Goal: Communication & Community: Share content

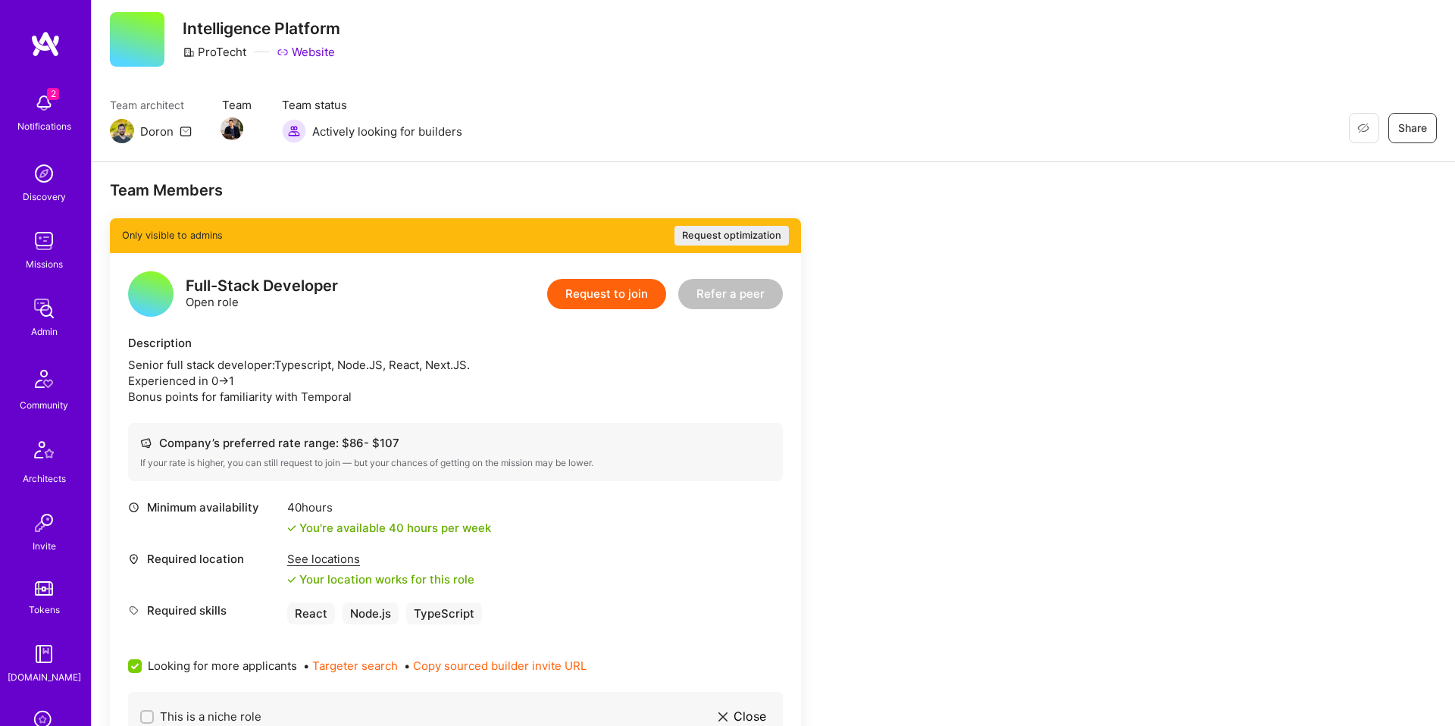
scroll to position [158, 0]
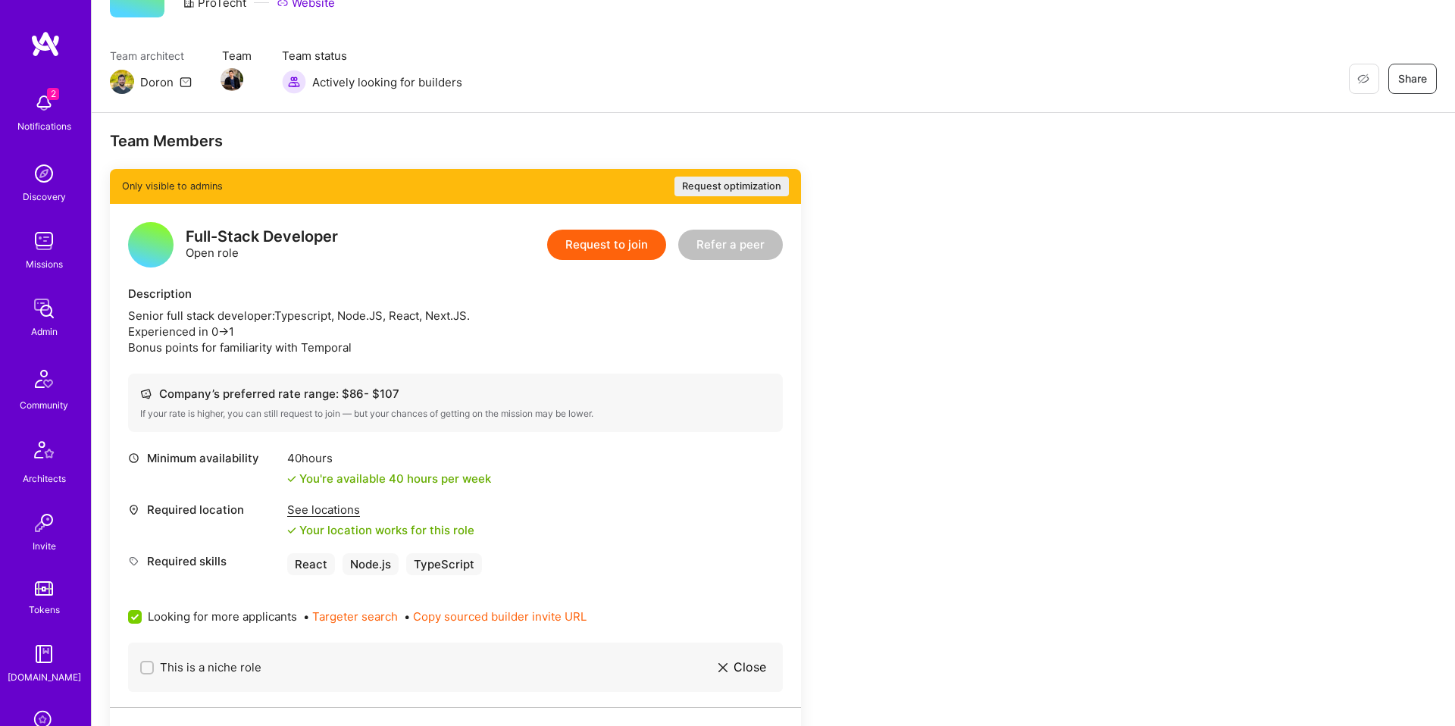
click at [309, 512] on div "See locations" at bounding box center [380, 510] width 187 height 16
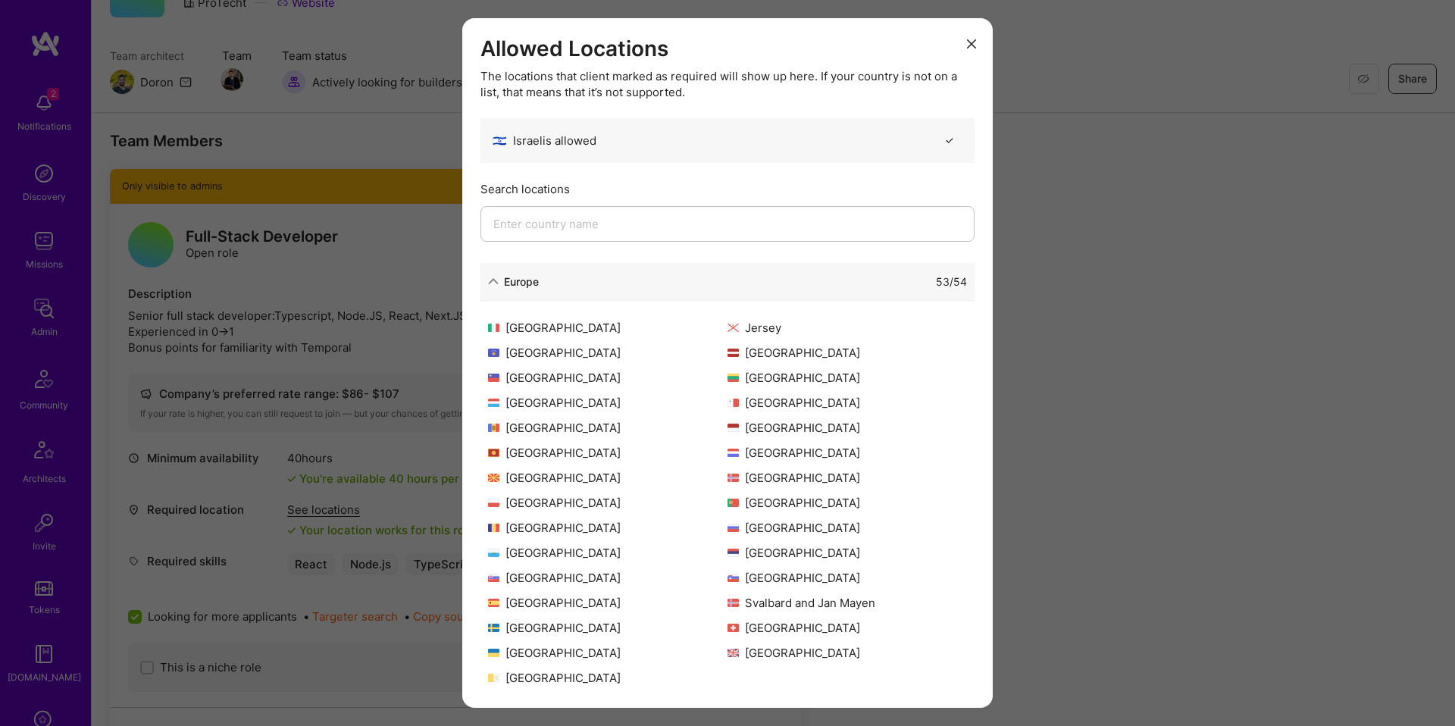
scroll to position [49, 0]
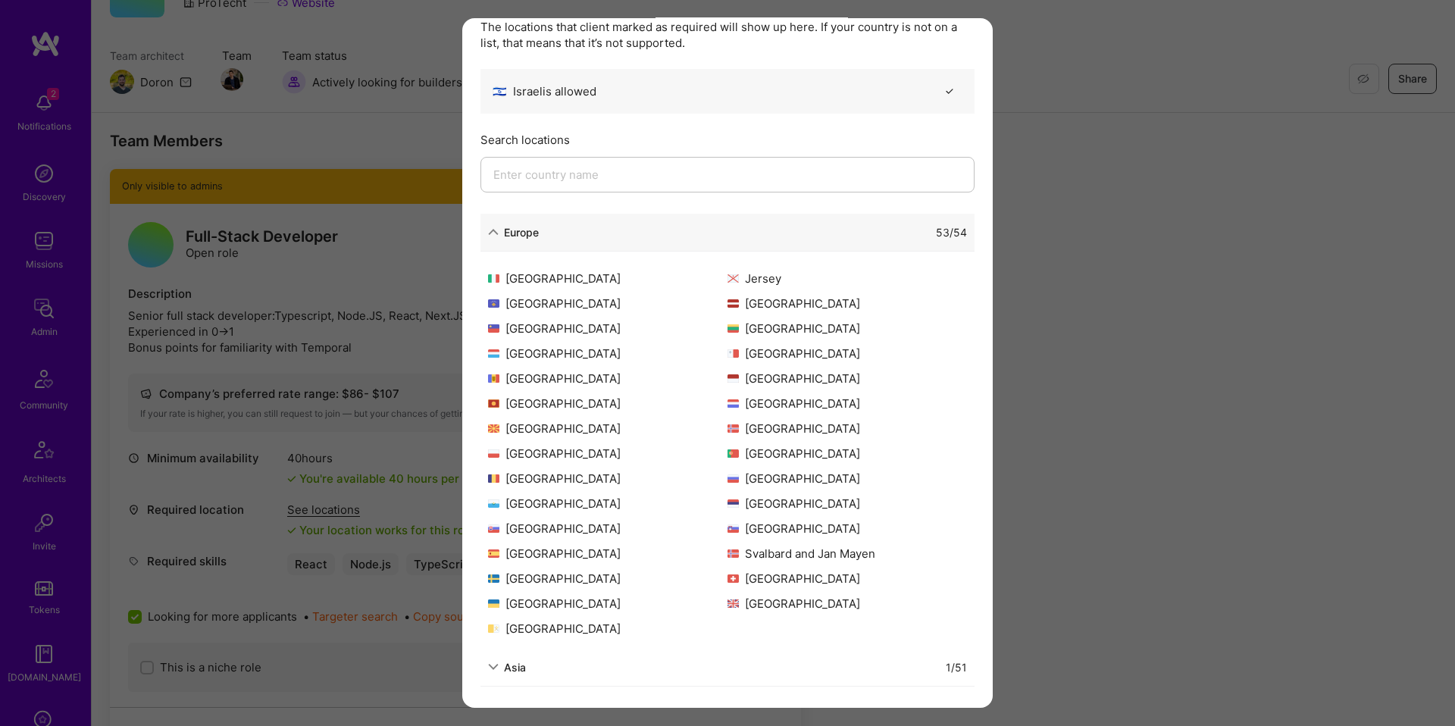
click at [1025, 563] on div "Allowed Locations The locations that client marked as required will show up her…" at bounding box center [727, 363] width 1455 height 726
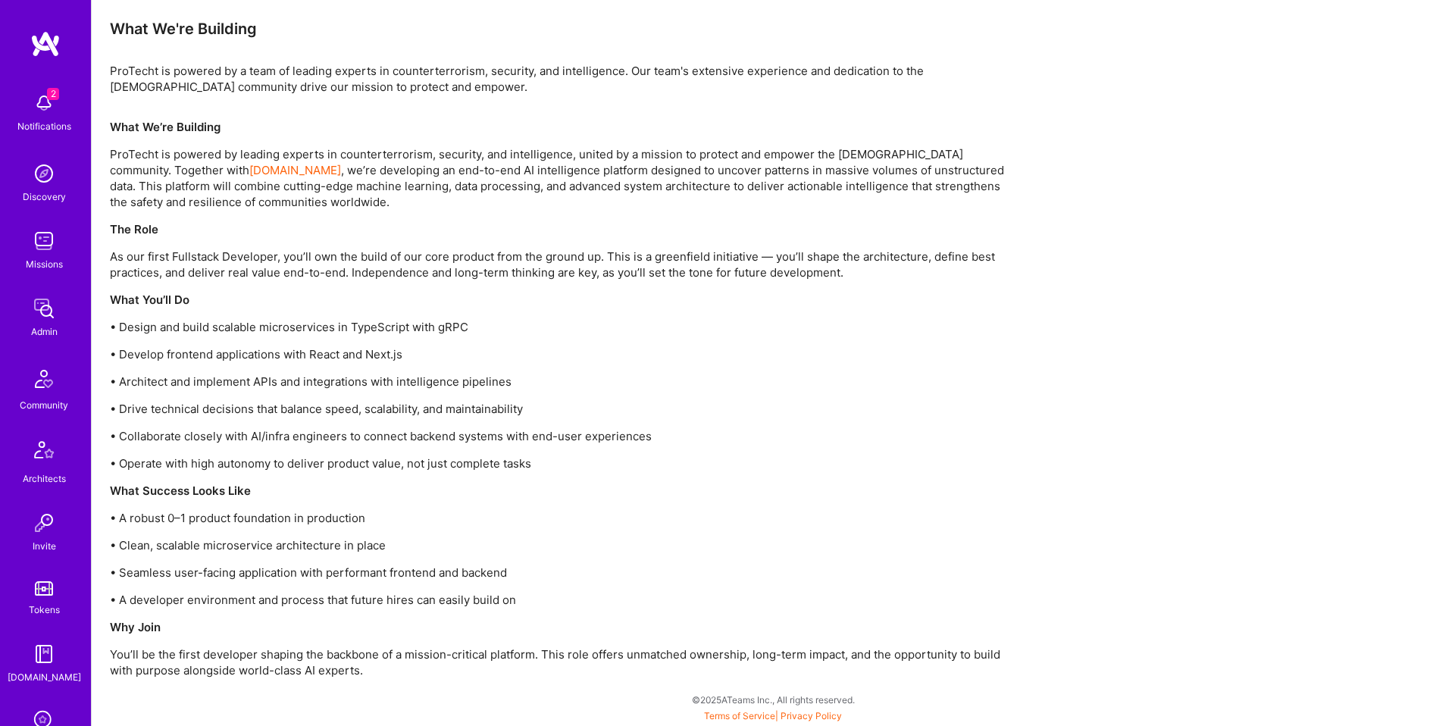
scroll to position [0, 0]
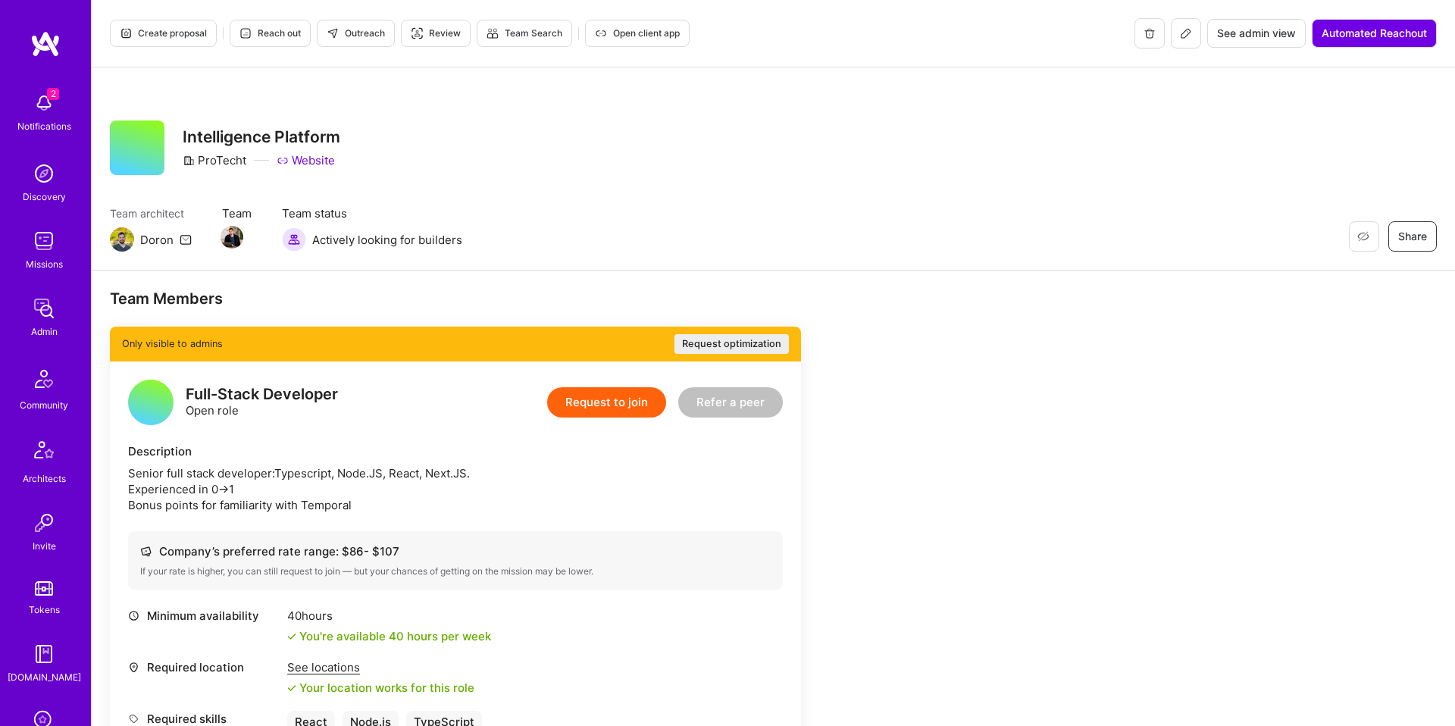
click at [1187, 36] on icon at bounding box center [1186, 33] width 12 height 12
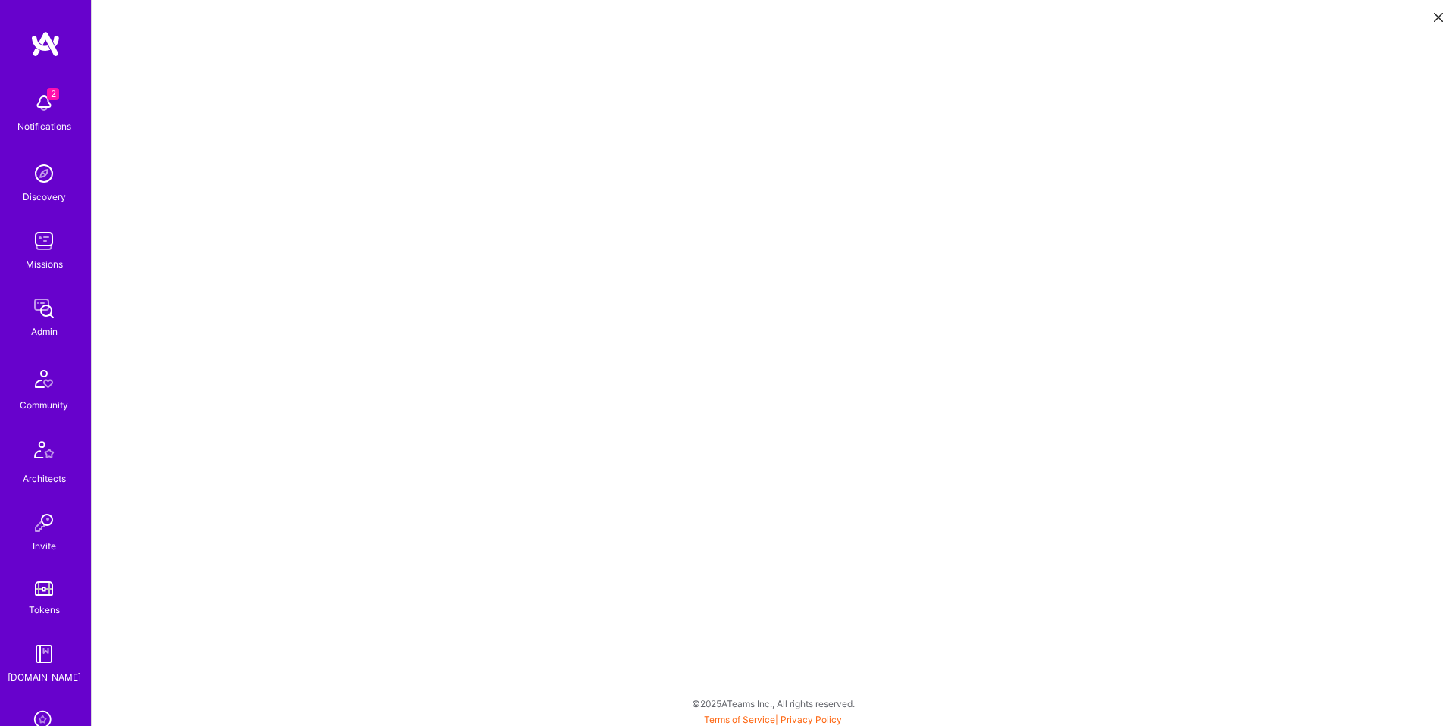
click at [1438, 17] on icon at bounding box center [1437, 17] width 9 height 9
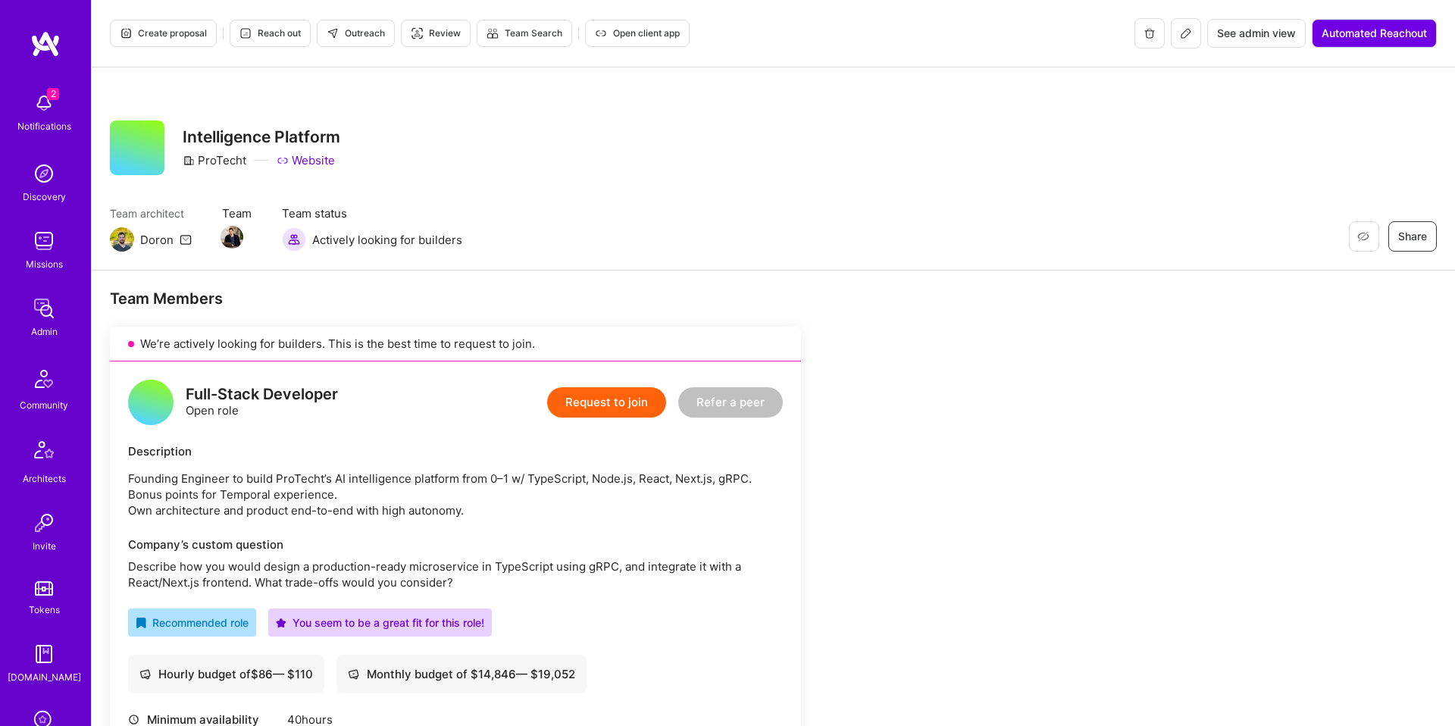
click at [363, 35] on span "Outreach" at bounding box center [356, 34] width 58 height 14
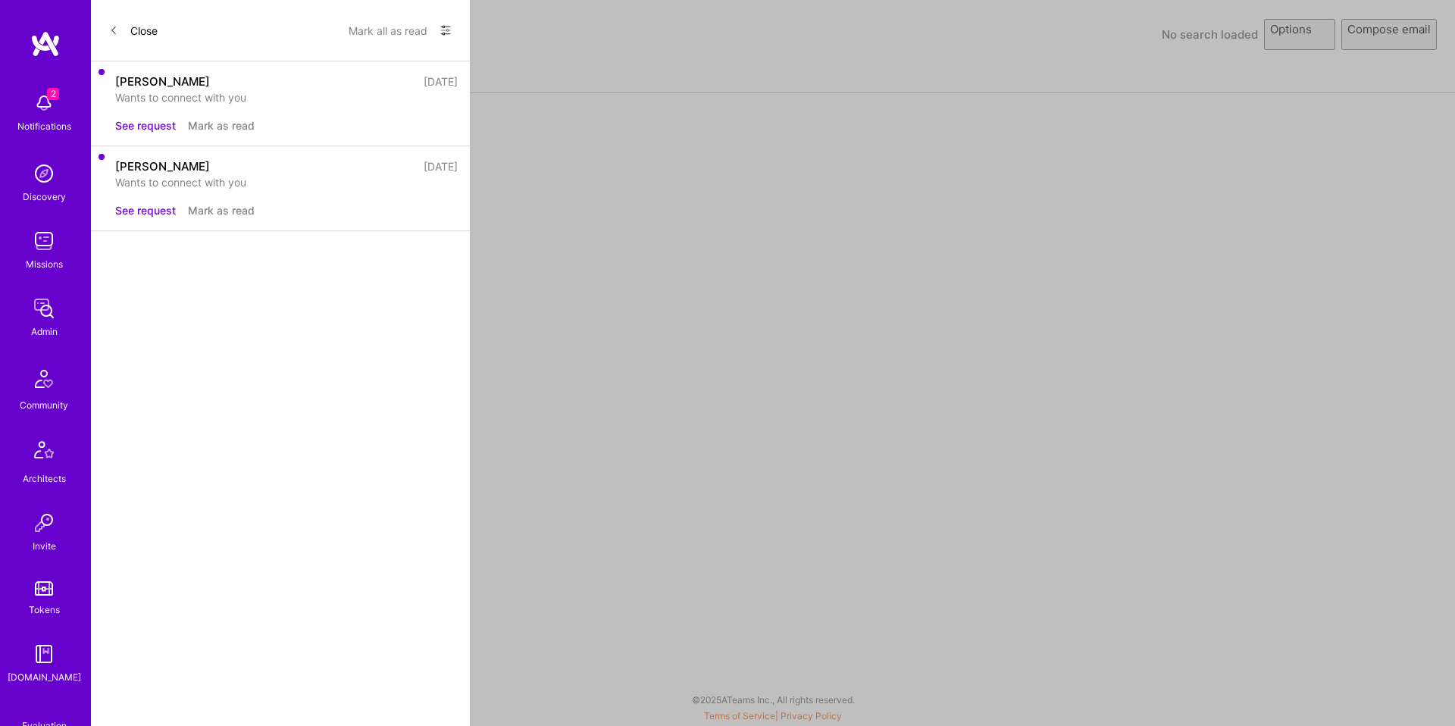
select select "rich-reachout"
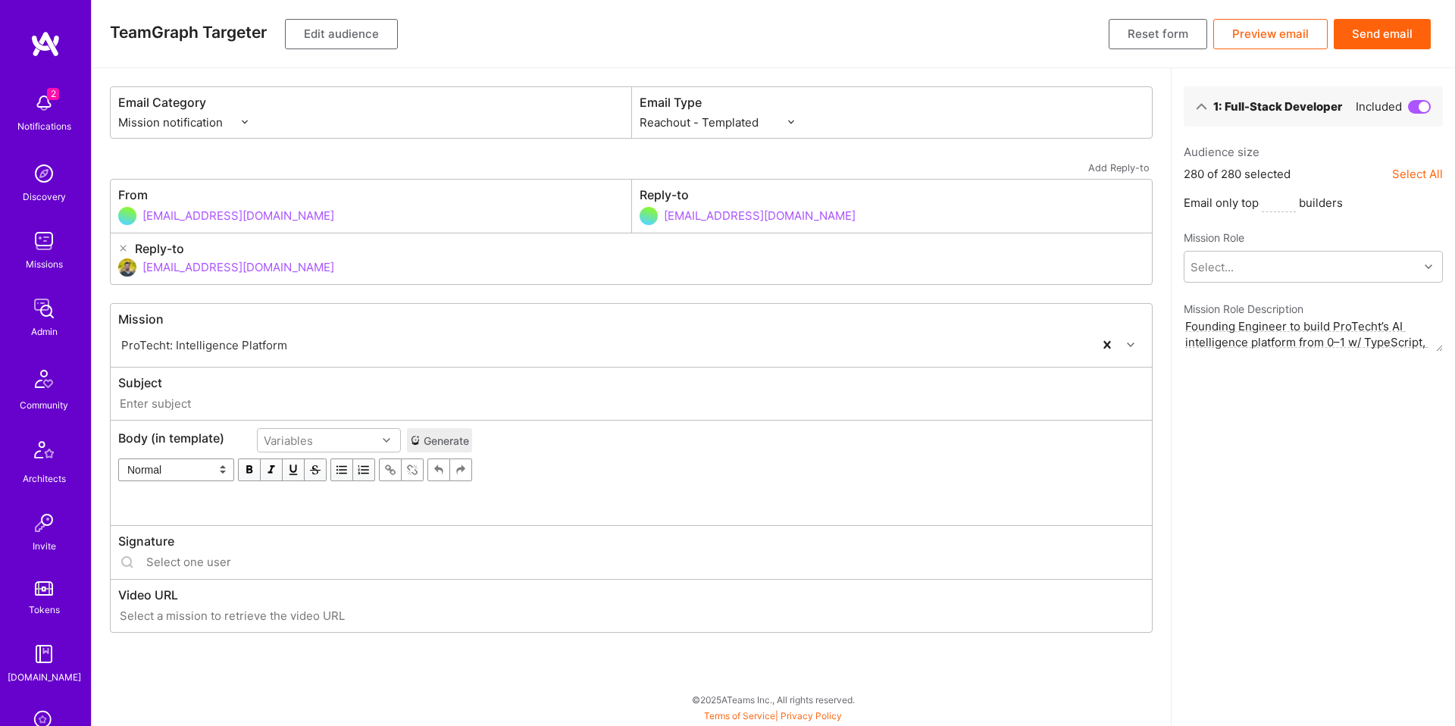
type input "[DOMAIN_NAME] // ProTecht: Intelligence Platform"
type input "[EMAIL_ADDRESS][DOMAIN_NAME]"
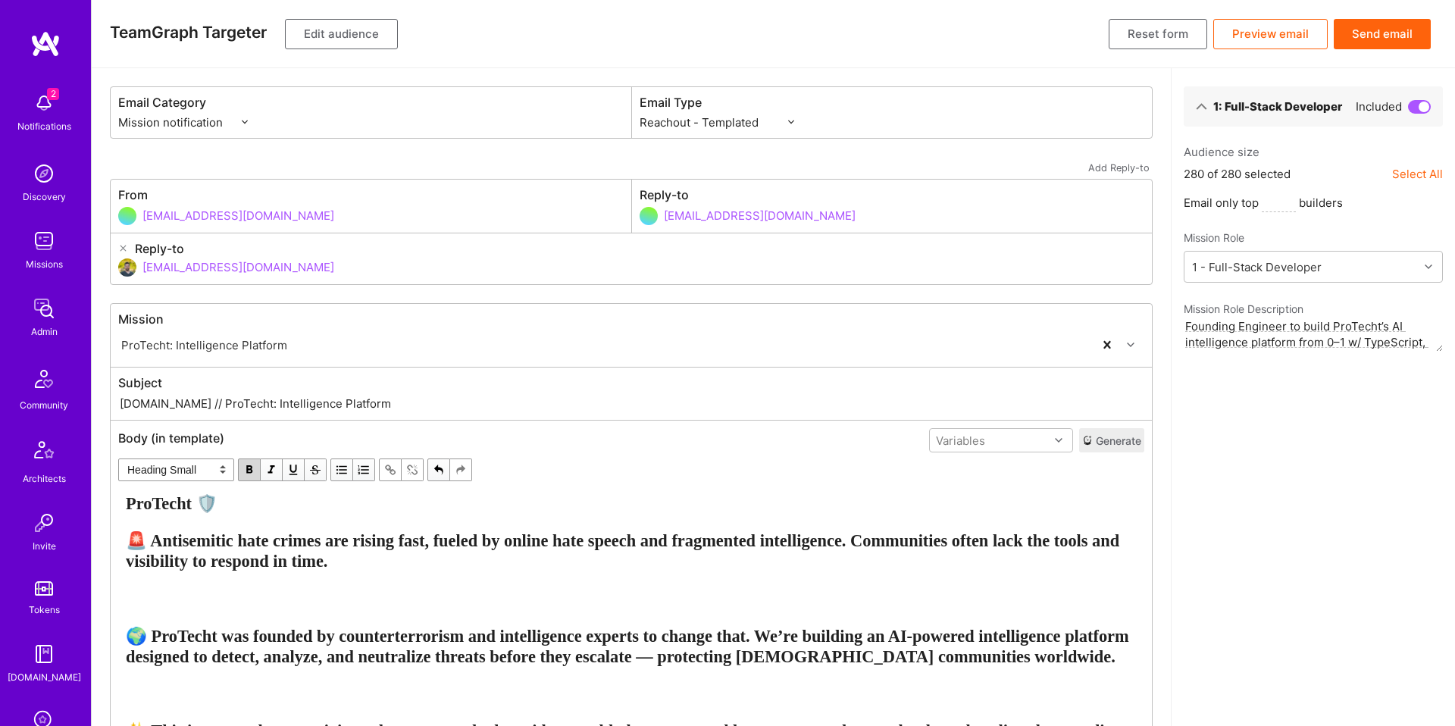
click at [253, 561] on span "🚨 Antisemitic hate crimes are rising fast, fueled by online hate speech and fra…" at bounding box center [625, 550] width 998 height 39
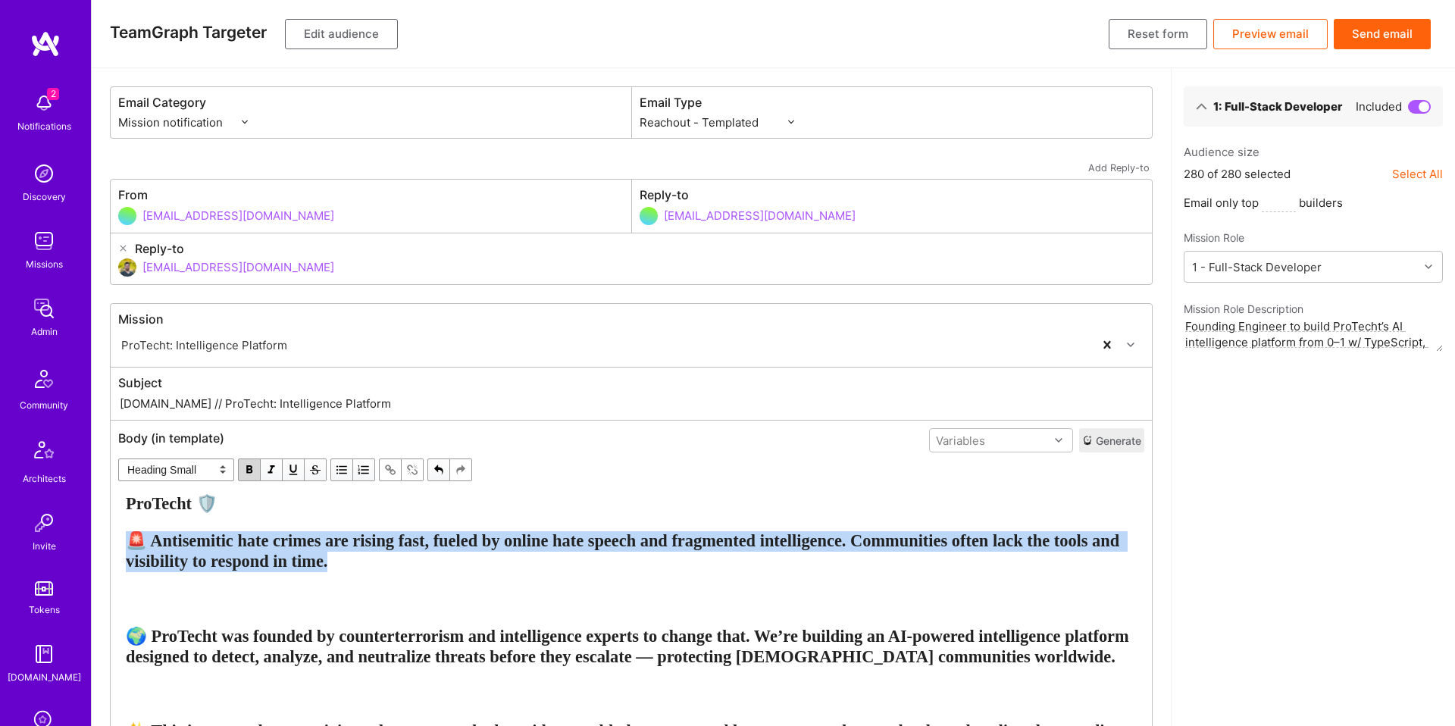
click at [253, 561] on span "🚨 Antisemitic hate crimes are rising fast, fueled by online hate speech and fra…" at bounding box center [625, 550] width 998 height 39
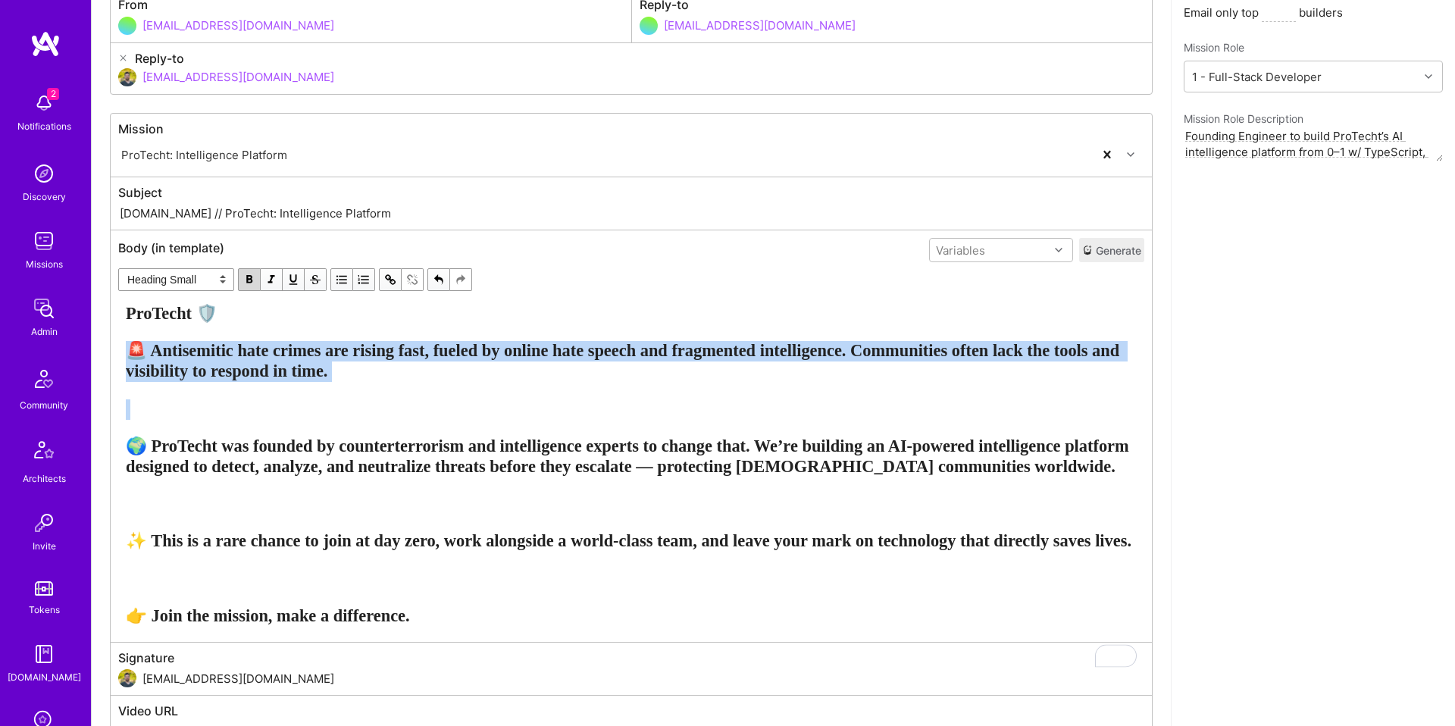
scroll to position [214, 0]
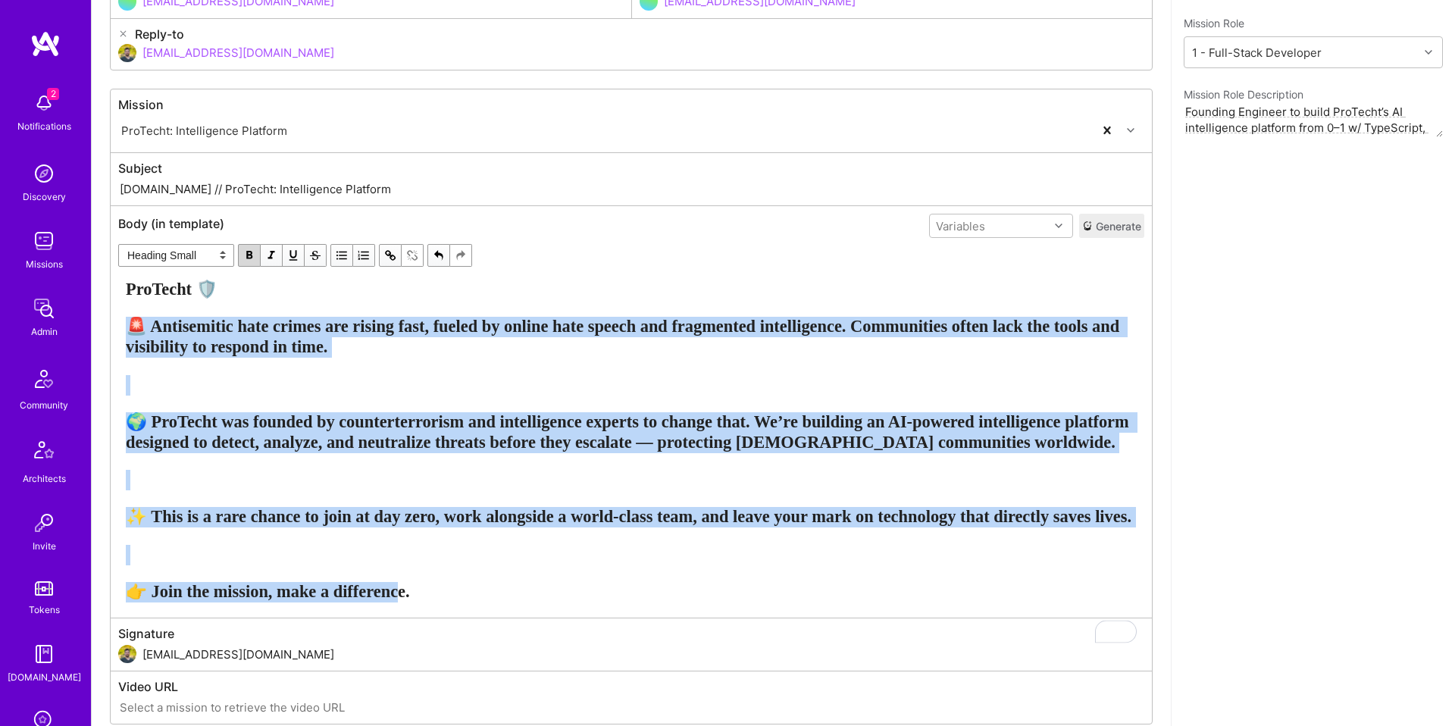
click at [410, 601] on span "👉 Join the mission, make a difference." at bounding box center [268, 591] width 284 height 19
click at [518, 608] on div "ProTecht 🛡️ 🚨 Antisemitic hate crimes are rising fast, fueled by online hate sp…" at bounding box center [631, 441] width 1024 height 336
click at [205, 257] on select "Normal Heading Large Heading Medium Heading Small" at bounding box center [176, 255] width 116 height 23
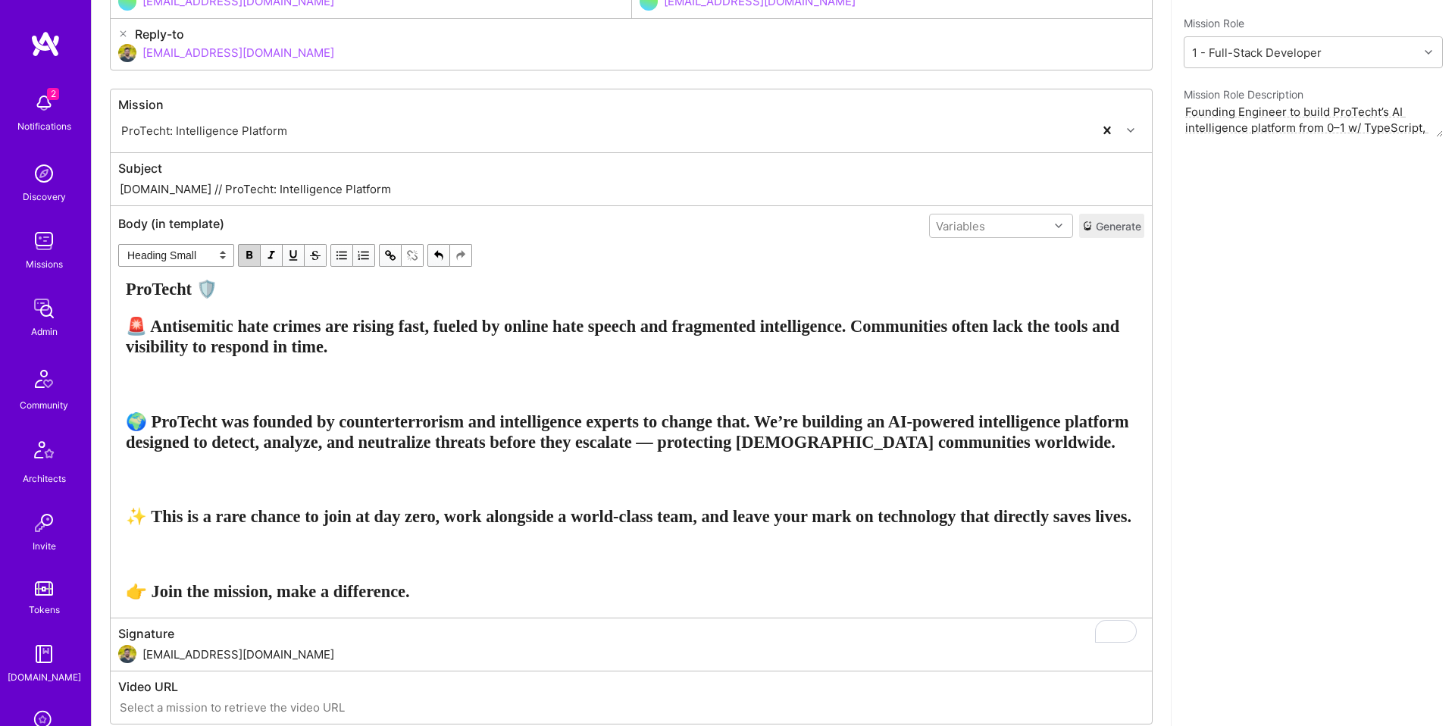
select select "unstyled"
click at [118, 267] on select "Normal Heading Large Heading Medium Heading Small" at bounding box center [176, 255] width 116 height 23
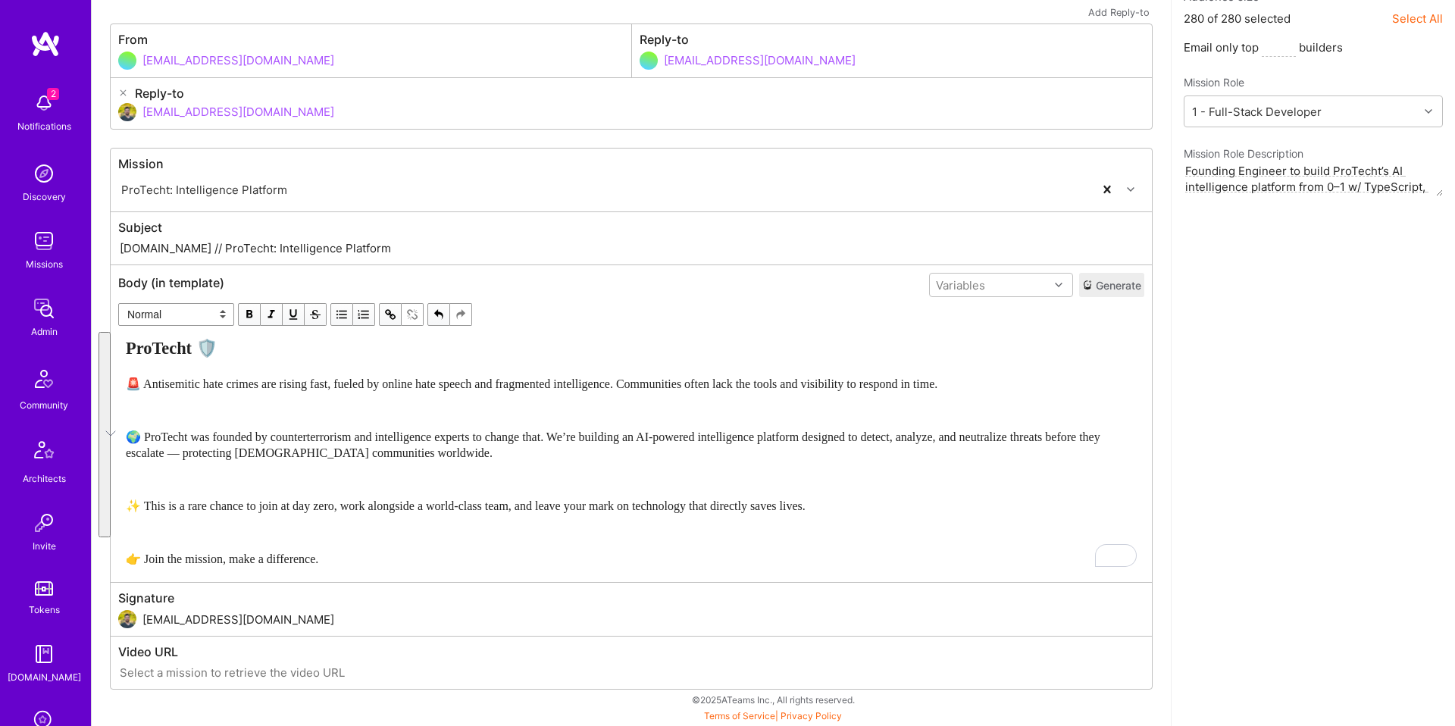
scroll to position [155, 0]
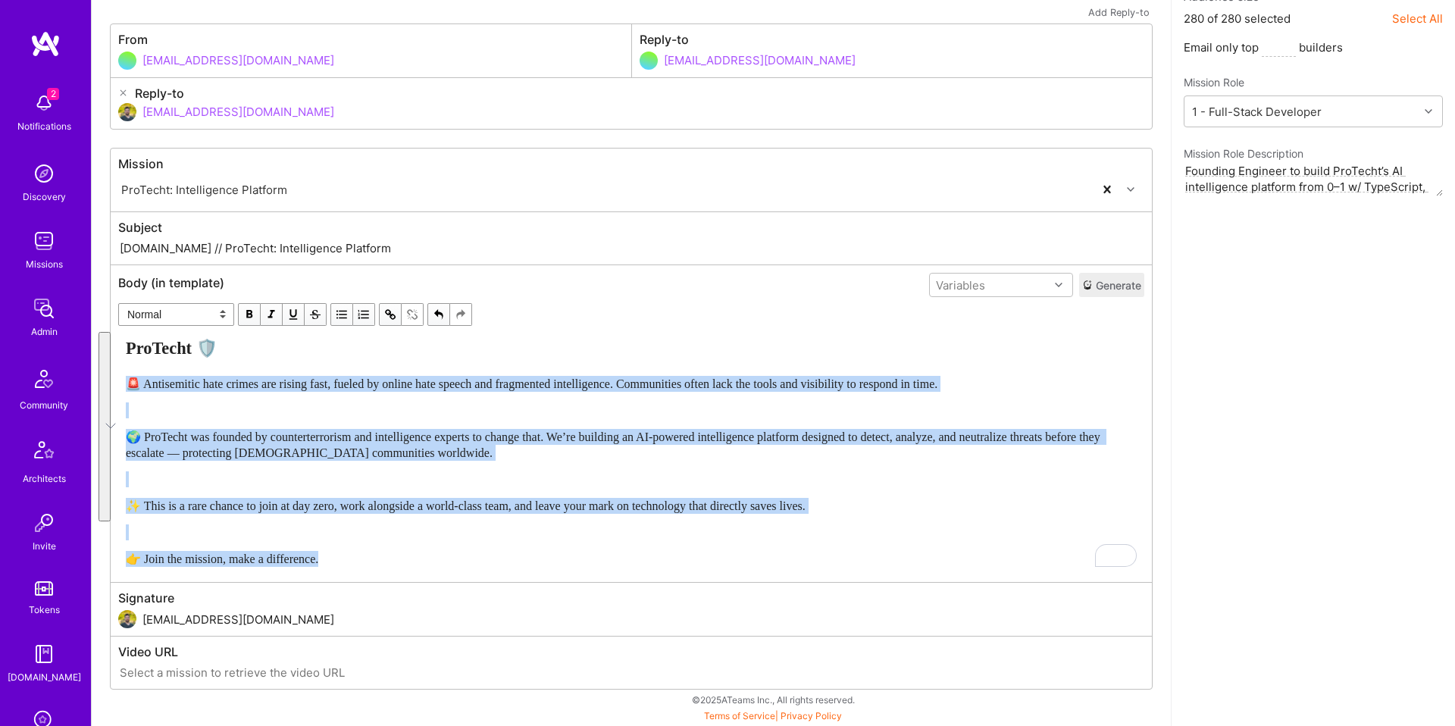
click at [292, 413] on div "To enrich screen reader interactions, please activate Accessibility in Grammarl…" at bounding box center [631, 410] width 1011 height 16
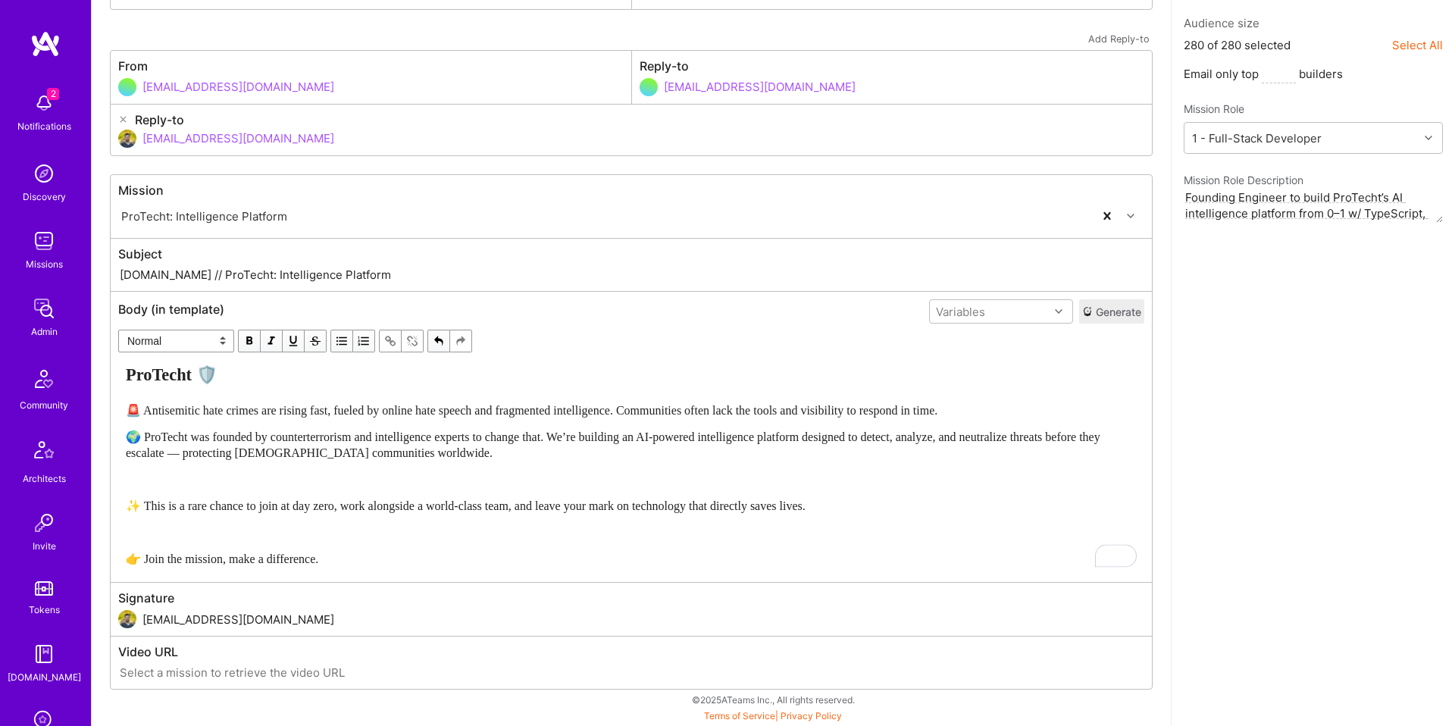
click at [261, 471] on div "To enrich screen reader interactions, please activate Accessibility in Grammarl…" at bounding box center [631, 479] width 1011 height 16
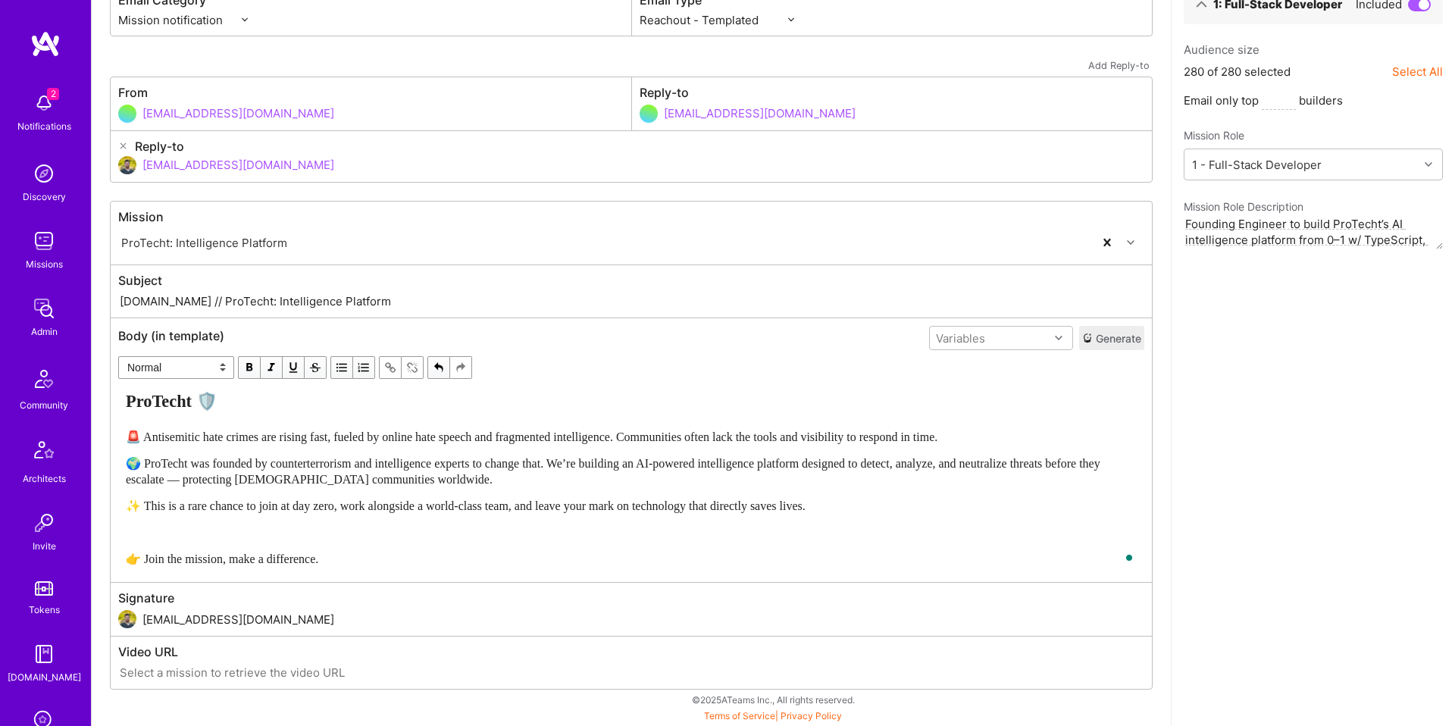
click at [258, 520] on div "ProTecht 🛡️ 🚨 Antisemitic hate crimes are rising fast, fueled by online hate sp…" at bounding box center [631, 479] width 1011 height 175
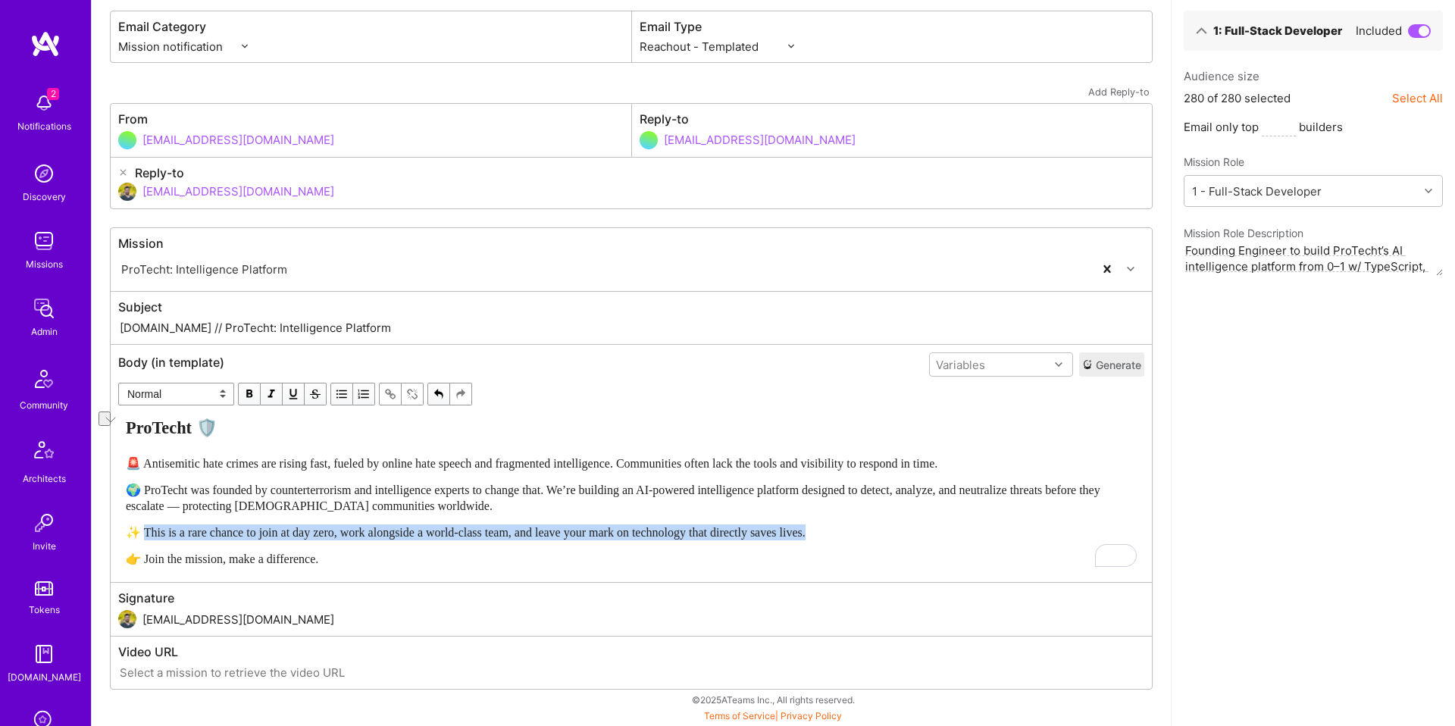
drag, startPoint x: 867, startPoint y: 529, endPoint x: 145, endPoint y: 528, distance: 722.0
click at [144, 528] on div "✨ This is a rare chance to join at day zero, work alongside a world-class team,…" at bounding box center [631, 532] width 1011 height 16
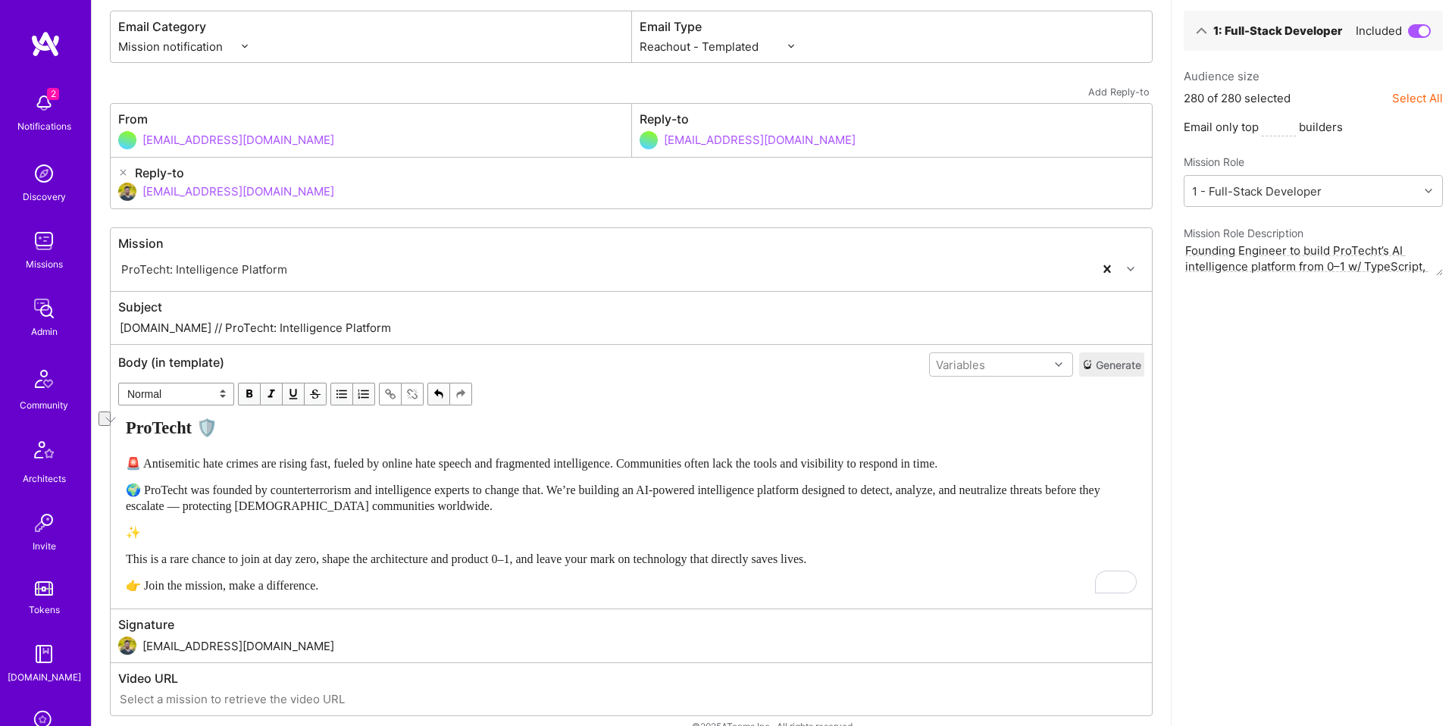
scroll to position [102, 0]
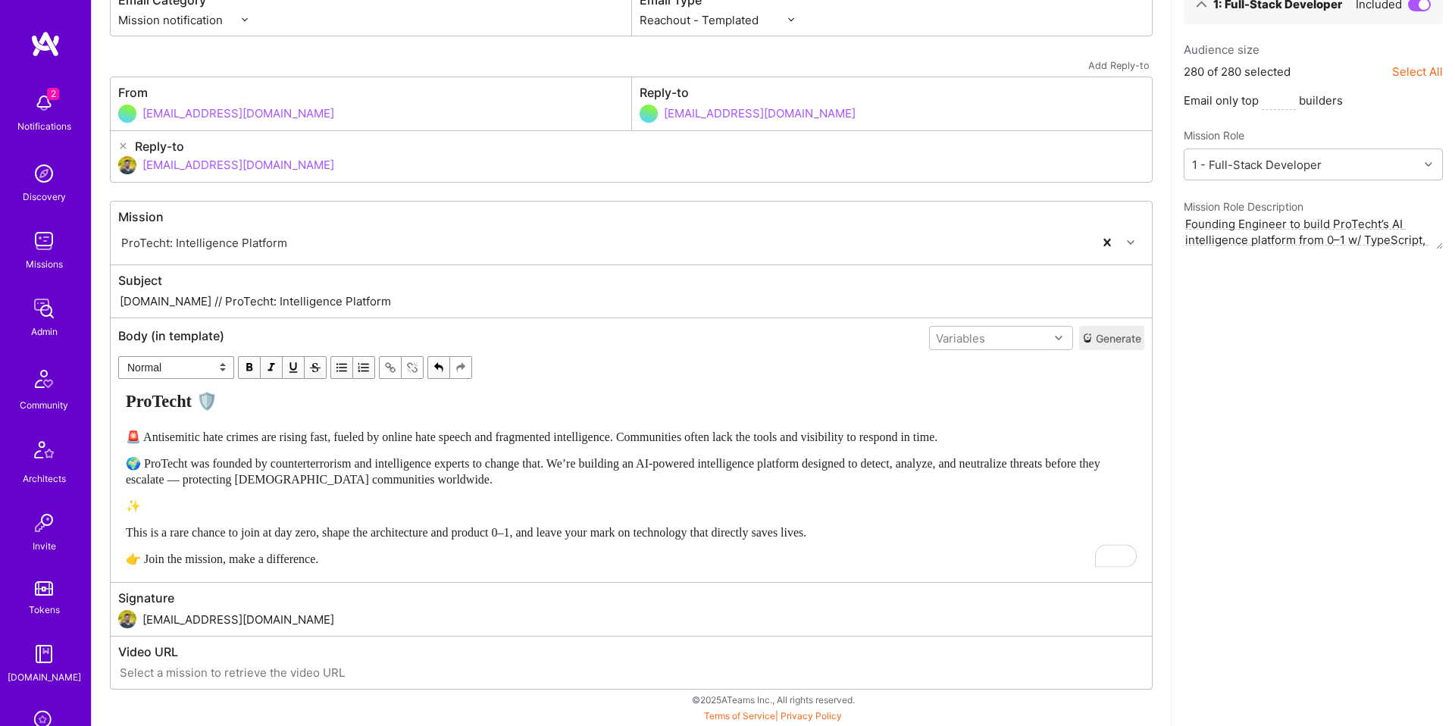
click at [196, 530] on span "This is a rare chance to join at day zero, shape the architecture and product 0…" at bounding box center [466, 532] width 680 height 13
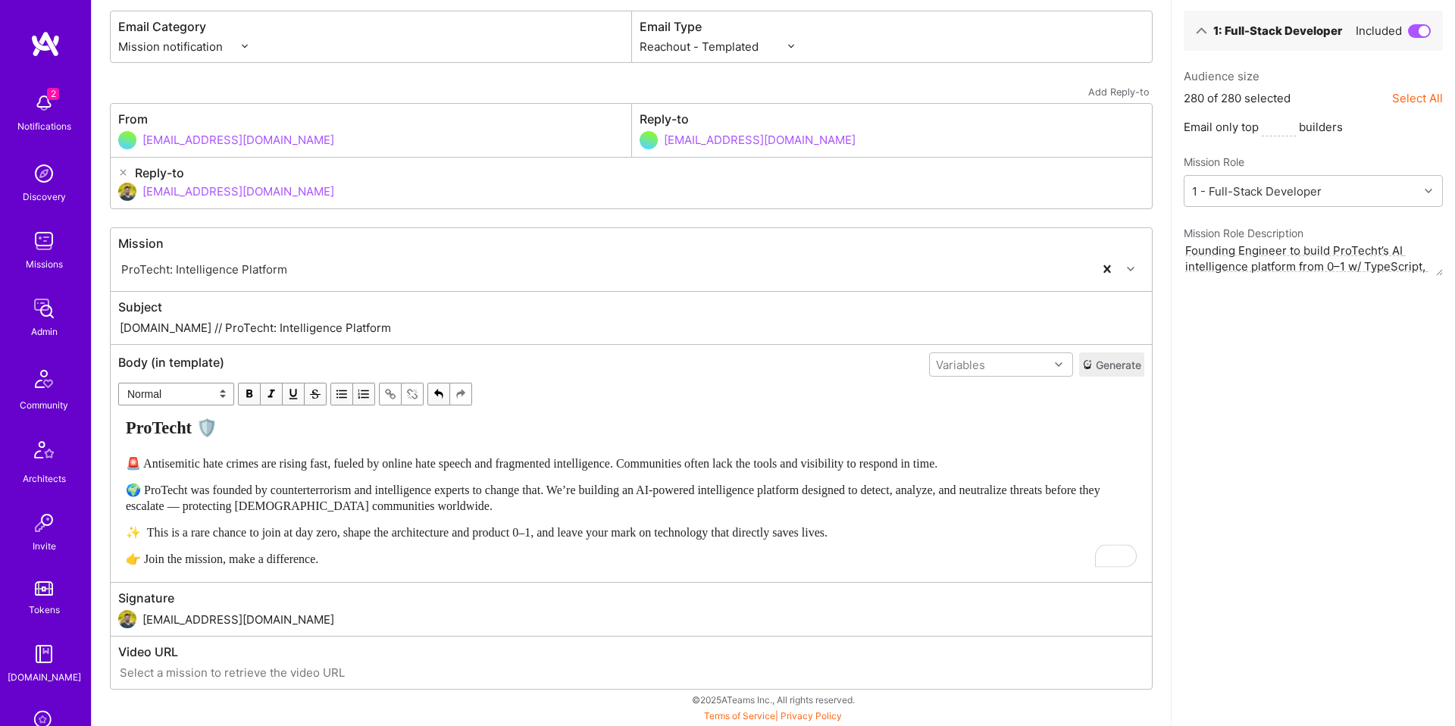
scroll to position [76, 0]
click at [561, 553] on div "👉 Join the mission, make a difference." at bounding box center [631, 559] width 1011 height 16
click at [561, 535] on span "✨ This is a rare chance to join at day zero, shape the architecture and product…" at bounding box center [477, 532] width 702 height 13
click at [642, 565] on div "👉 Join the mission, make a difference." at bounding box center [631, 559] width 1011 height 16
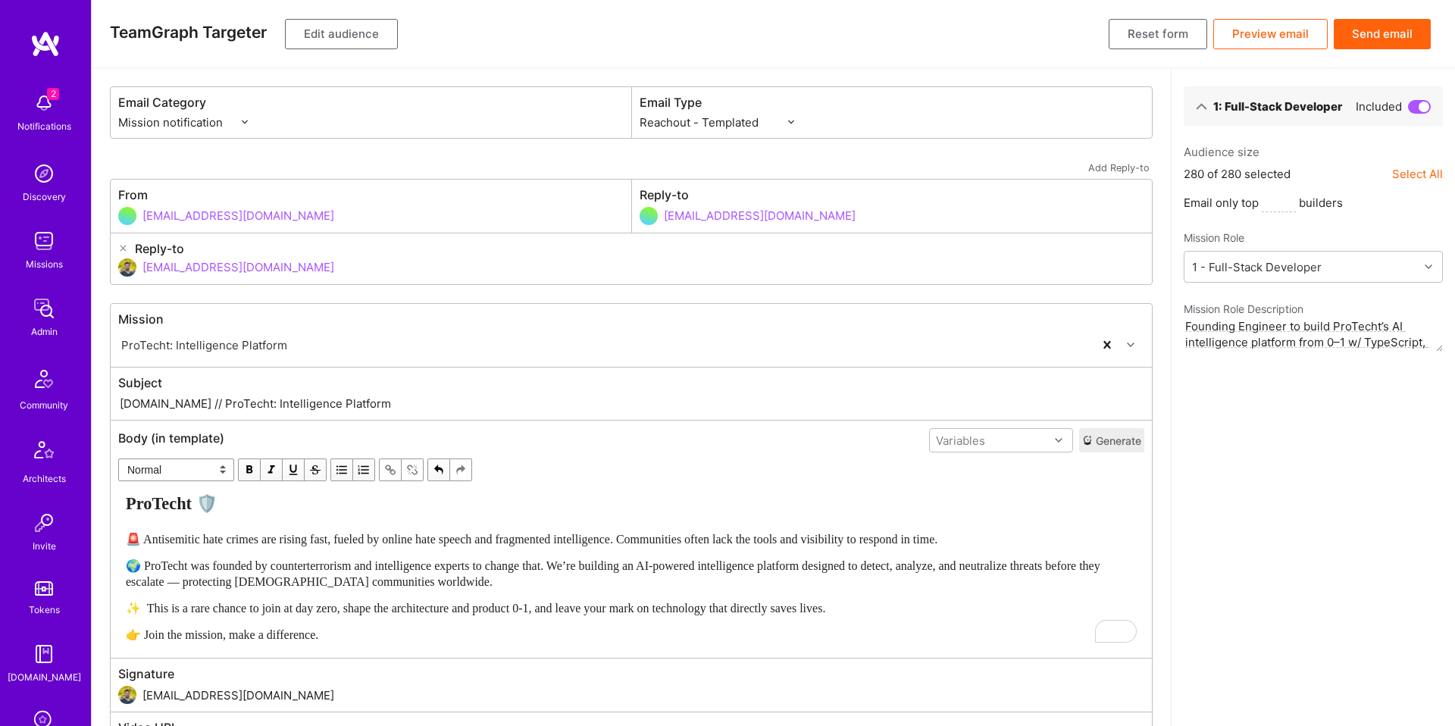
click at [356, 36] on button "Edit audience" at bounding box center [341, 34] width 113 height 30
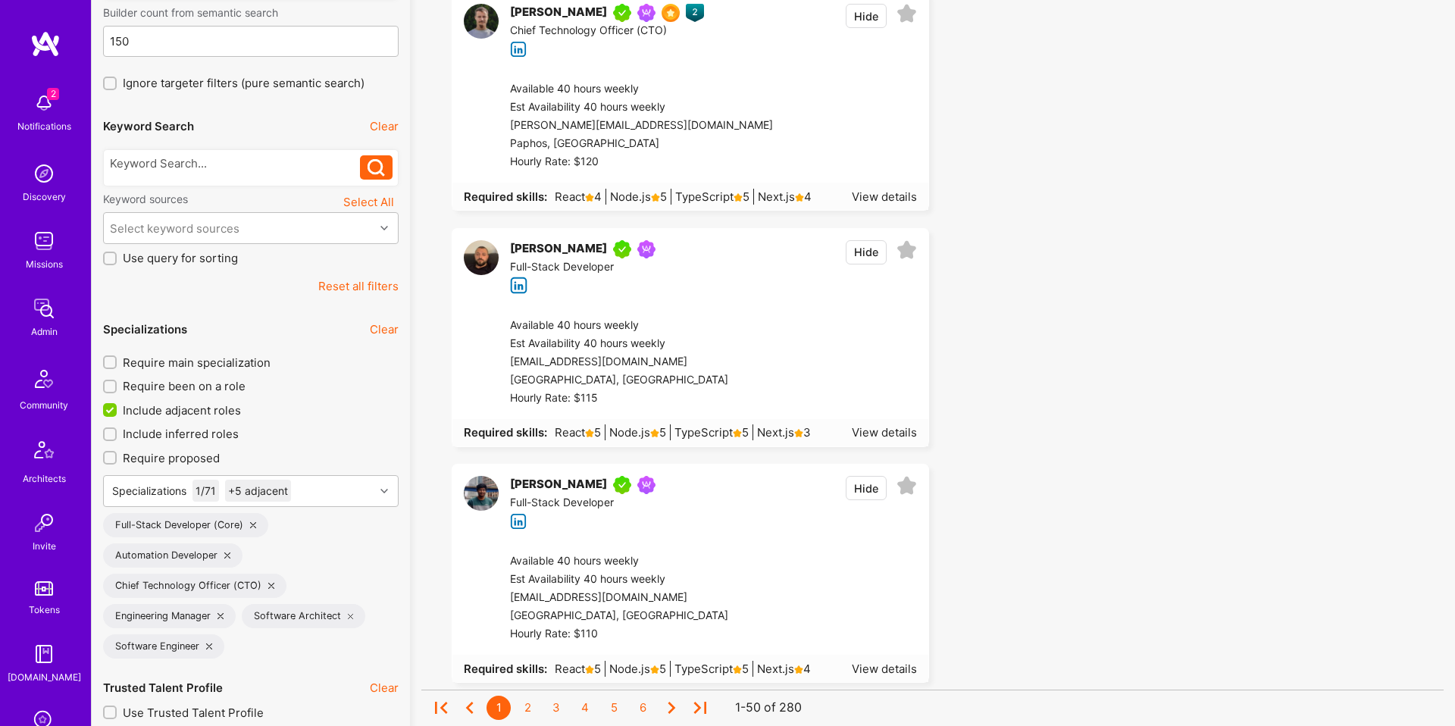
scroll to position [536, 0]
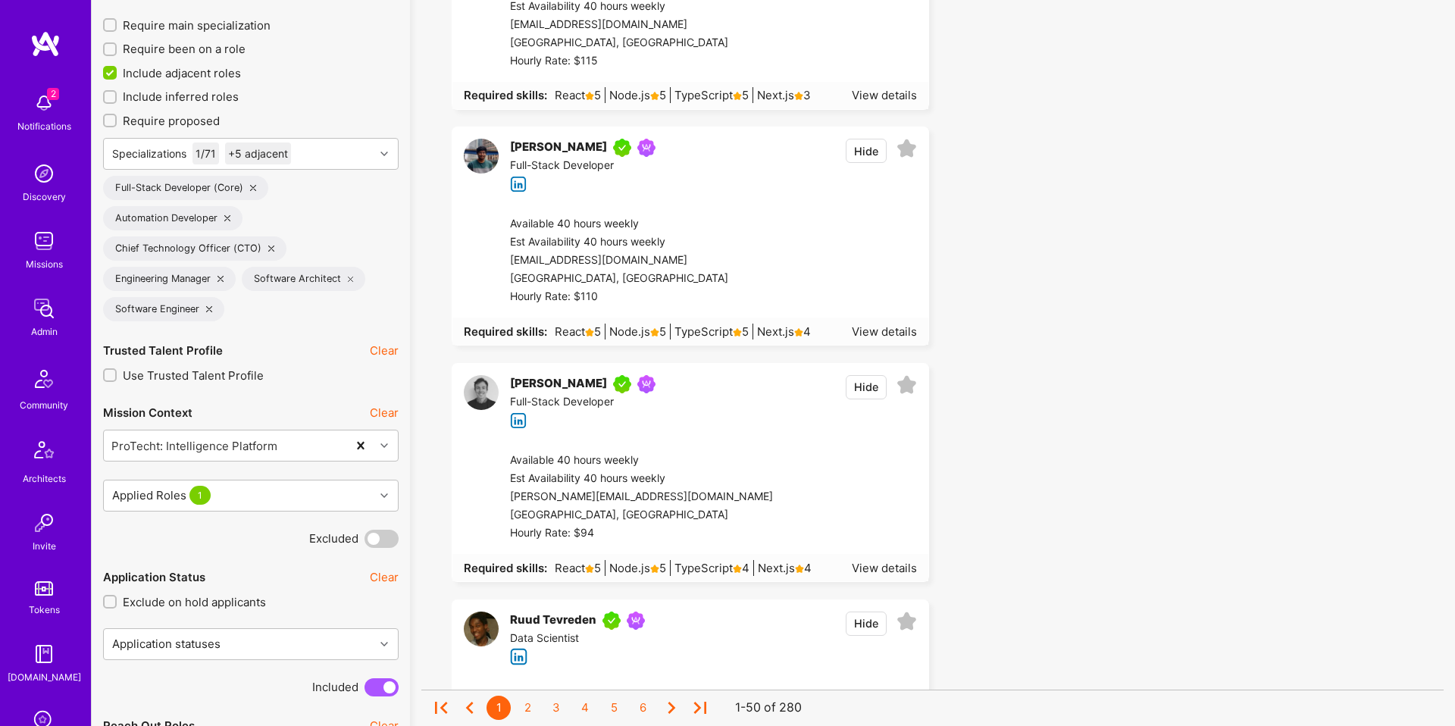
click at [227, 215] on icon at bounding box center [227, 218] width 6 height 6
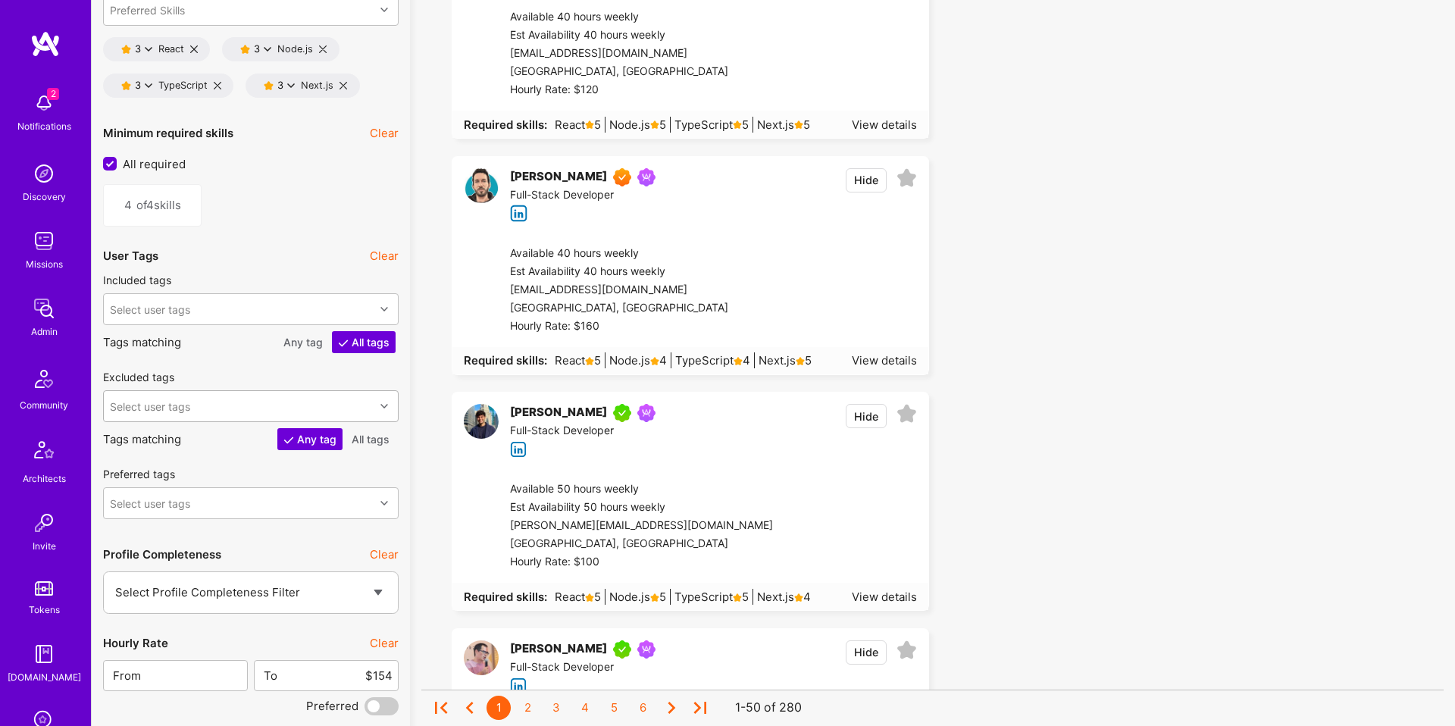
scroll to position [2395, 0]
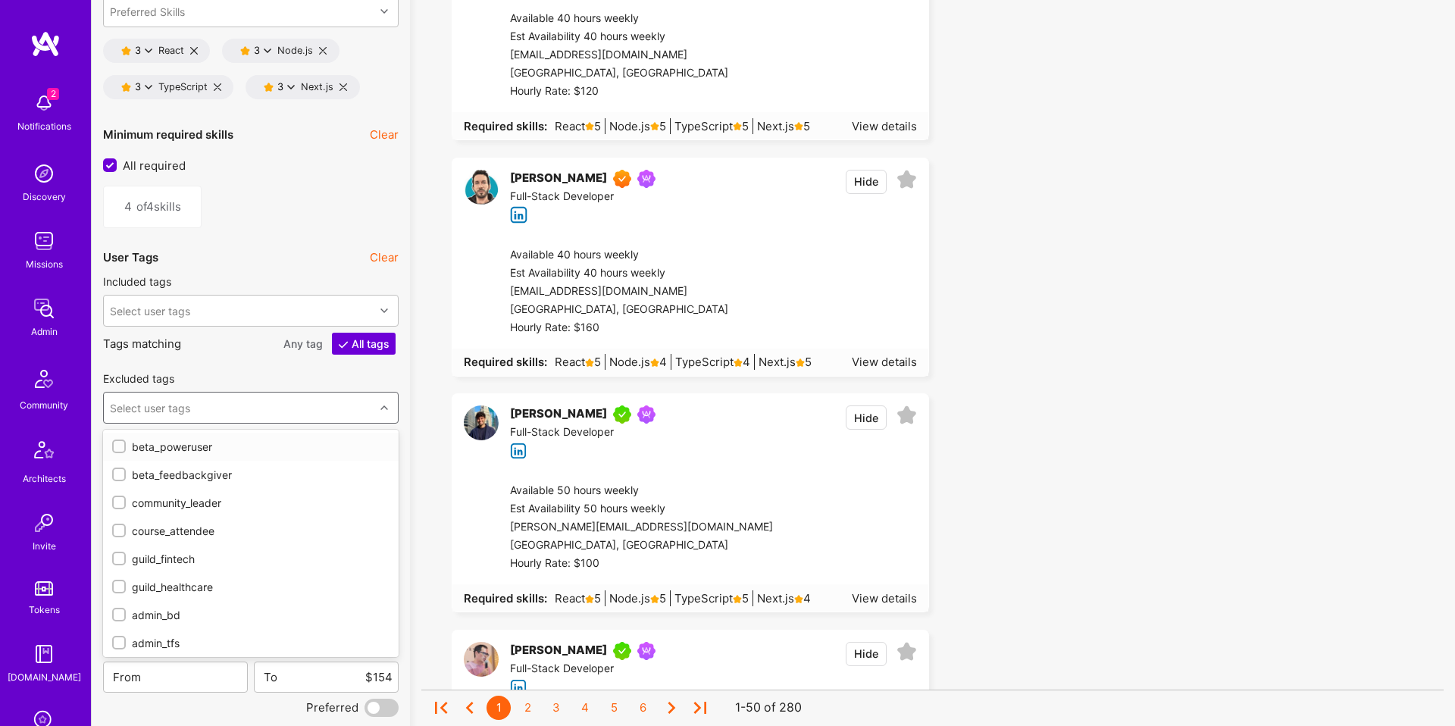
click at [214, 411] on div "Select user tags" at bounding box center [239, 407] width 270 height 30
click at [191, 471] on div "mission_dispute" at bounding box center [250, 472] width 277 height 16
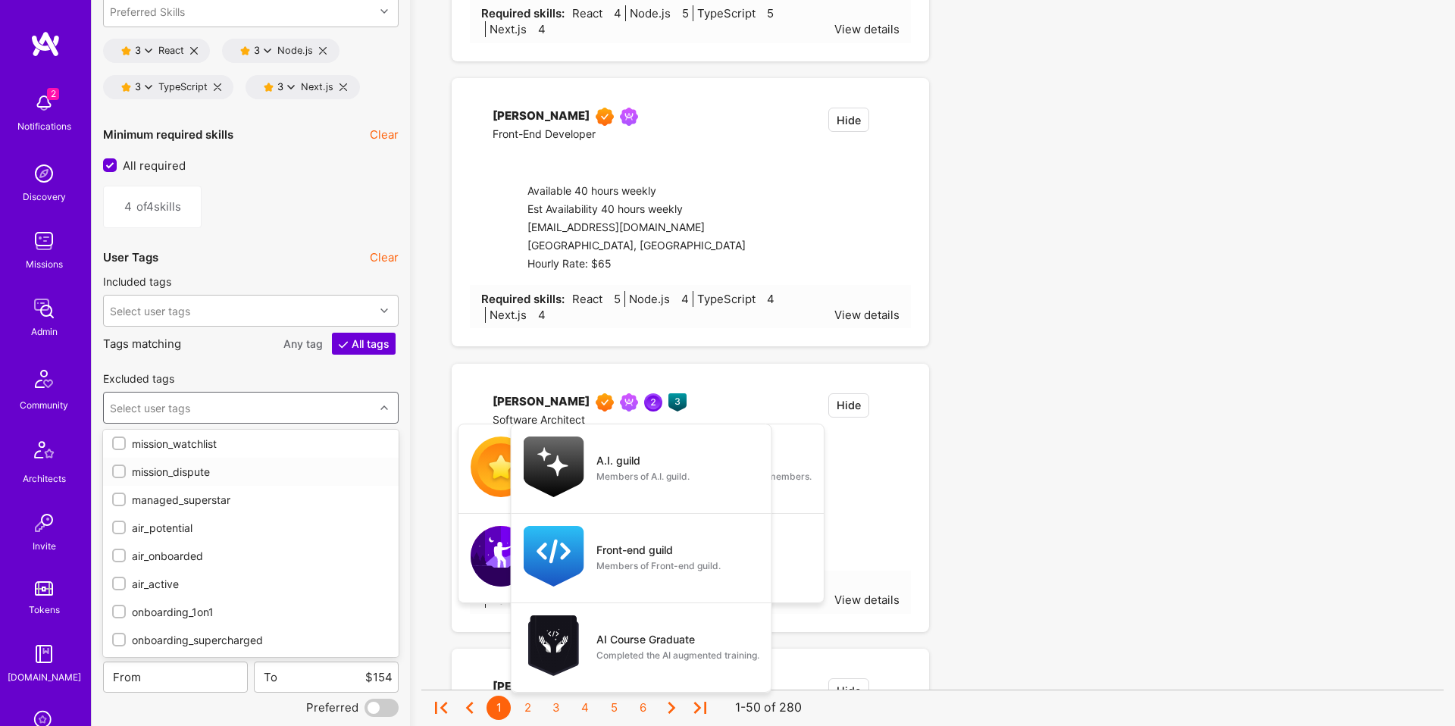
checkbox input "true"
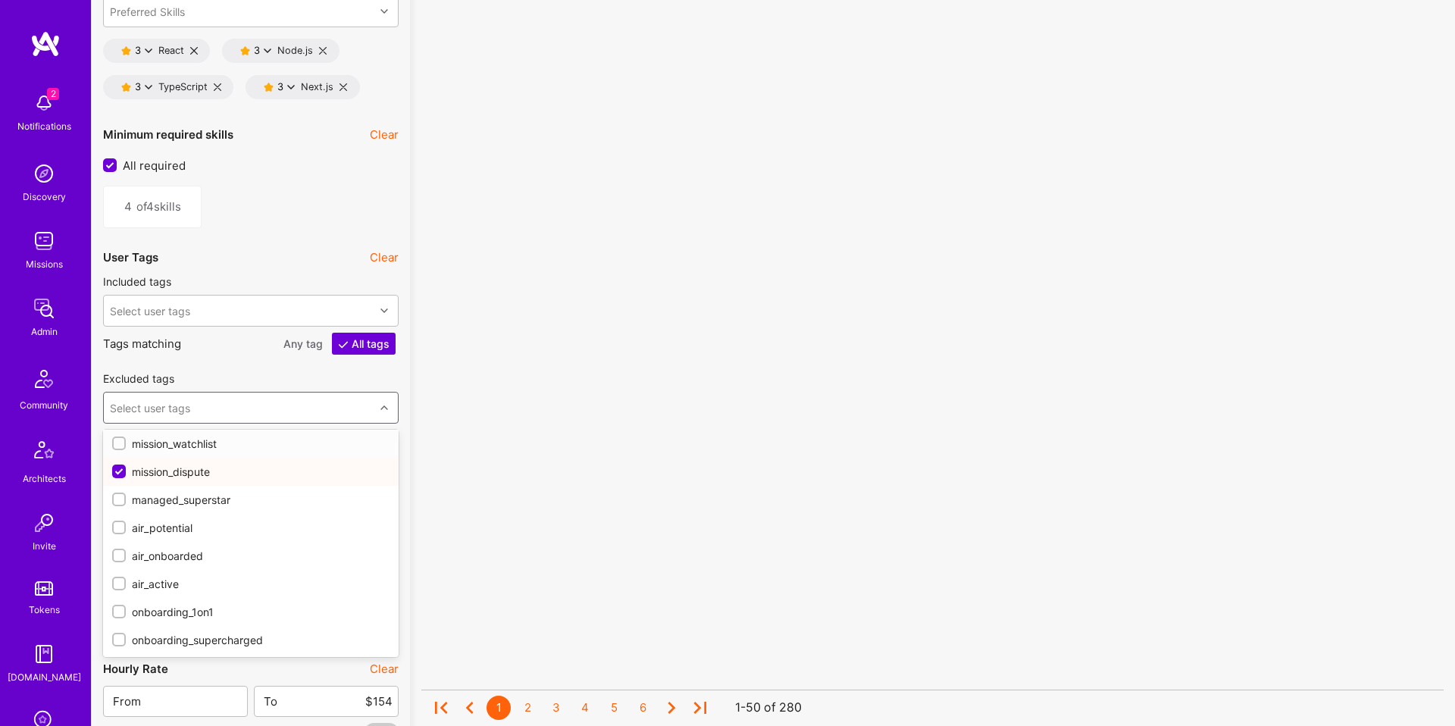
click at [195, 445] on div "mission_watchlist" at bounding box center [250, 444] width 277 height 16
checkbox input "true"
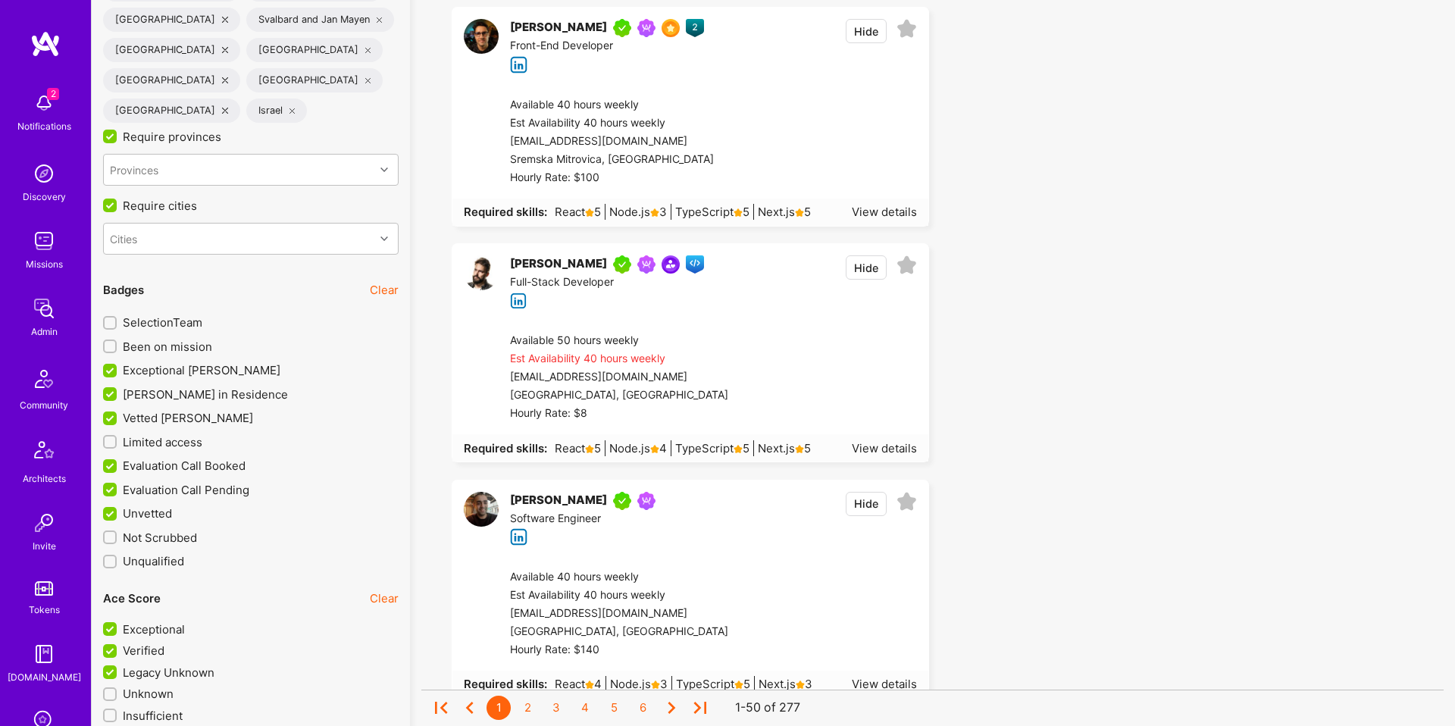
scroll to position [3763, 0]
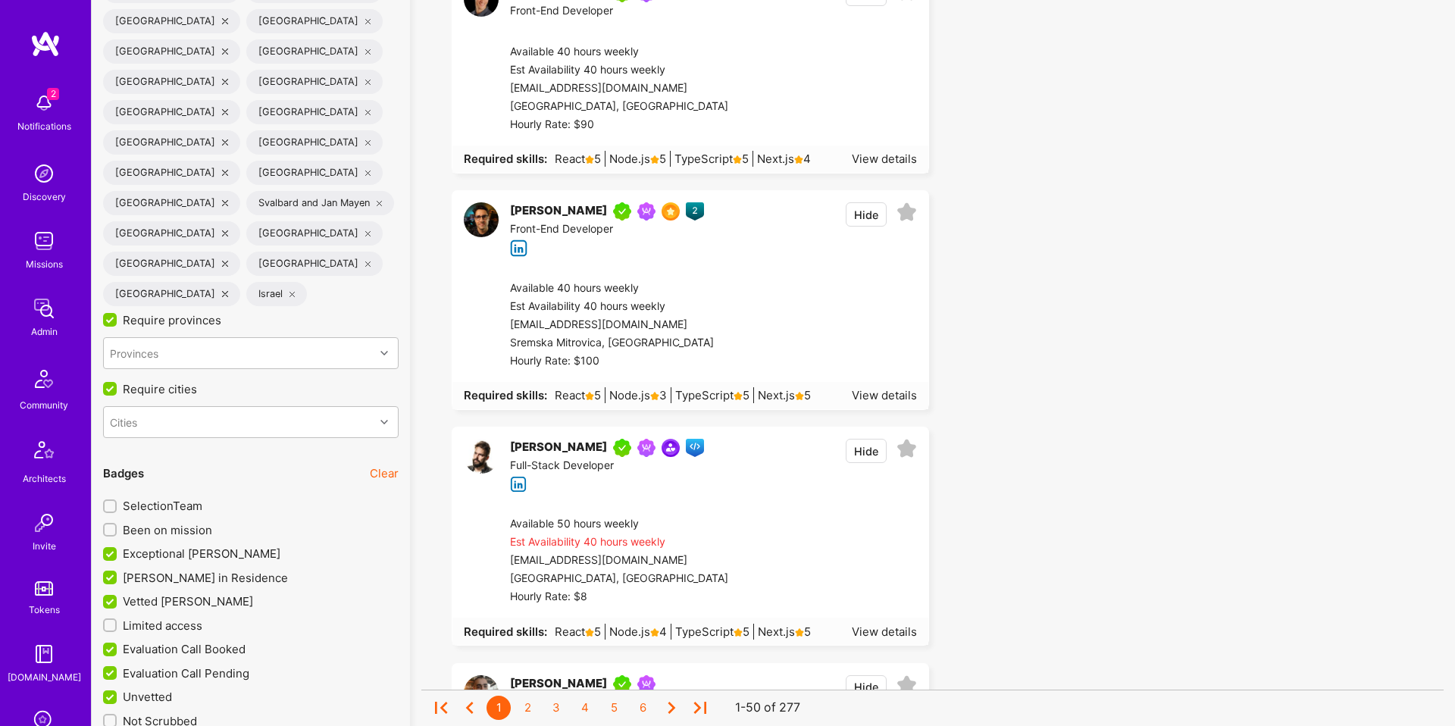
click at [183, 593] on span "Vetted [PERSON_NAME]" at bounding box center [188, 601] width 130 height 16
click at [118, 595] on input "Vetted [PERSON_NAME]" at bounding box center [112, 602] width 14 height 14
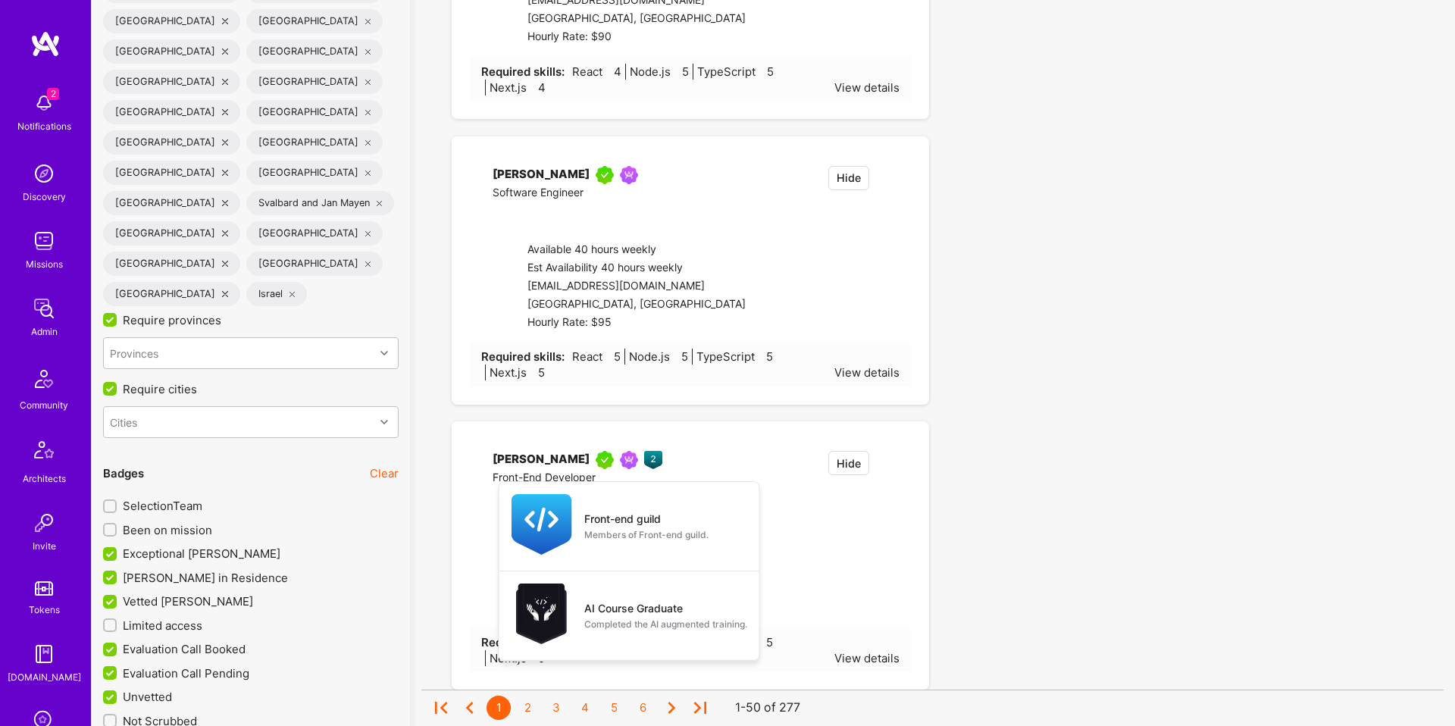
checkbox input "false"
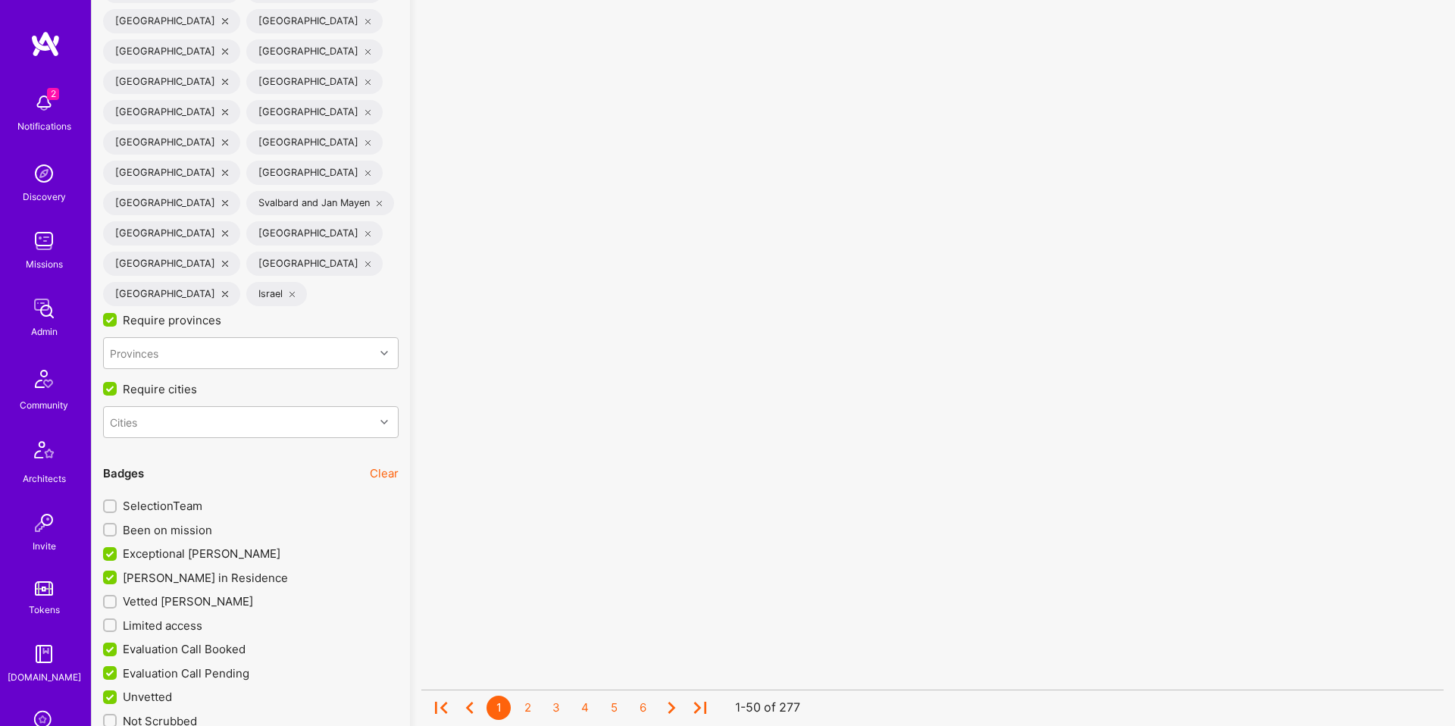
scroll to position [1, 0]
checkbox input "false"
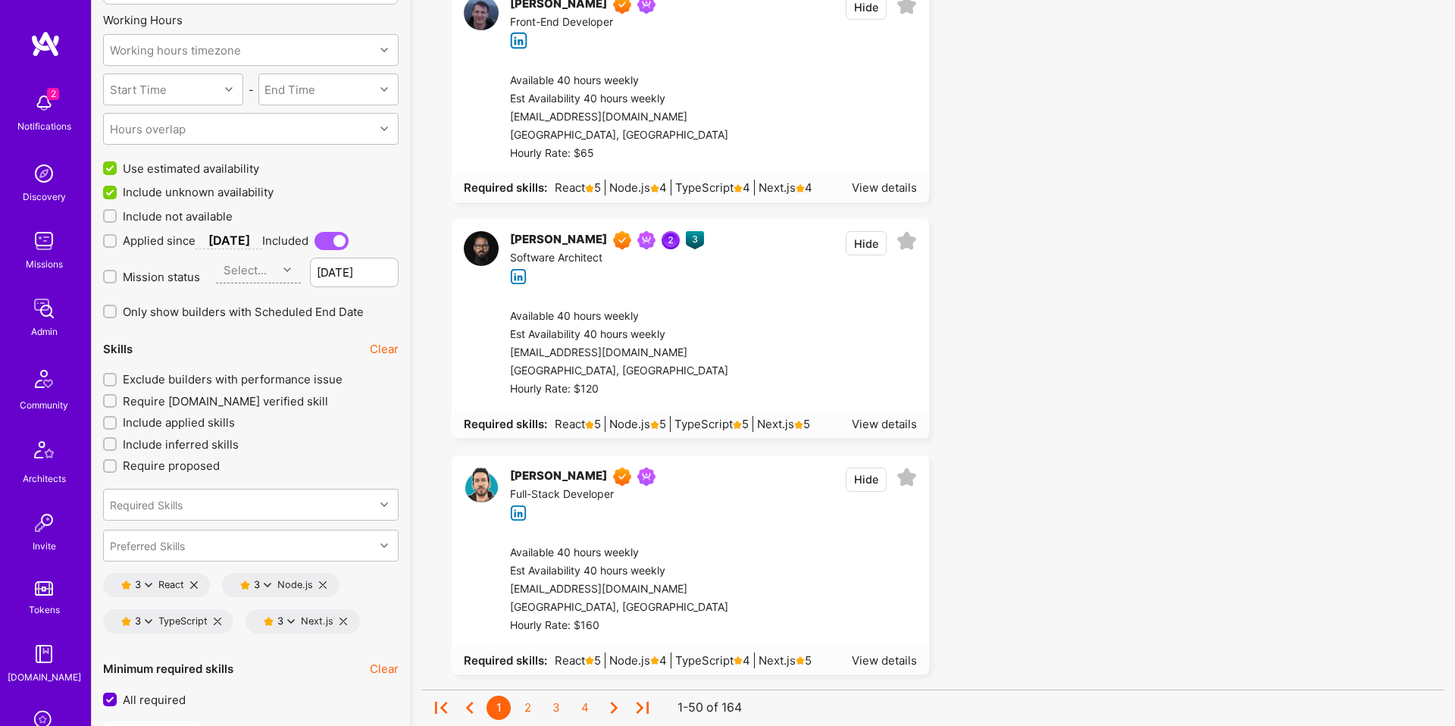
scroll to position [1828, 0]
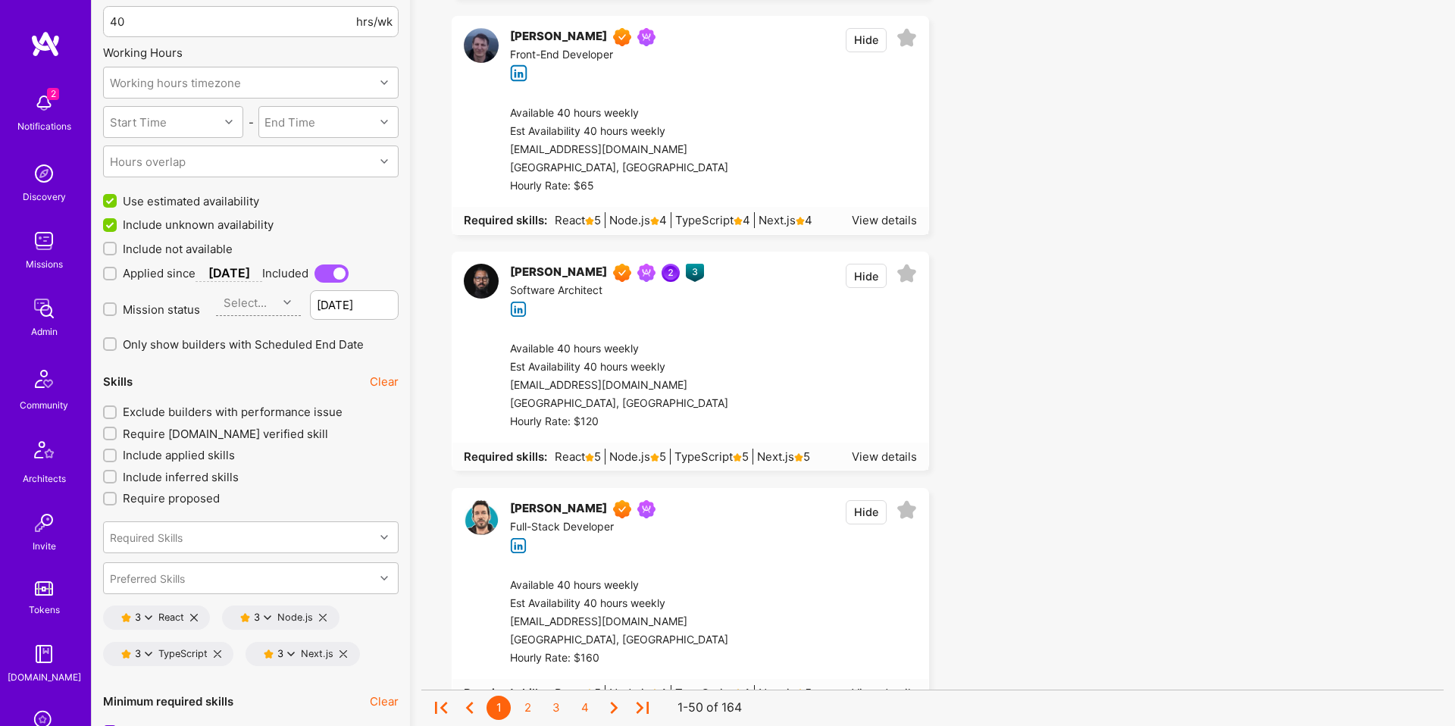
click at [283, 419] on span "Exclude builders with performance issue" at bounding box center [233, 412] width 220 height 16
click at [117, 418] on input "Exclude builders with performance issue" at bounding box center [111, 413] width 11 height 11
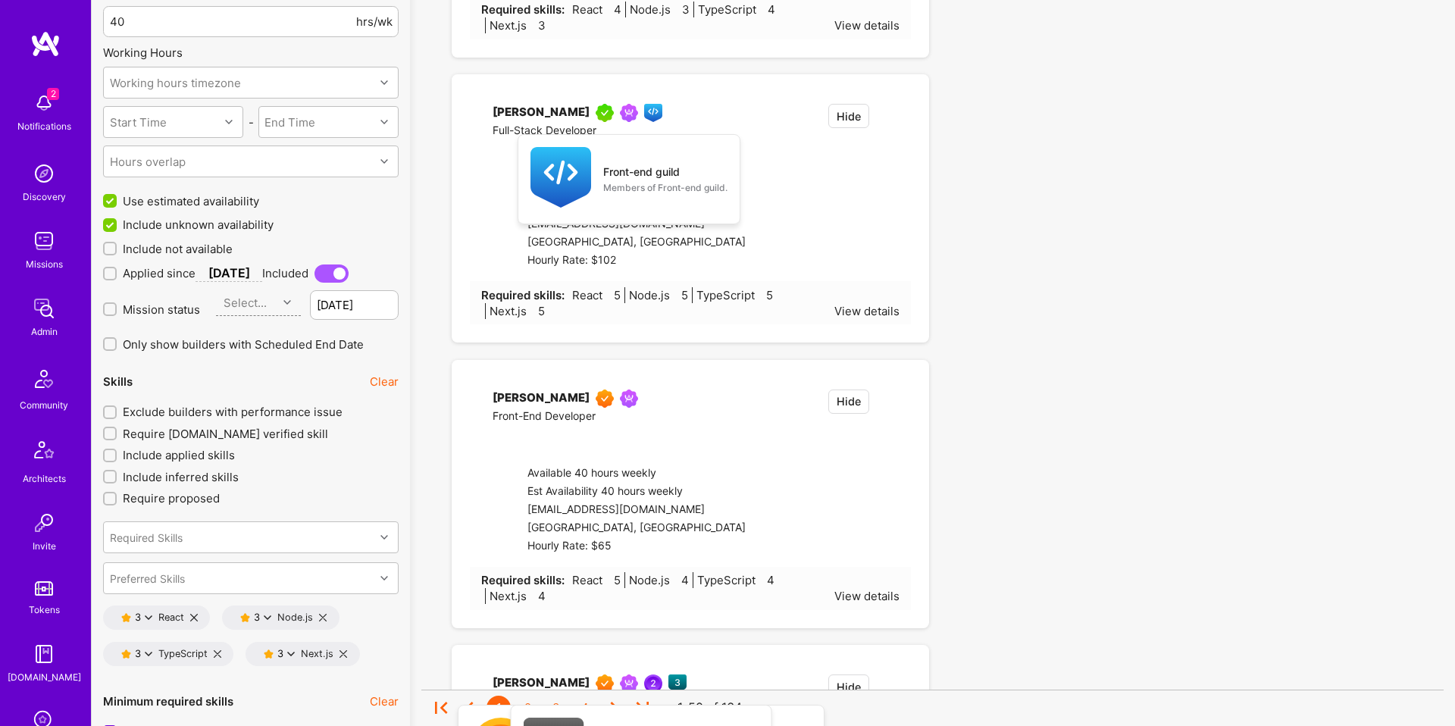
checkbox input "true"
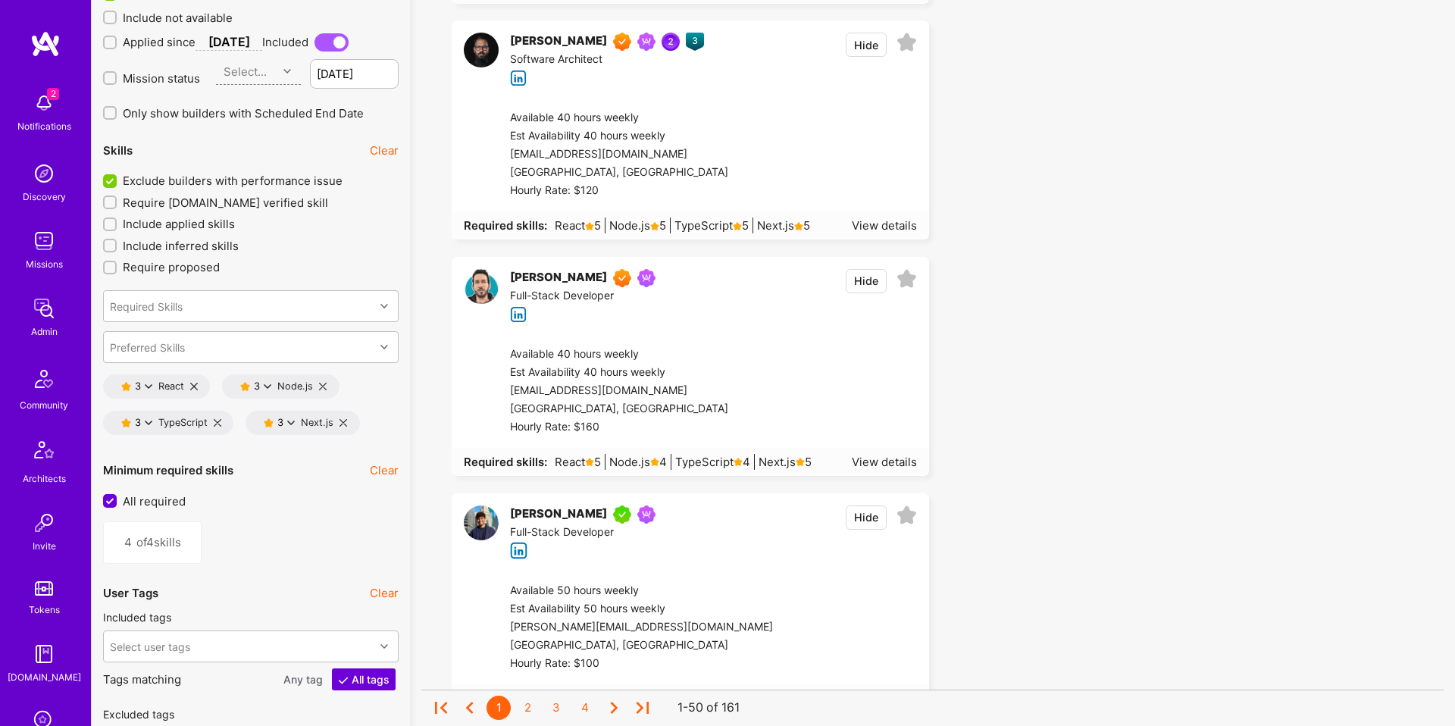
scroll to position [2061, 0]
click at [293, 424] on icon at bounding box center [291, 421] width 8 height 8
drag, startPoint x: 338, startPoint y: 464, endPoint x: 199, endPoint y: 433, distance: 142.1
click at [338, 464] on button "4 star s" at bounding box center [358, 462] width 114 height 32
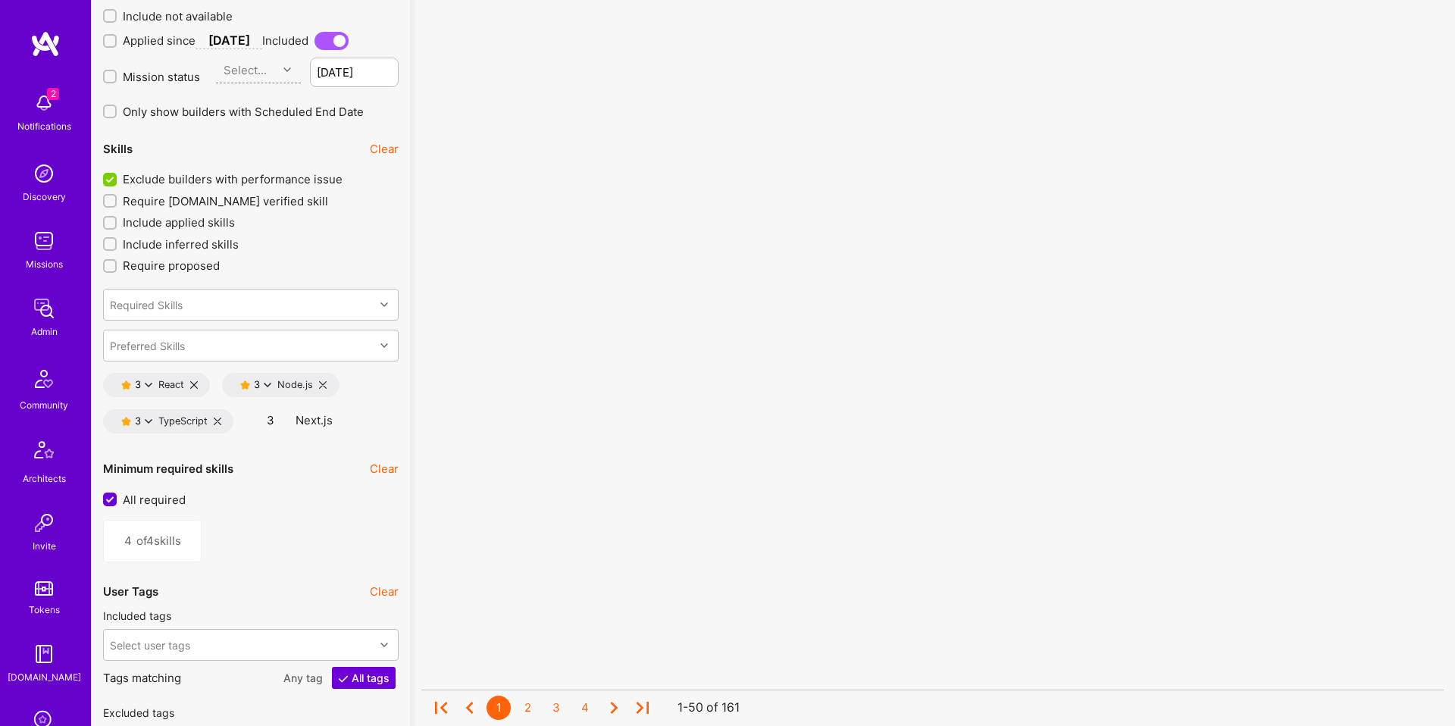
click at [148, 420] on icon at bounding box center [149, 421] width 8 height 8
click at [220, 458] on button "4 star s" at bounding box center [215, 462] width 114 height 32
click at [273, 385] on div "3 Node.js" at bounding box center [273, 385] width 79 height 12
click at [267, 382] on icon at bounding box center [268, 385] width 8 height 8
click at [318, 419] on button "4 star s" at bounding box center [334, 426] width 114 height 32
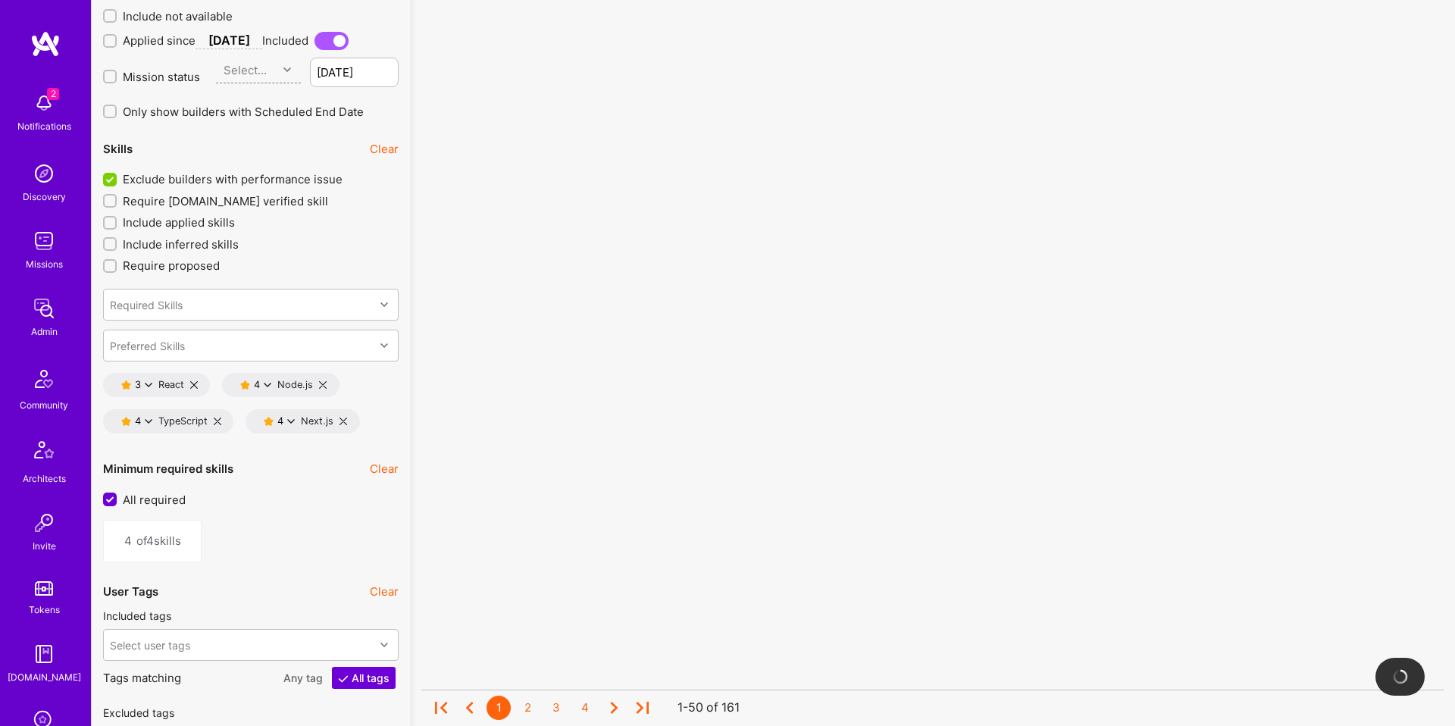
click at [152, 381] on div "3 React" at bounding box center [149, 385] width 69 height 12
click at [152, 386] on div "3 React" at bounding box center [149, 385] width 69 height 12
click at [149, 386] on icon at bounding box center [149, 385] width 8 height 8
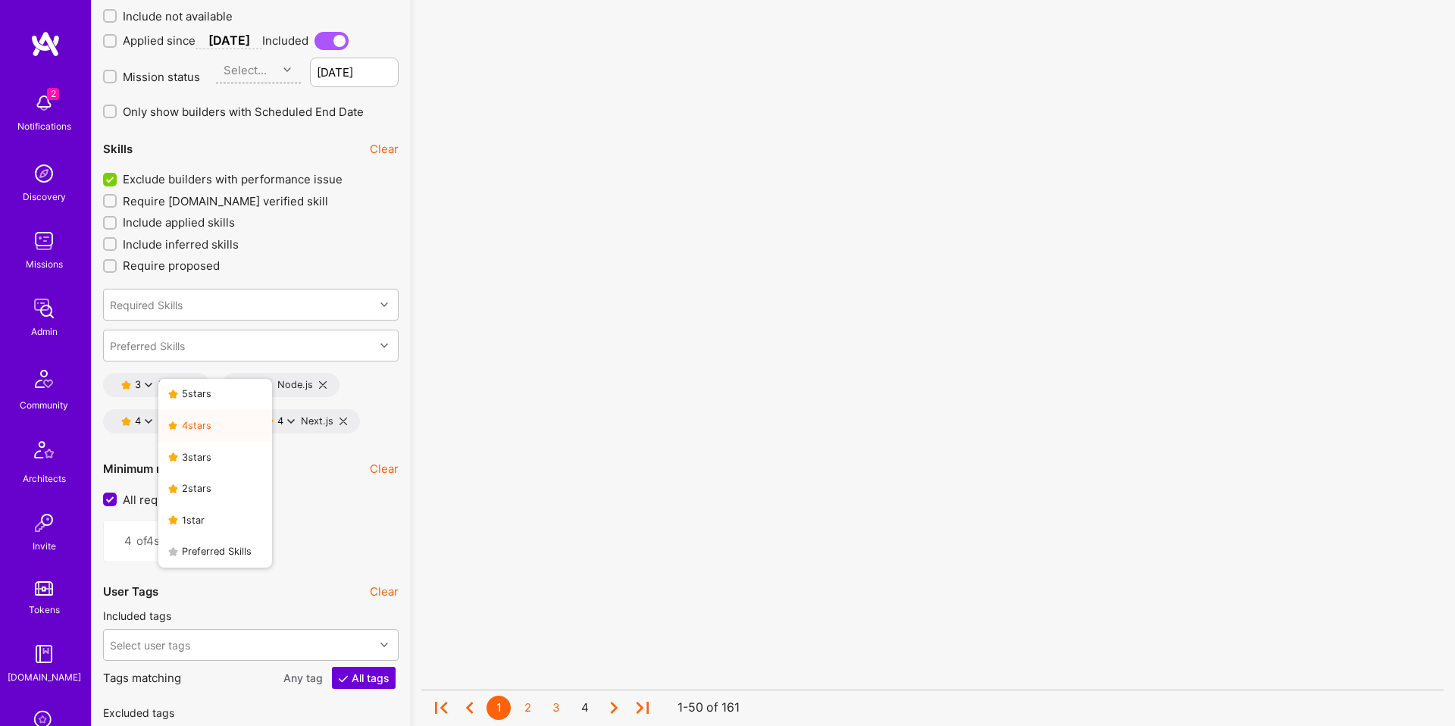
click at [209, 419] on button "4 star s" at bounding box center [215, 426] width 114 height 32
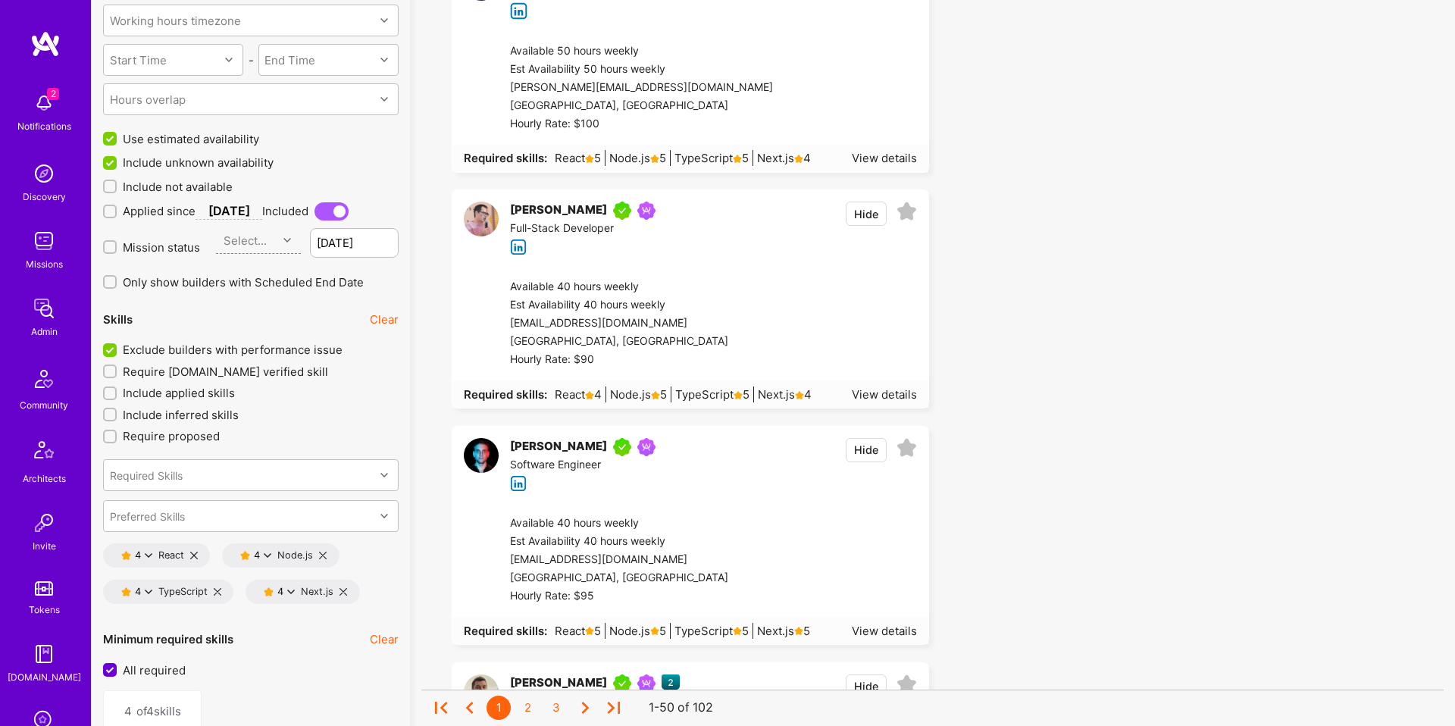
scroll to position [2103, 0]
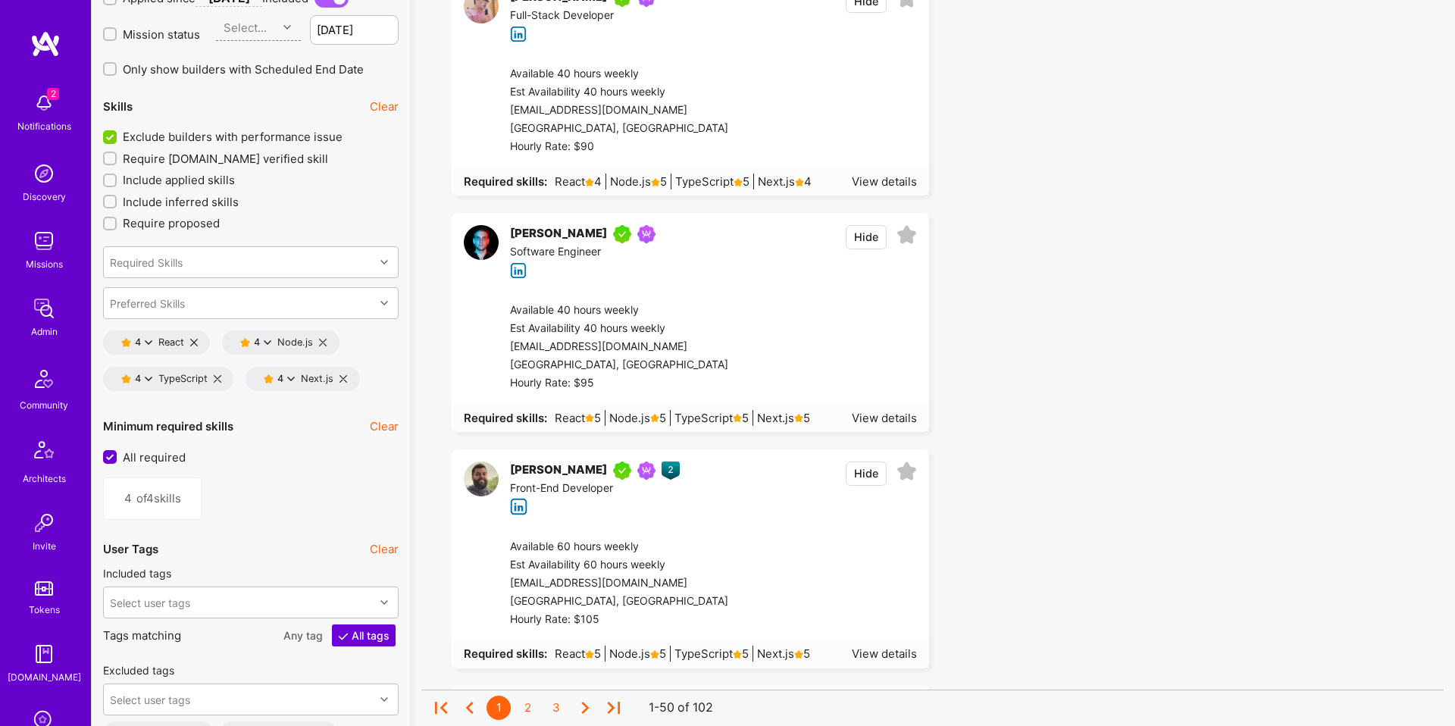
click at [150, 376] on icon at bounding box center [149, 379] width 8 height 8
click at [211, 392] on button "5 star s" at bounding box center [215, 389] width 114 height 32
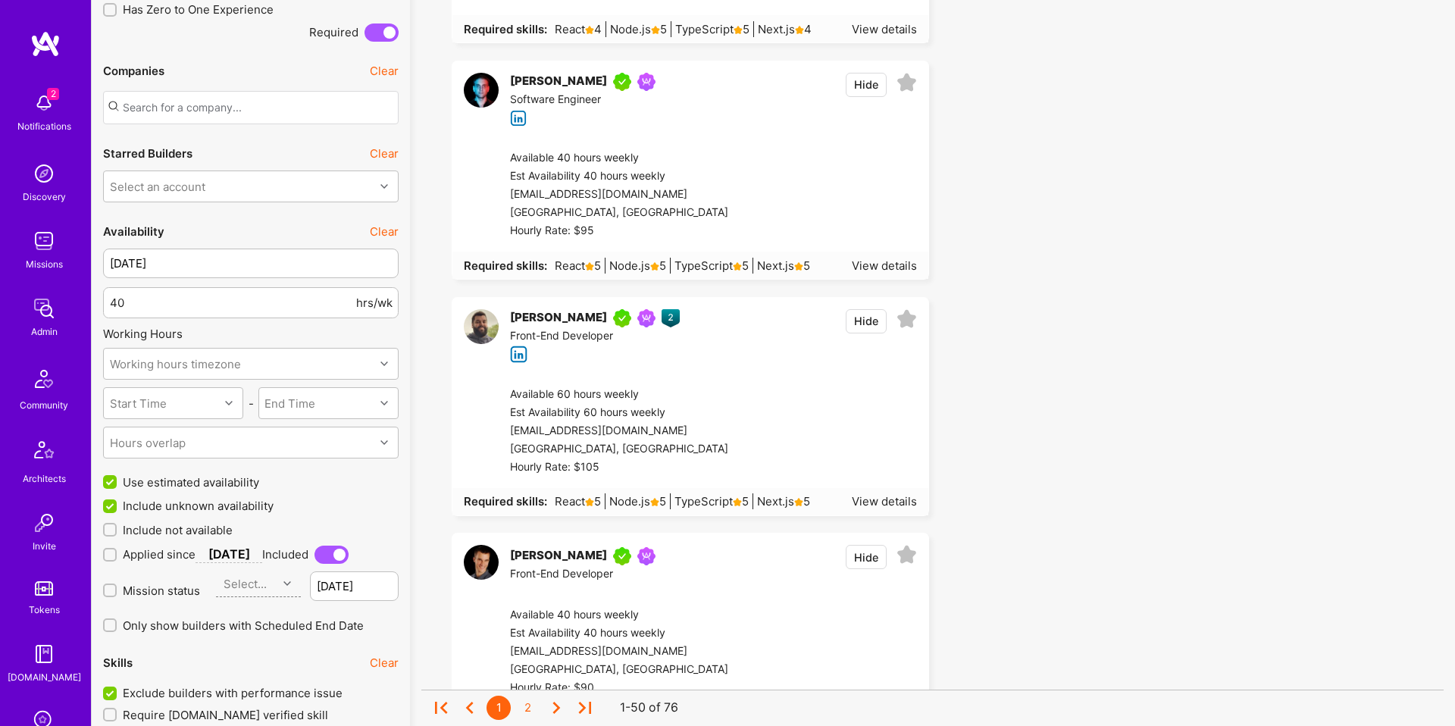
scroll to position [1550, 0]
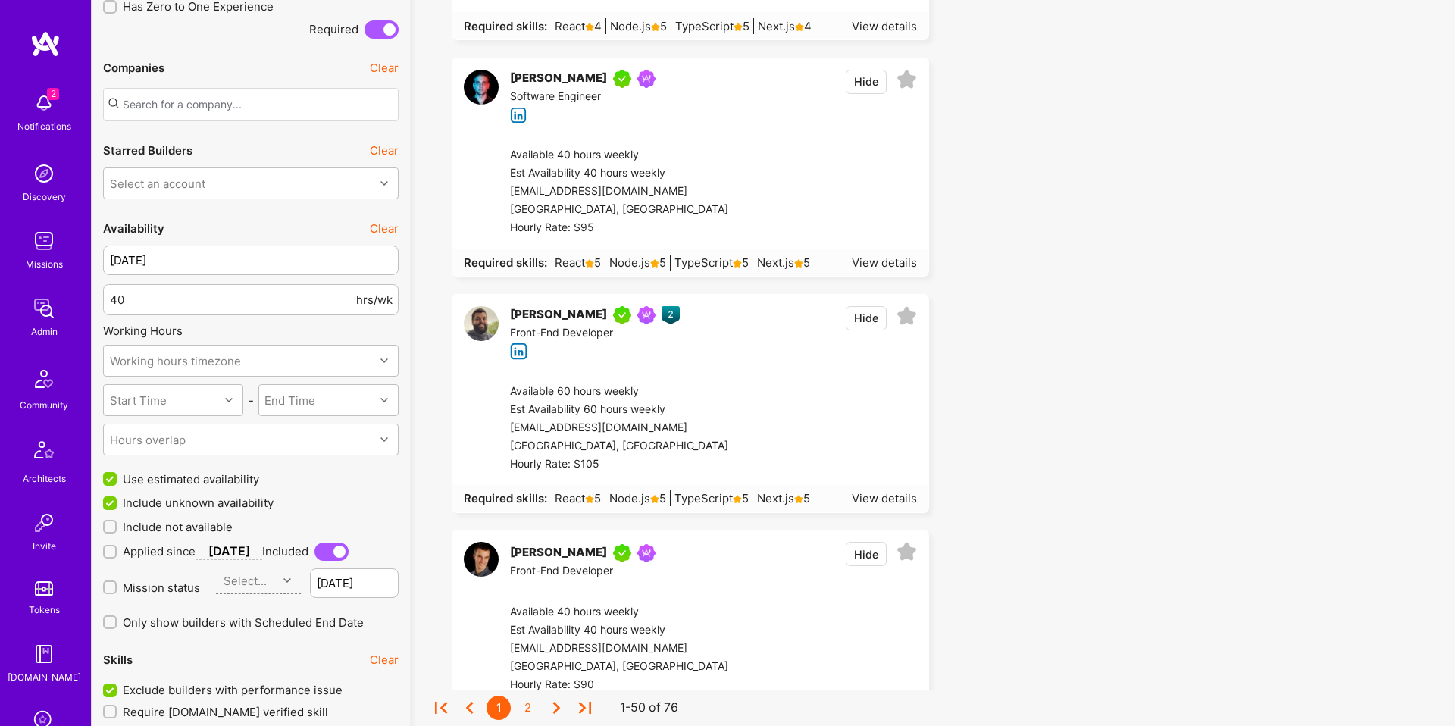
click at [180, 589] on span "Mission status" at bounding box center [161, 588] width 77 height 16
click at [117, 589] on input "Mission status" at bounding box center [111, 588] width 11 height 11
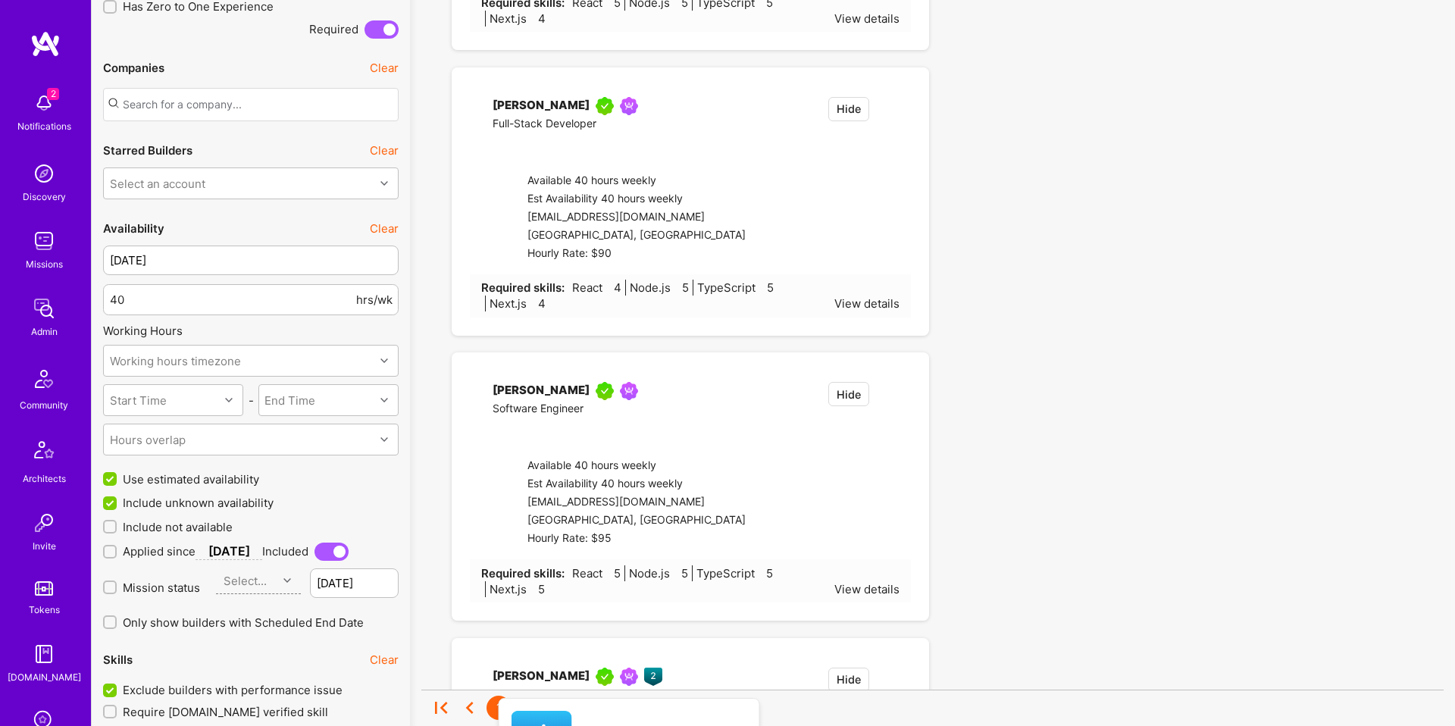
checkbox input "true"
type input "[DATE]"
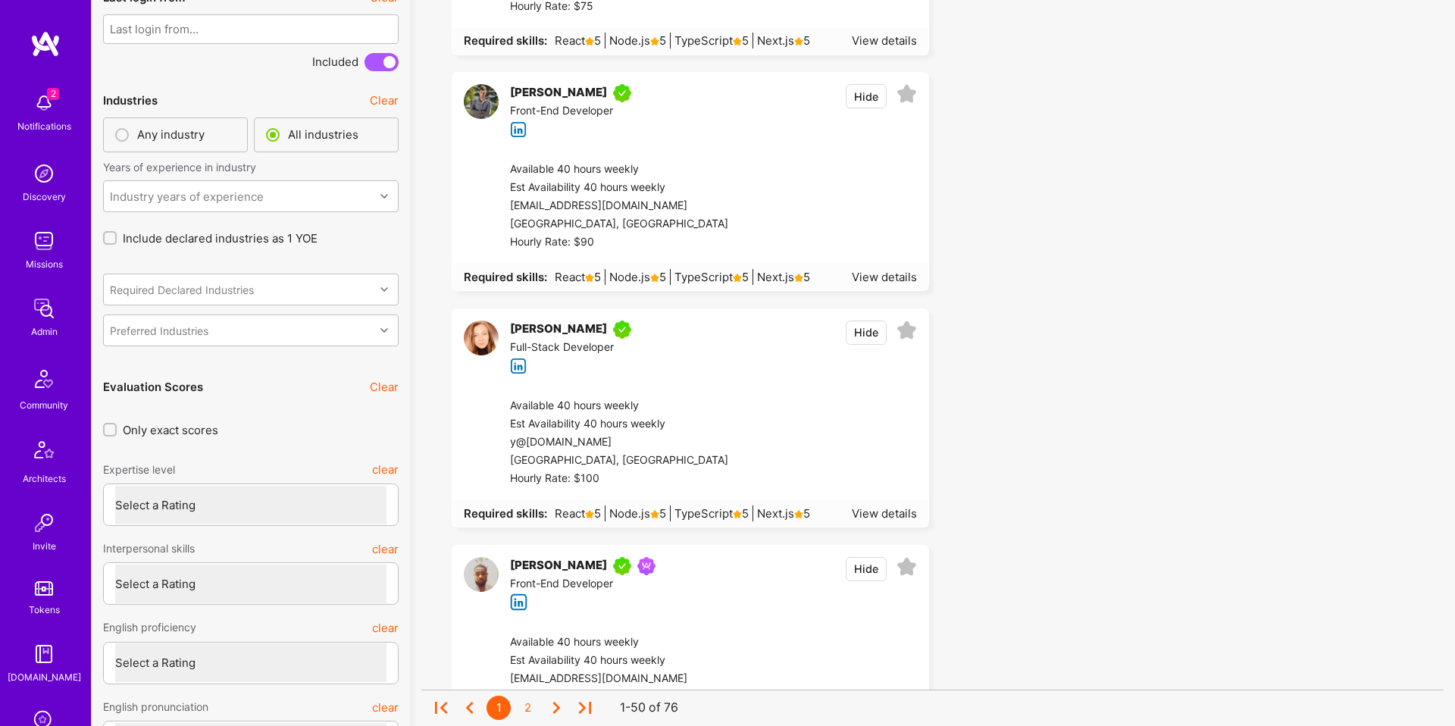
scroll to position [5334, 0]
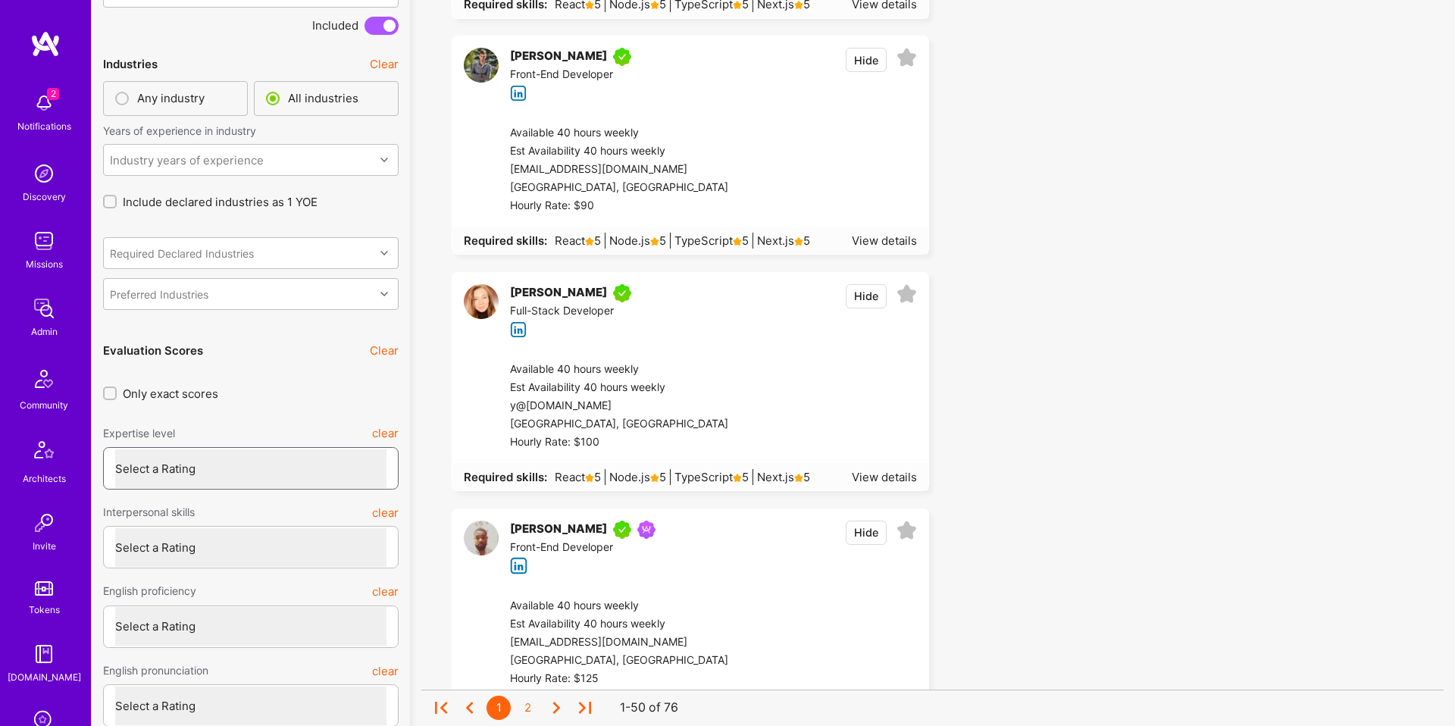
click at [306, 449] on select "Select a Rating Unqualified Junior Adequate Good Very good Superstar" at bounding box center [250, 468] width 271 height 39
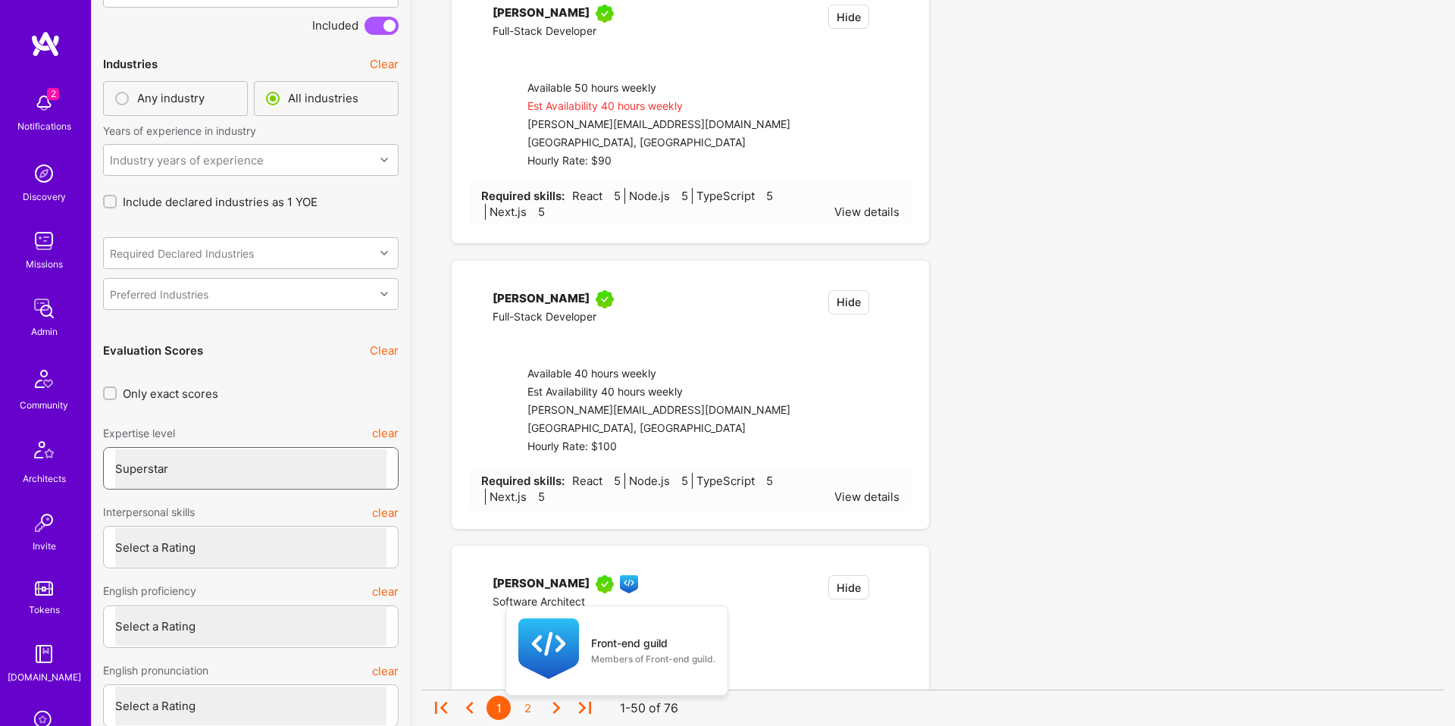
click at [115, 449] on select "Select a Rating Unqualified Junior Adequate Good Very good Superstar" at bounding box center [250, 468] width 271 height 39
select select "7"
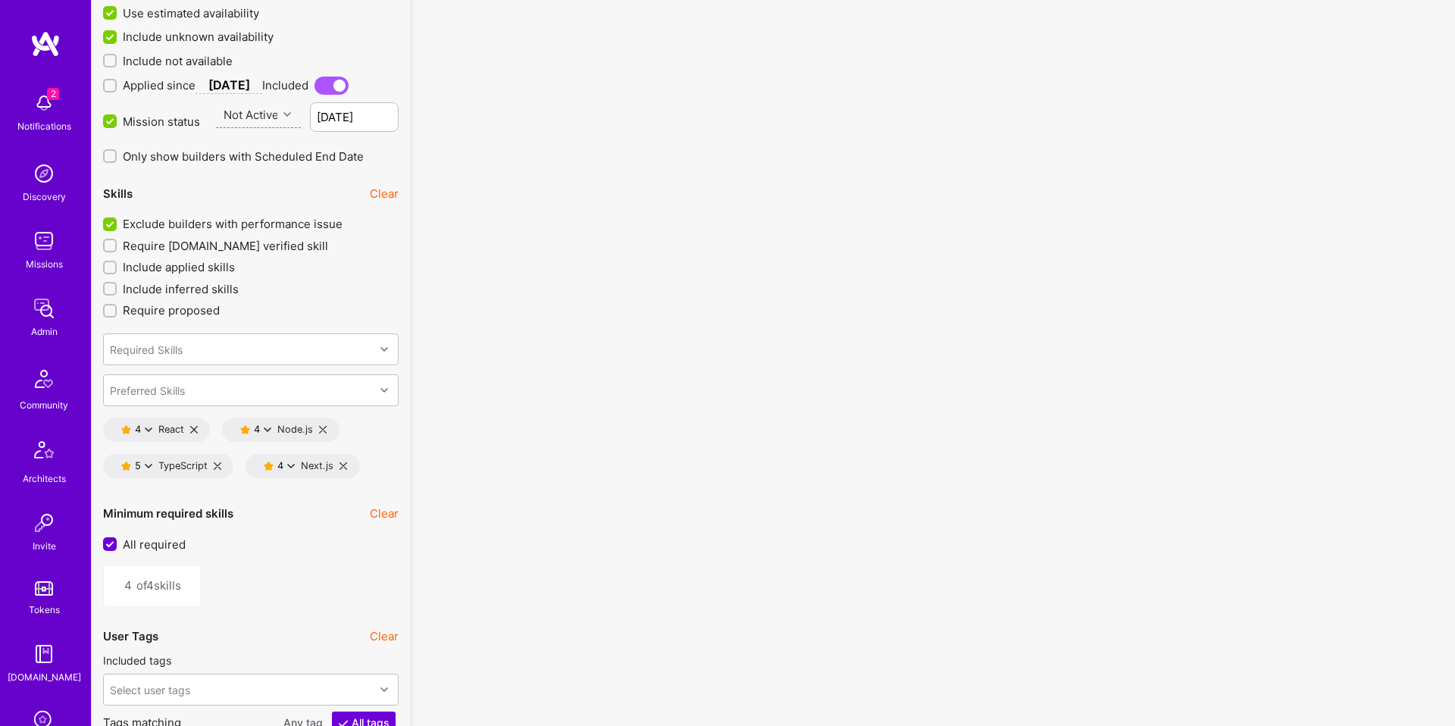
scroll to position [2006, 0]
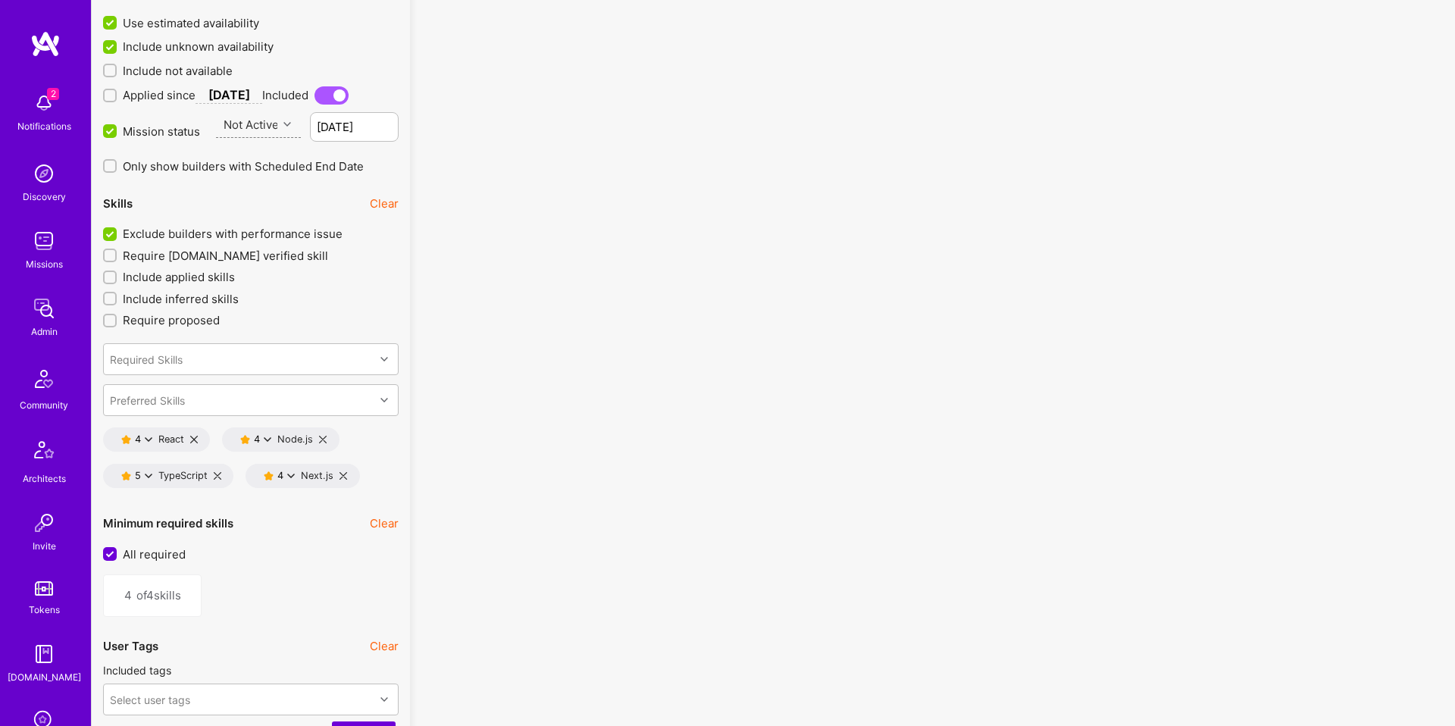
click at [340, 476] on icon at bounding box center [343, 476] width 8 height 8
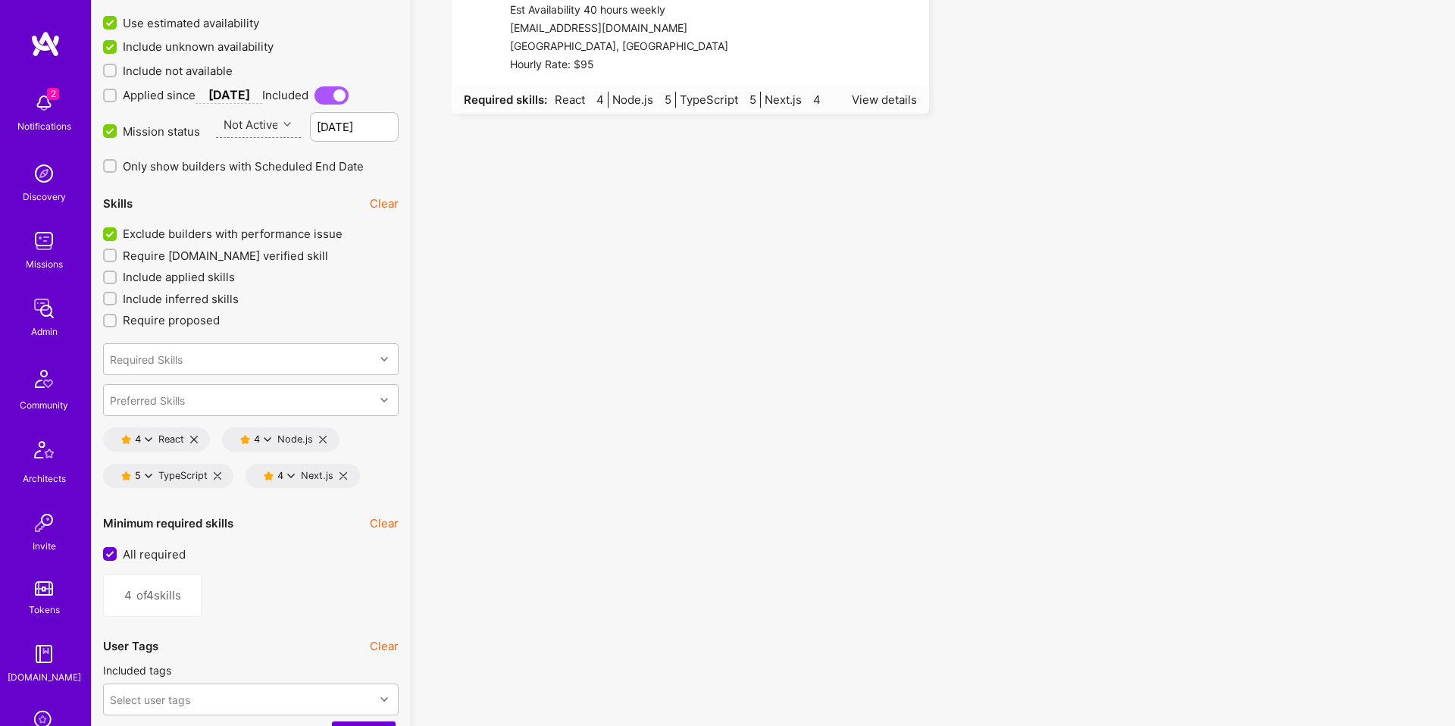
type input "3"
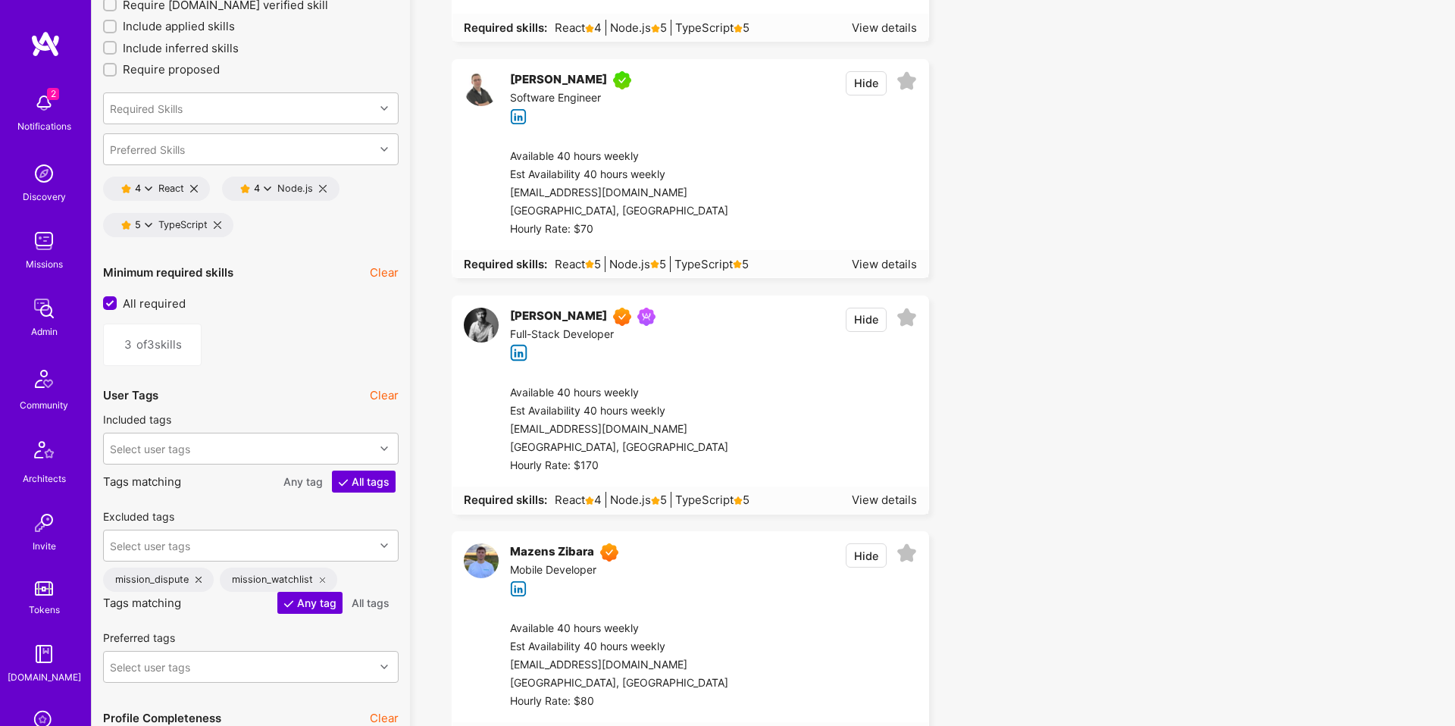
scroll to position [2258, 0]
click at [148, 224] on icon at bounding box center [149, 224] width 8 height 8
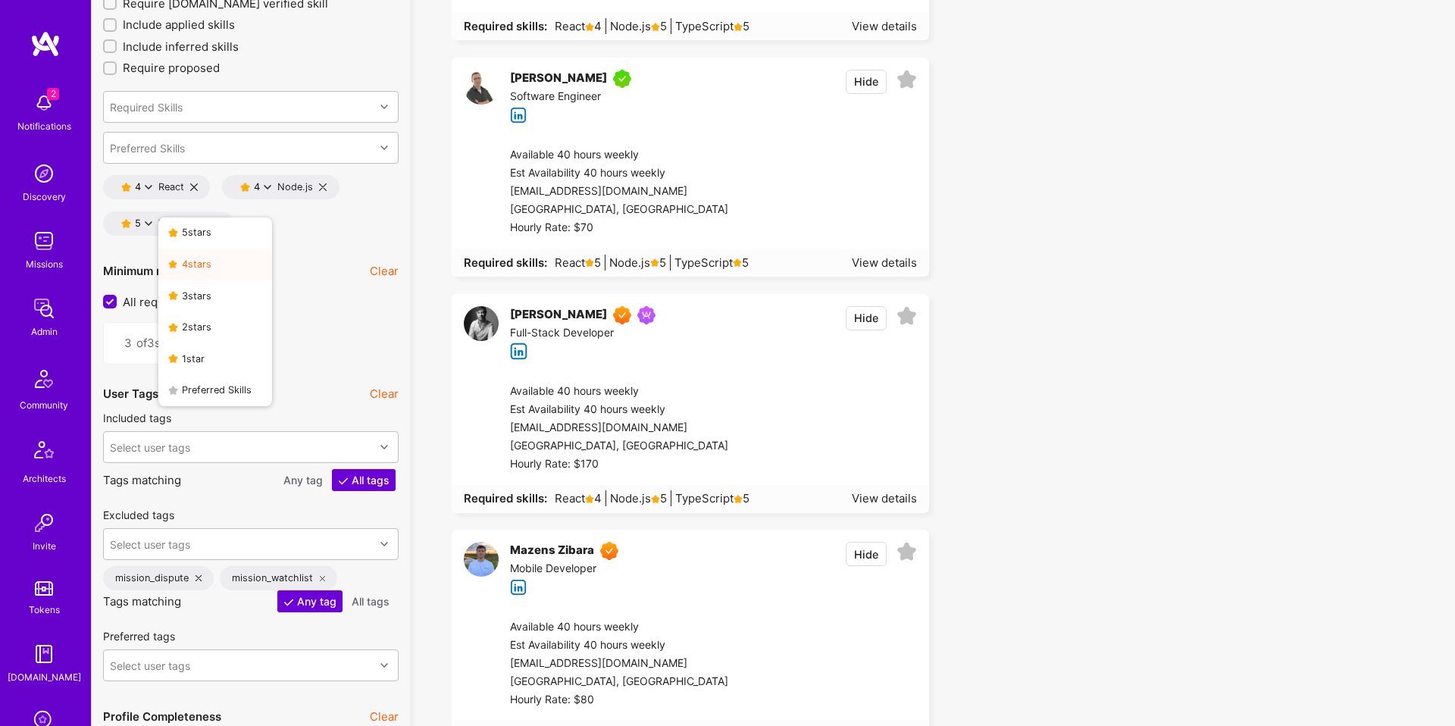
click at [196, 268] on button "4 star s" at bounding box center [215, 264] width 114 height 32
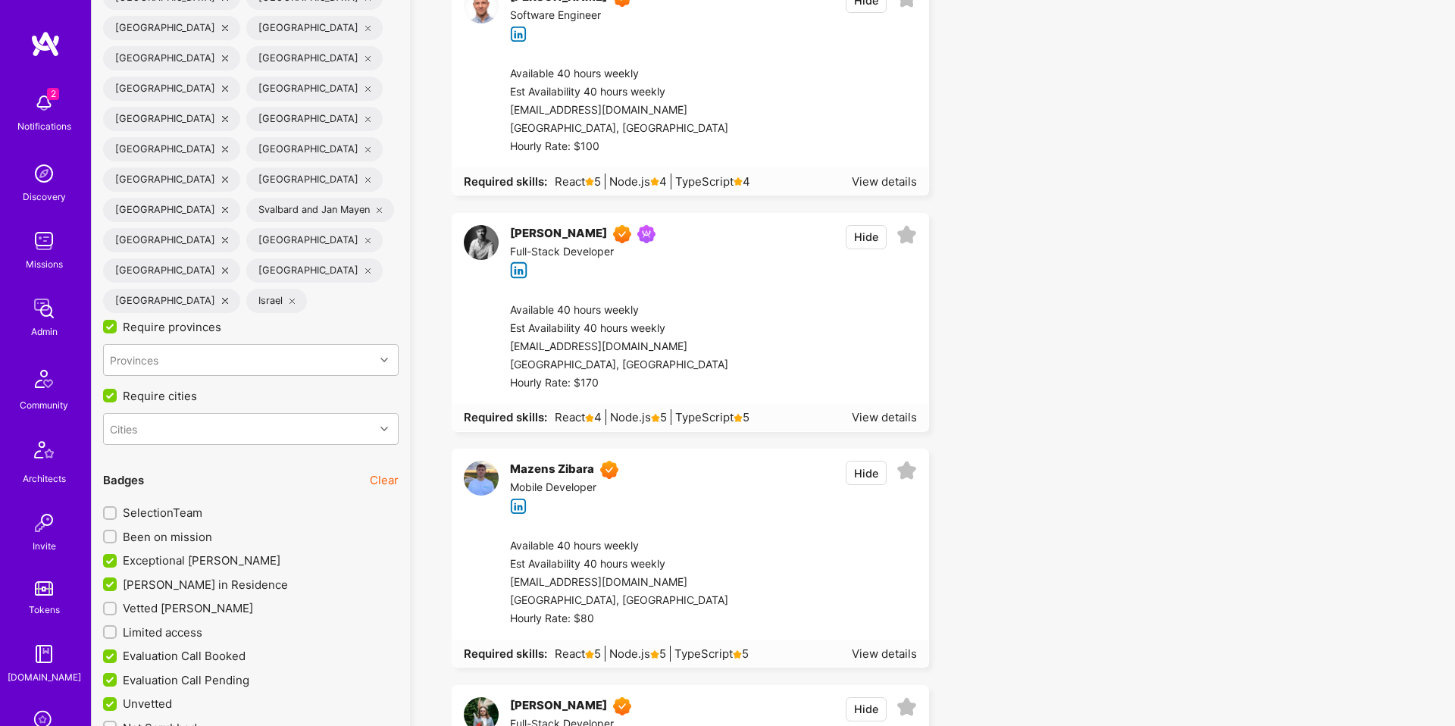
scroll to position [3774, 0]
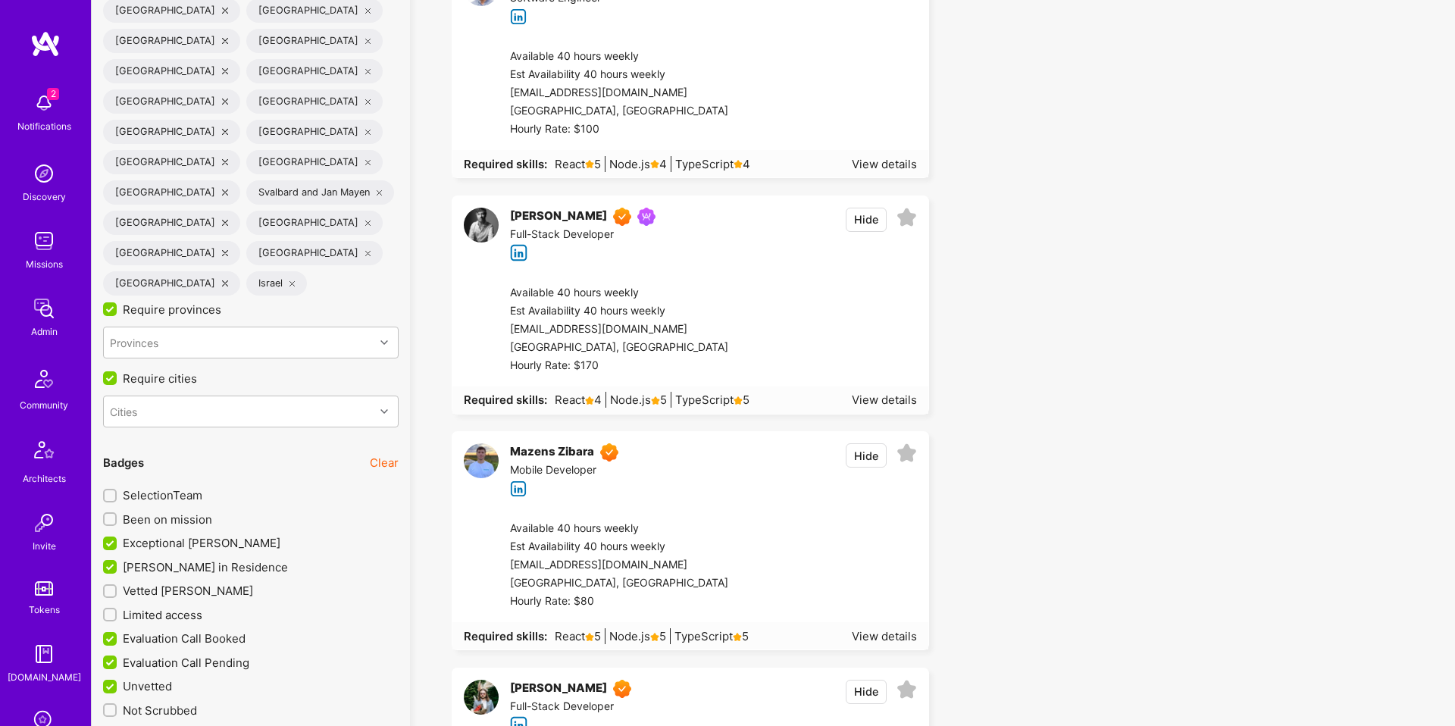
click at [173, 583] on span "Vetted [PERSON_NAME]" at bounding box center [188, 591] width 130 height 16
click at [117, 586] on input "Vetted [PERSON_NAME]" at bounding box center [111, 591] width 11 height 11
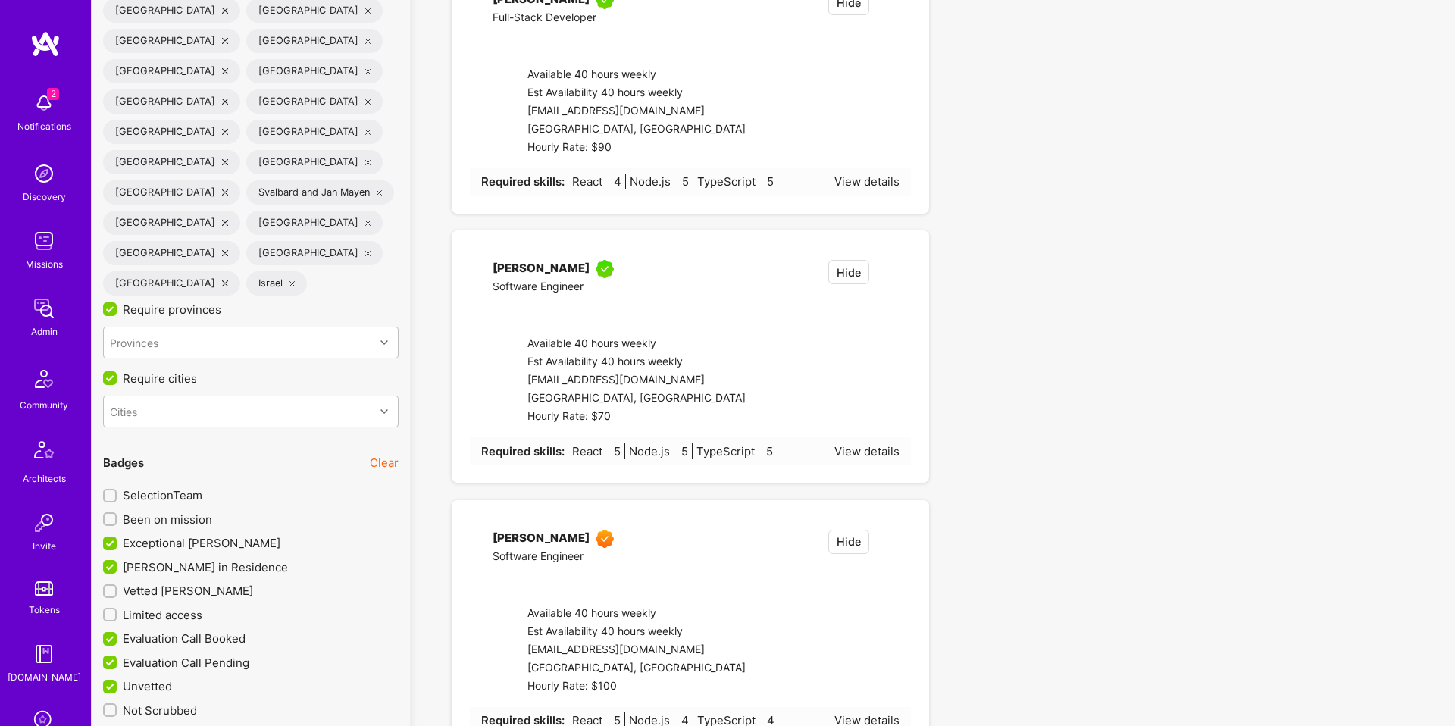
checkbox input "true"
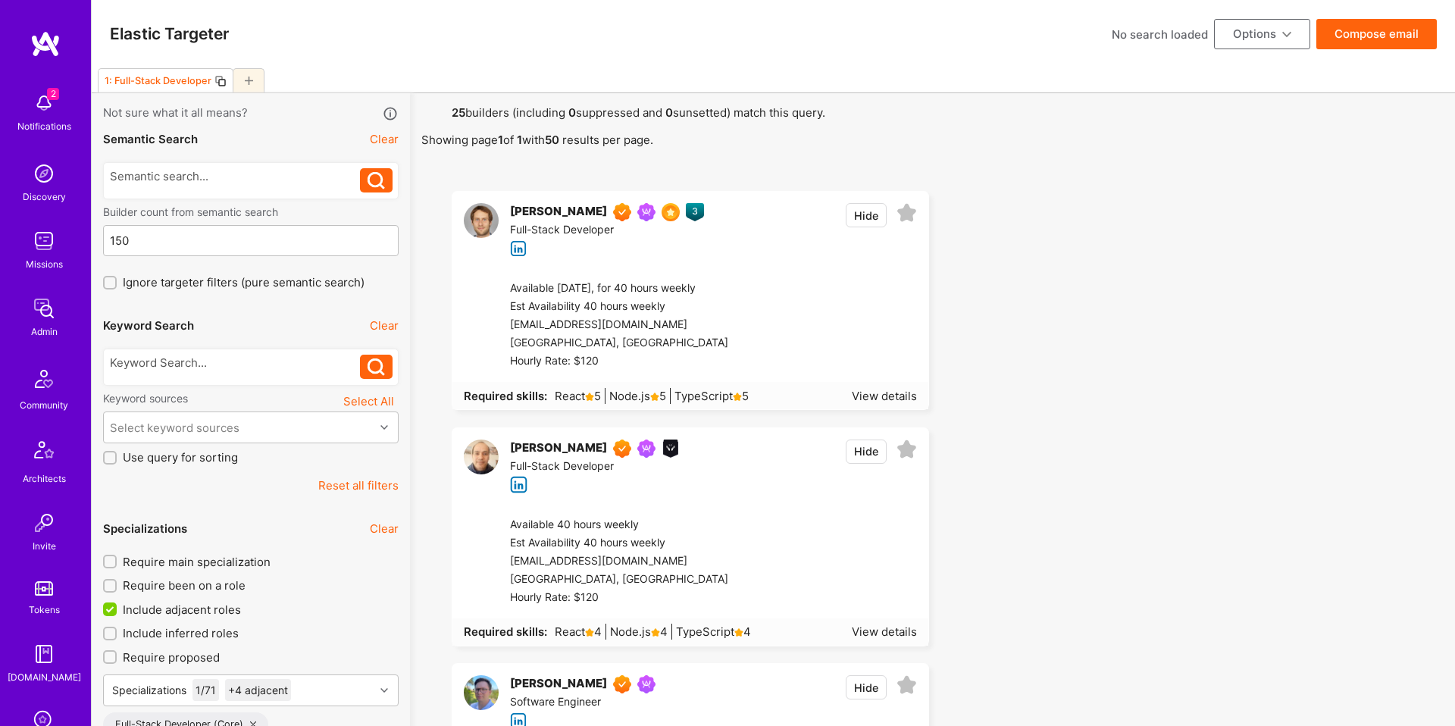
click at [217, 77] on icon at bounding box center [220, 81] width 12 height 12
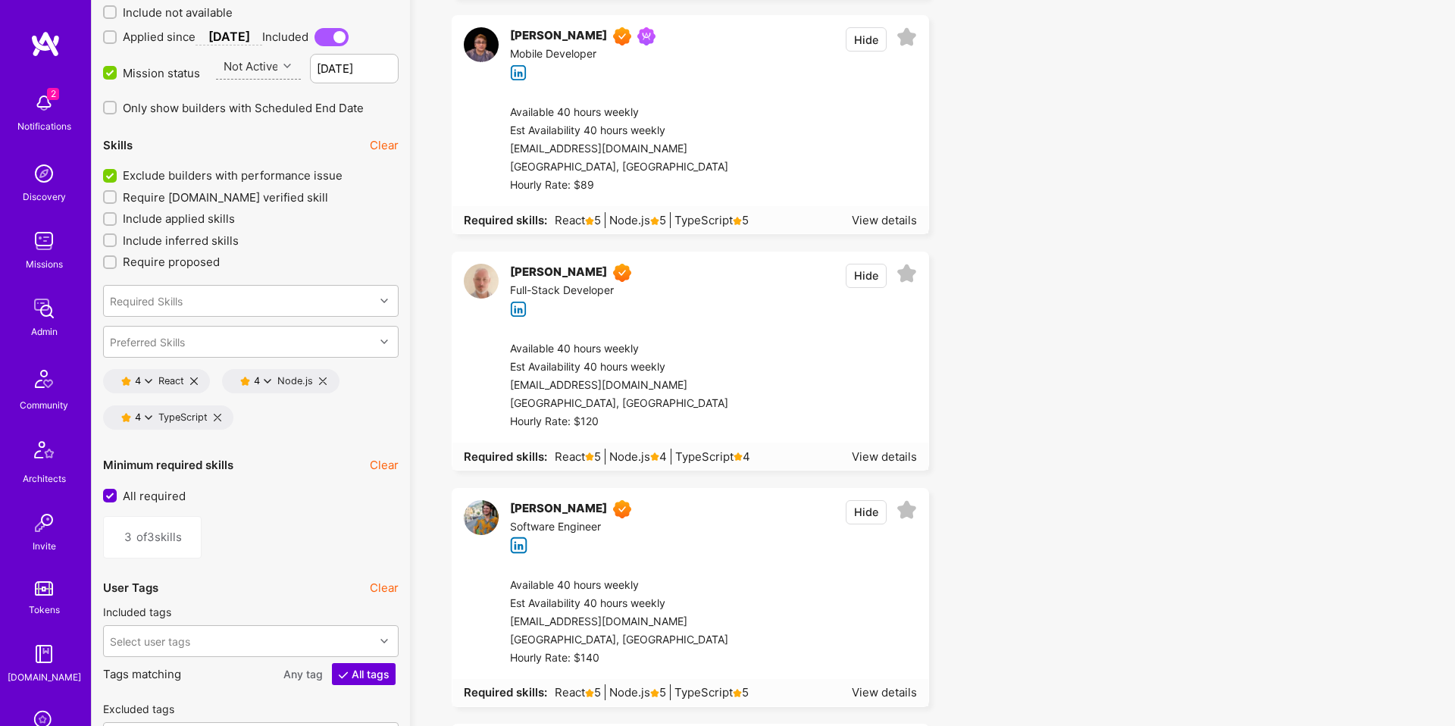
scroll to position [2066, 0]
click at [220, 413] on icon at bounding box center [218, 416] width 8 height 8
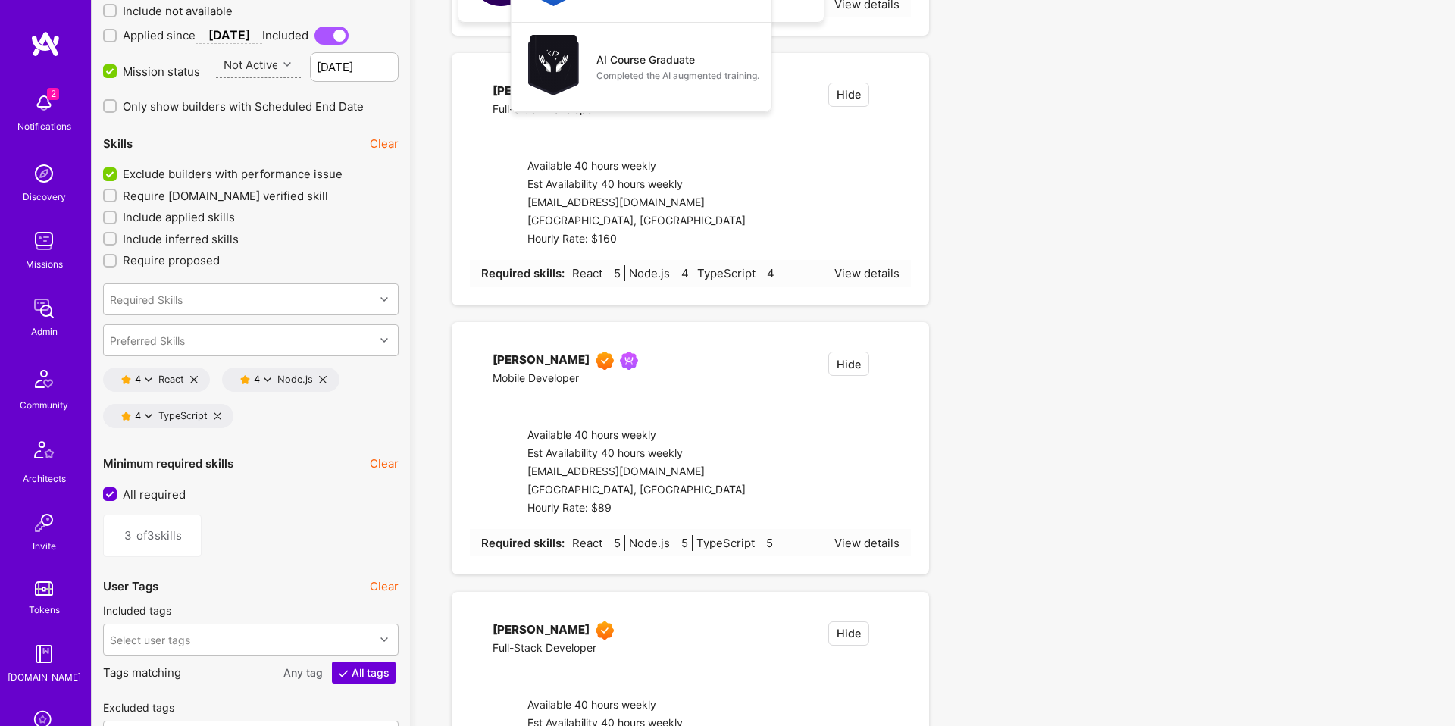
type input "2"
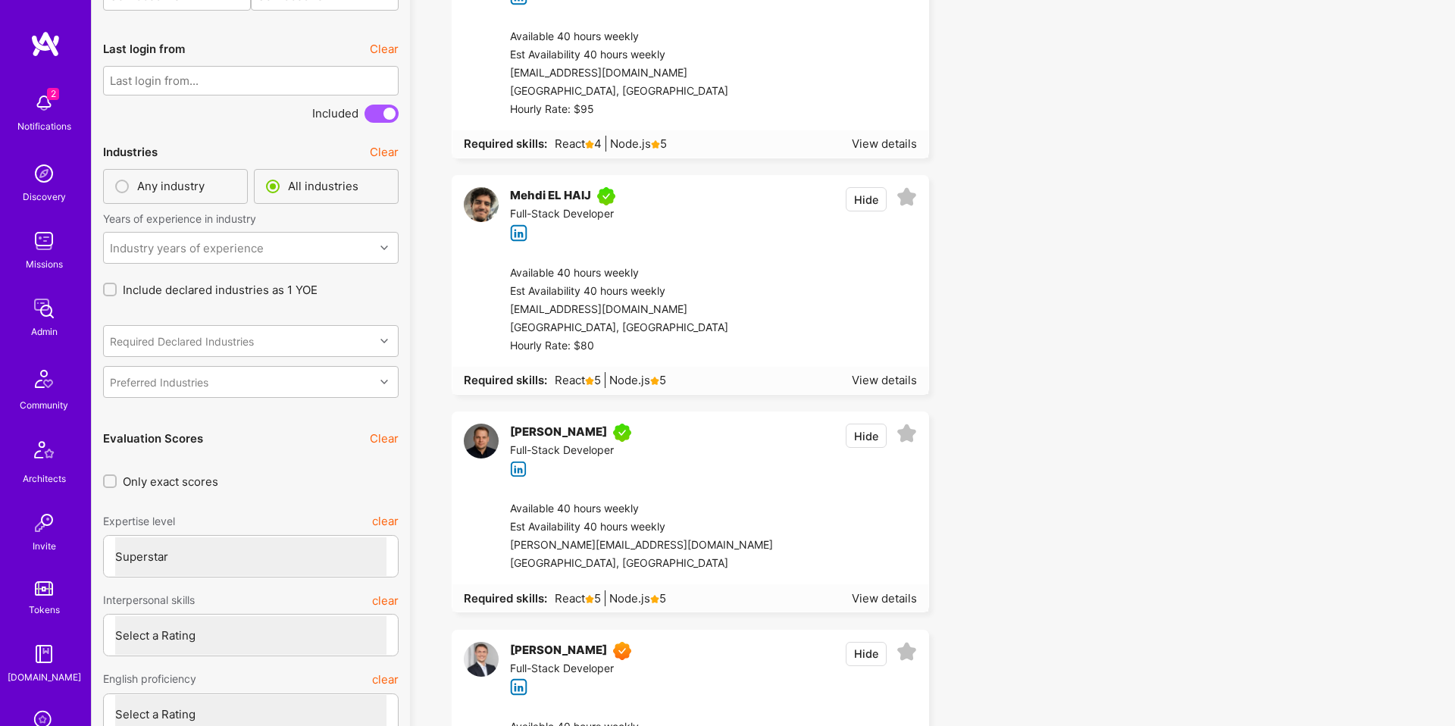
scroll to position [5213, 0]
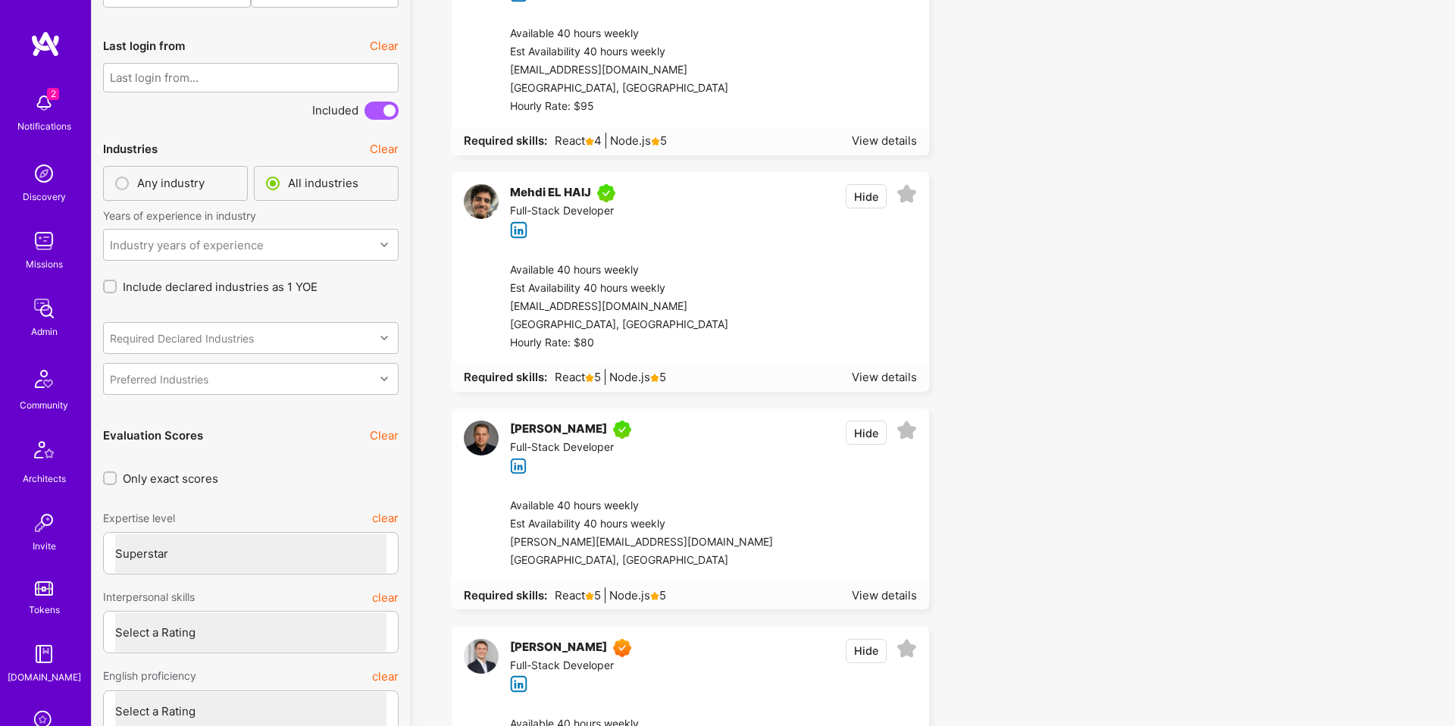
click at [379, 505] on button "clear" at bounding box center [385, 518] width 27 height 27
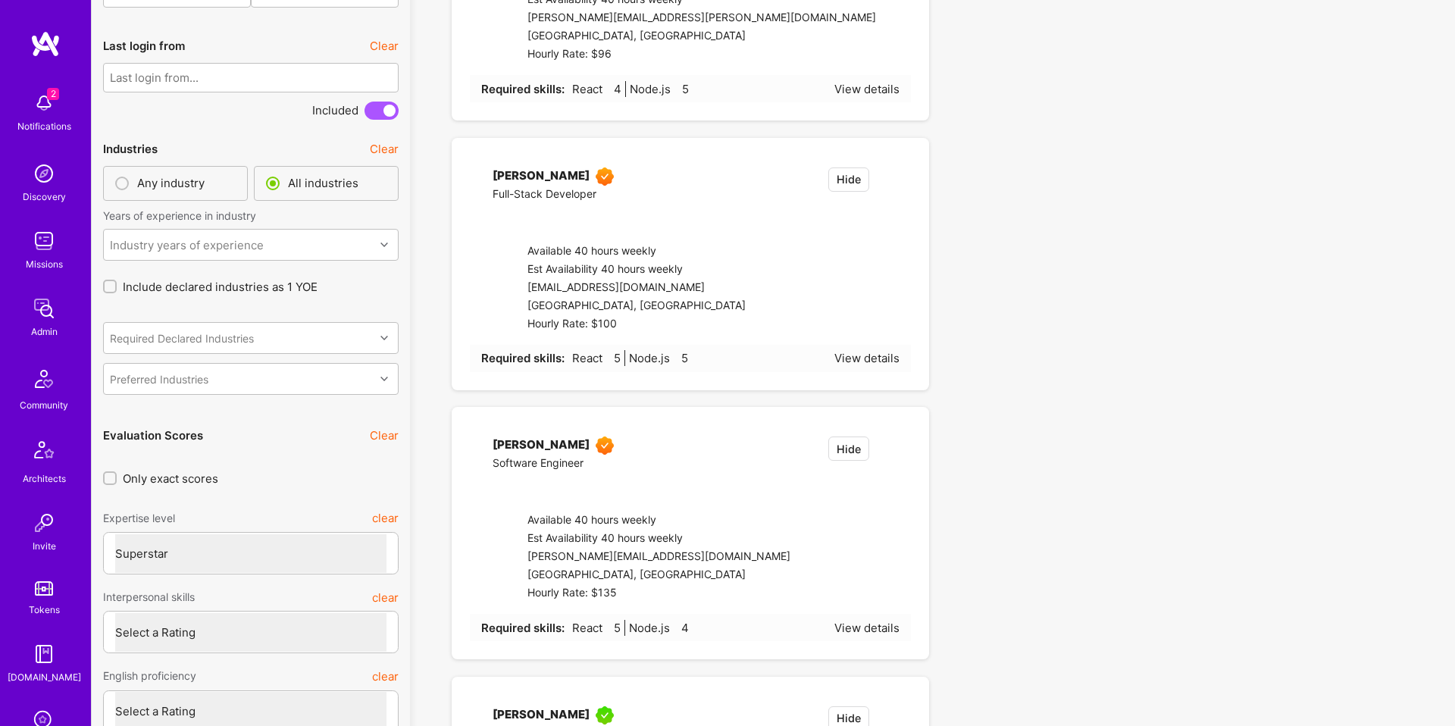
select select
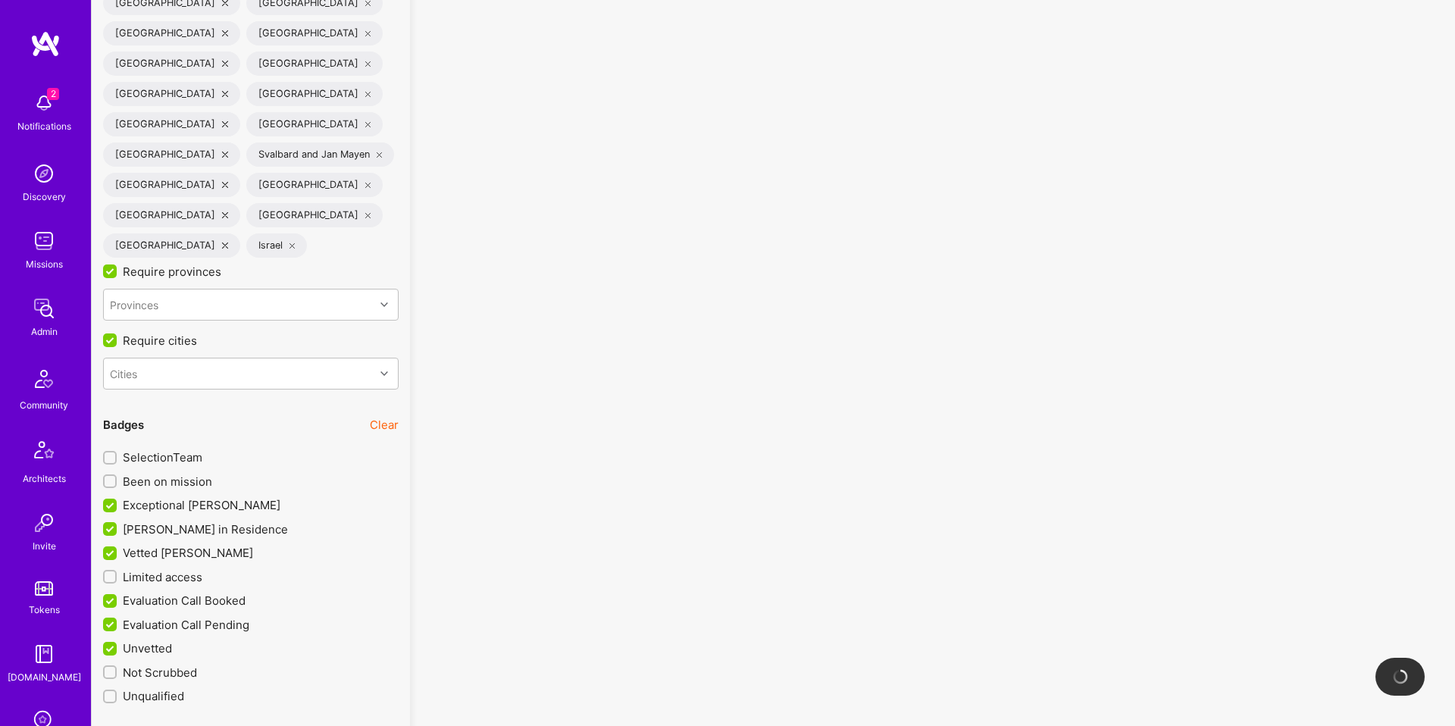
scroll to position [3763, 0]
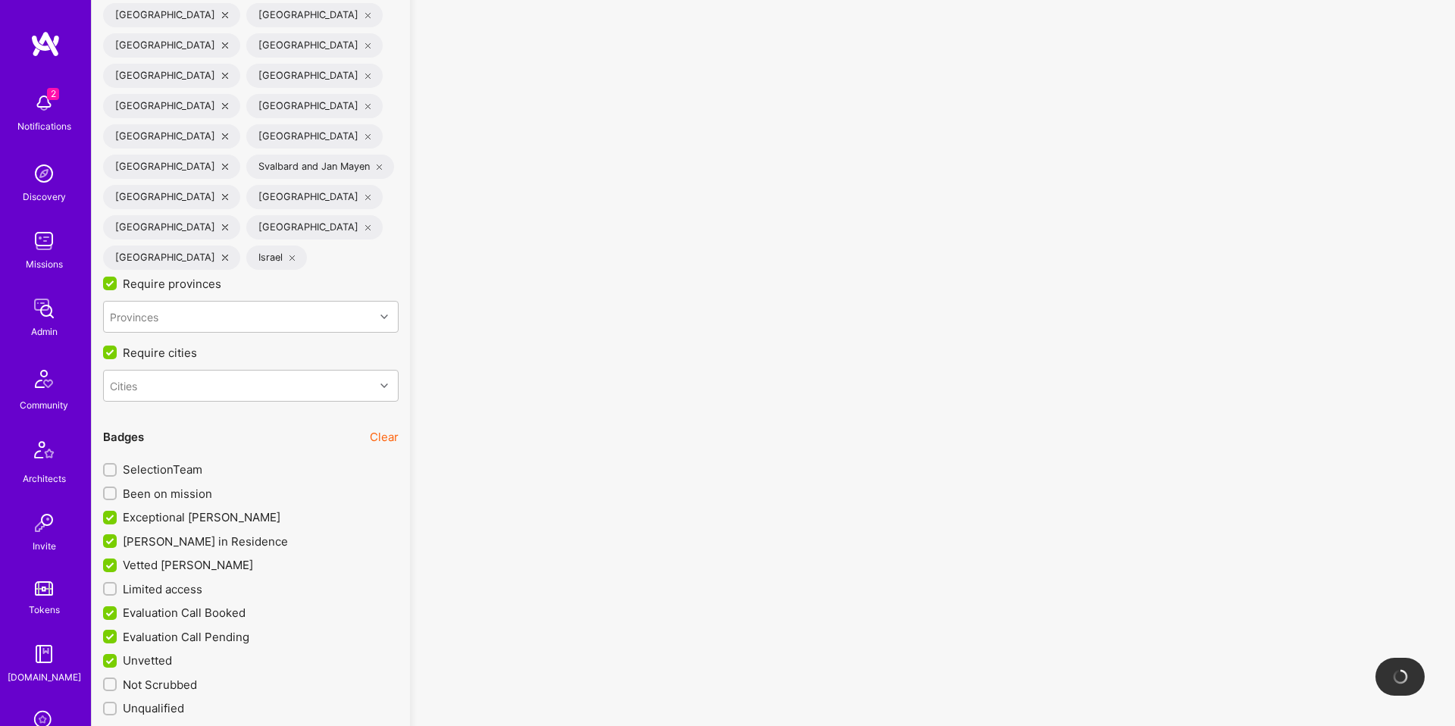
drag, startPoint x: 143, startPoint y: 557, endPoint x: 146, endPoint y: 542, distance: 15.5
checkbox input "false"
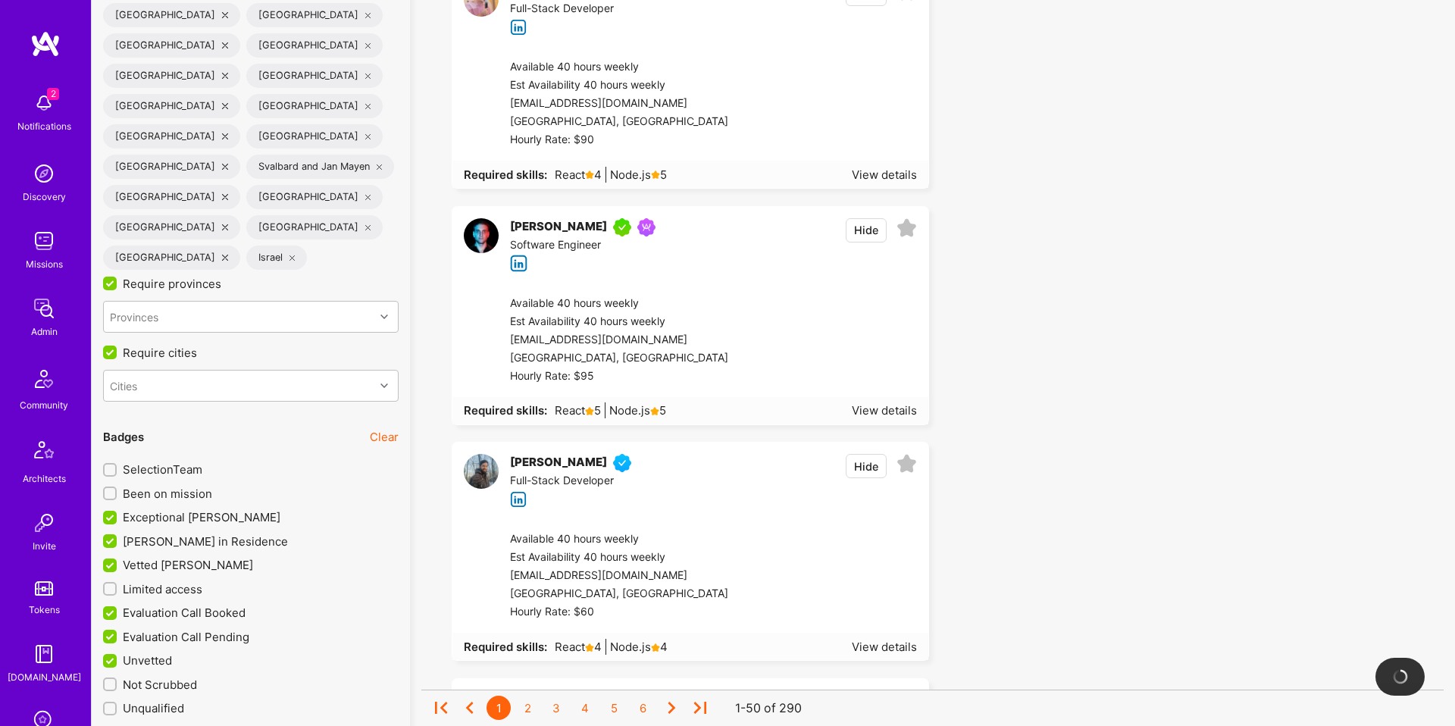
click at [171, 557] on span "Vetted [PERSON_NAME]" at bounding box center [188, 565] width 130 height 16
click at [118, 559] on input "Vetted [PERSON_NAME]" at bounding box center [112, 566] width 14 height 14
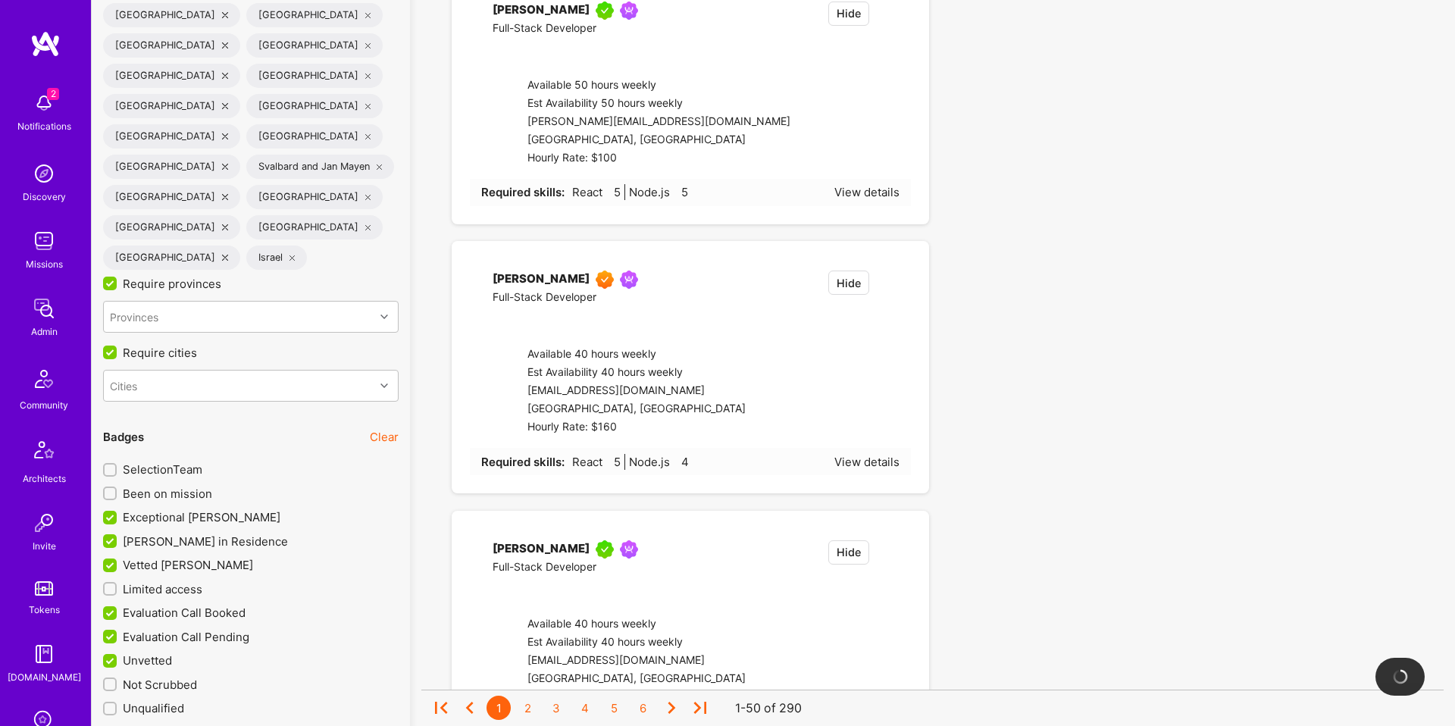
checkbox input "false"
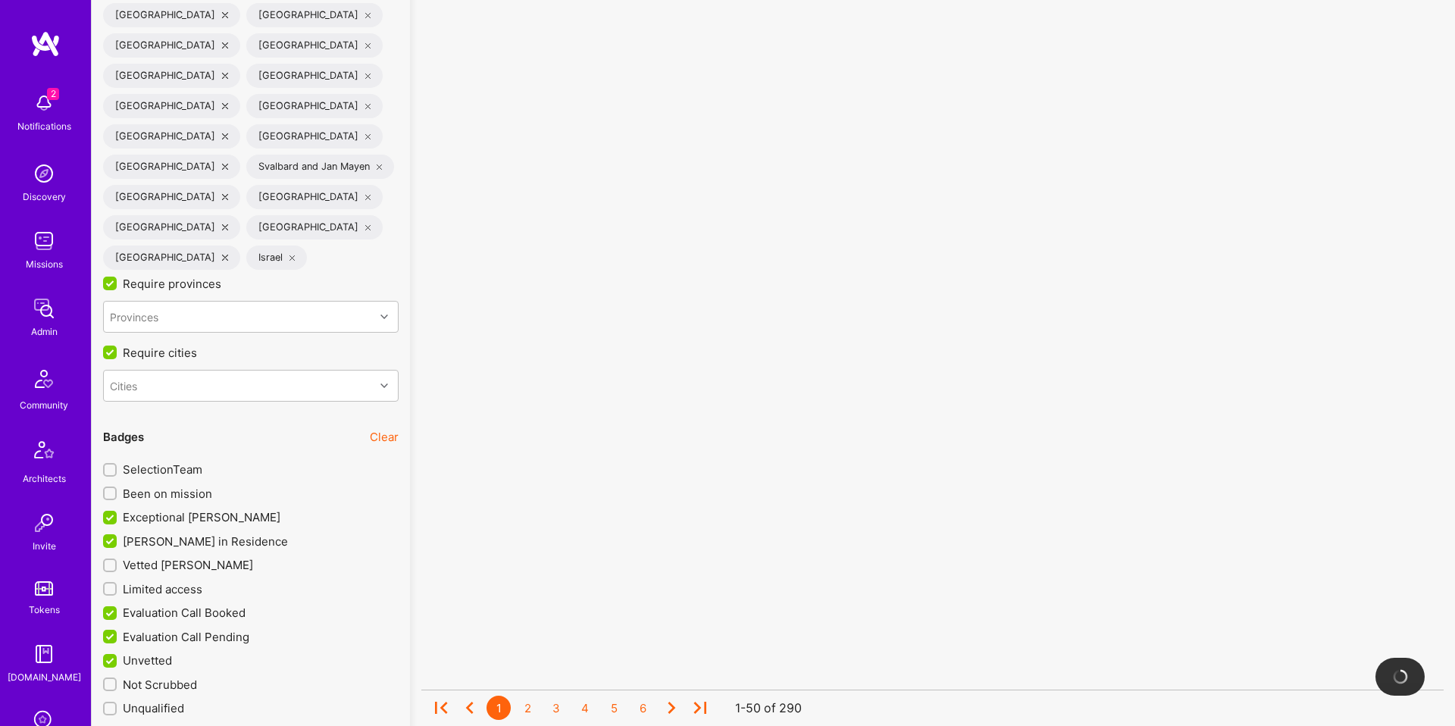
scroll to position [1, 0]
click at [180, 533] on span "[PERSON_NAME] in Residence" at bounding box center [205, 541] width 165 height 16
click at [118, 535] on input "[PERSON_NAME] in Residence" at bounding box center [112, 542] width 14 height 14
checkbox input "false"
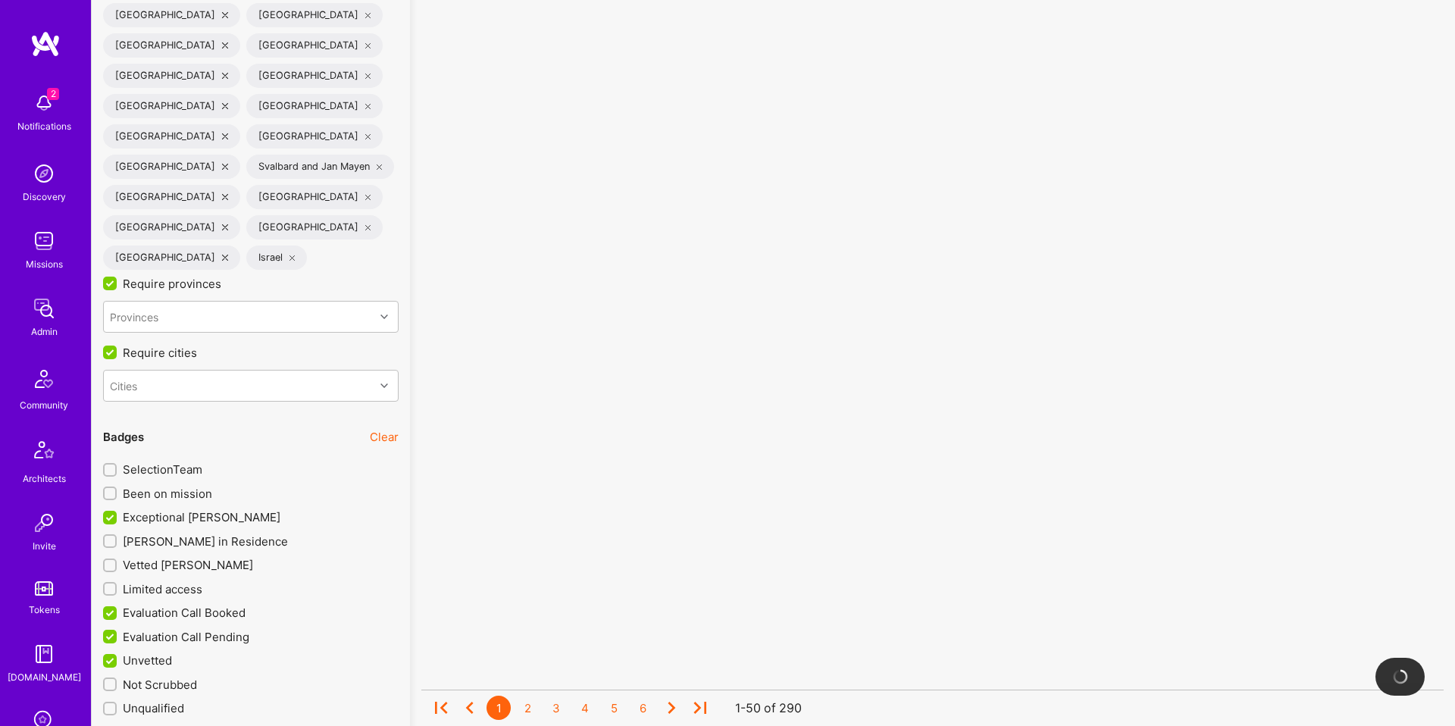
click at [183, 525] on div "[PERSON_NAME] in Residence" at bounding box center [250, 537] width 295 height 24
click at [189, 509] on span "Exceptional [PERSON_NAME]" at bounding box center [202, 517] width 158 height 16
click at [118, 511] on input "Exceptional [PERSON_NAME]" at bounding box center [112, 518] width 14 height 14
checkbox input "false"
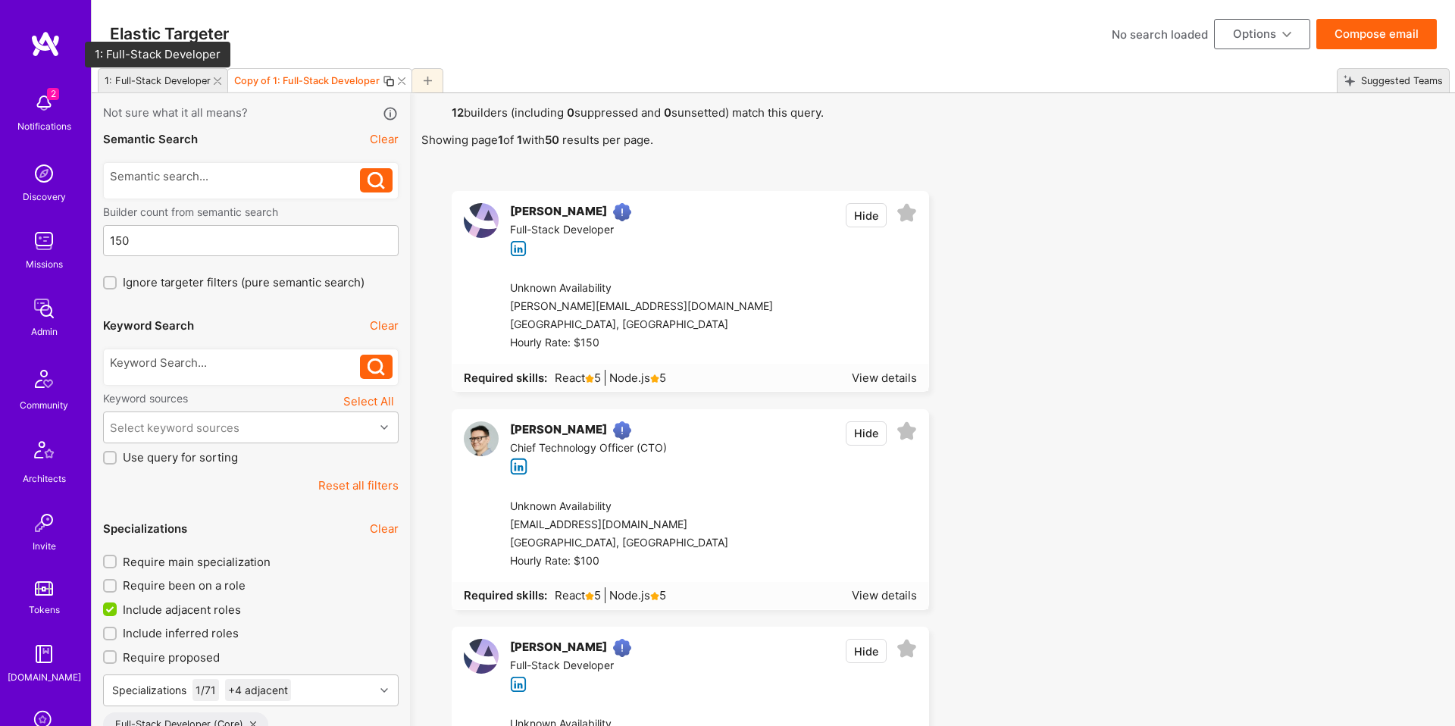
click at [187, 85] on div "1: Full-Stack Developer" at bounding box center [158, 80] width 106 height 11
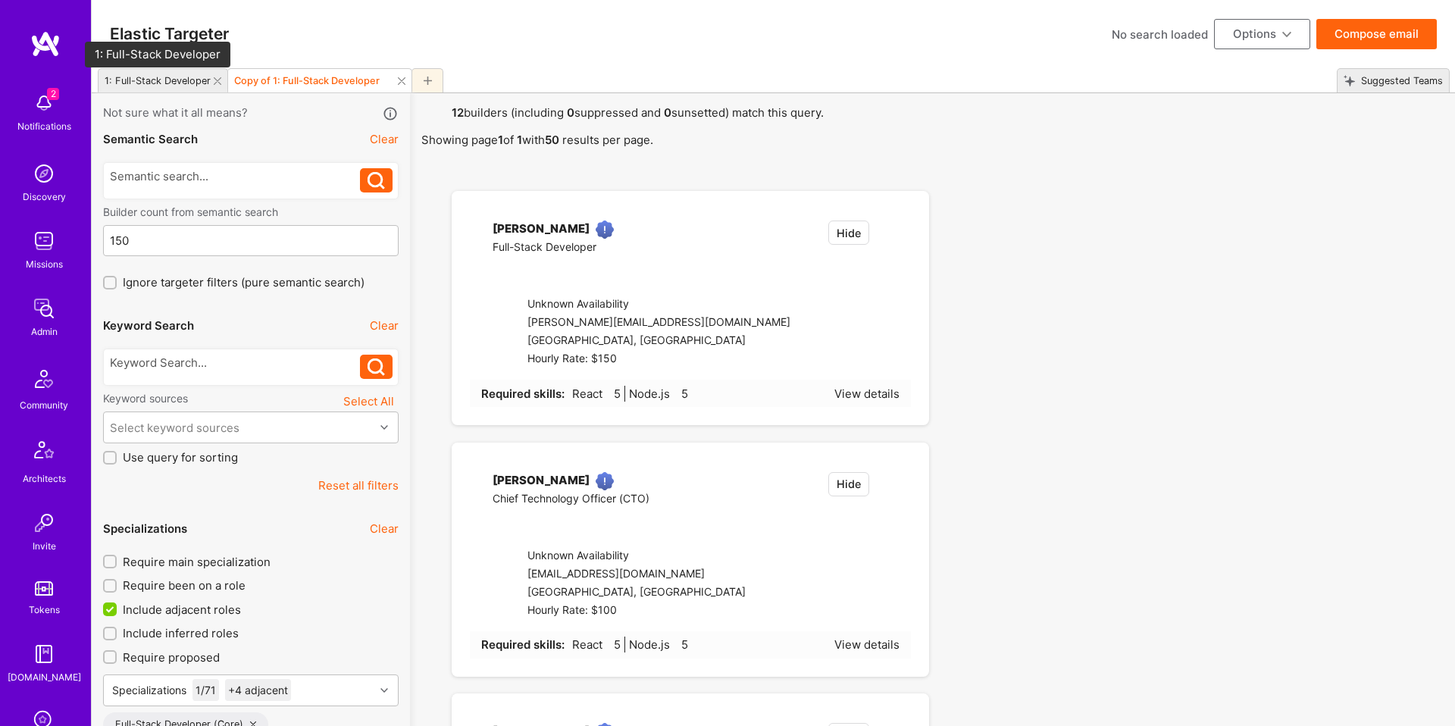
type input "3"
checkbox input "true"
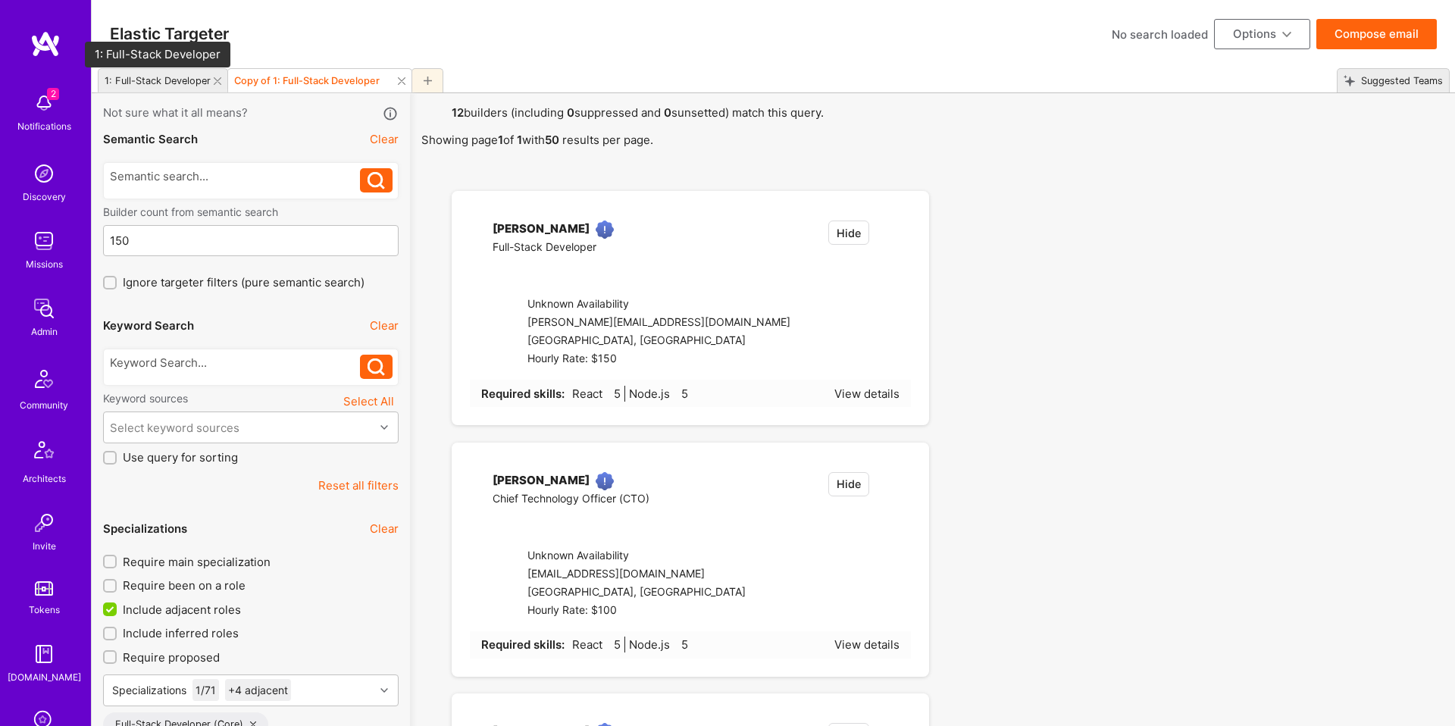
select select "7"
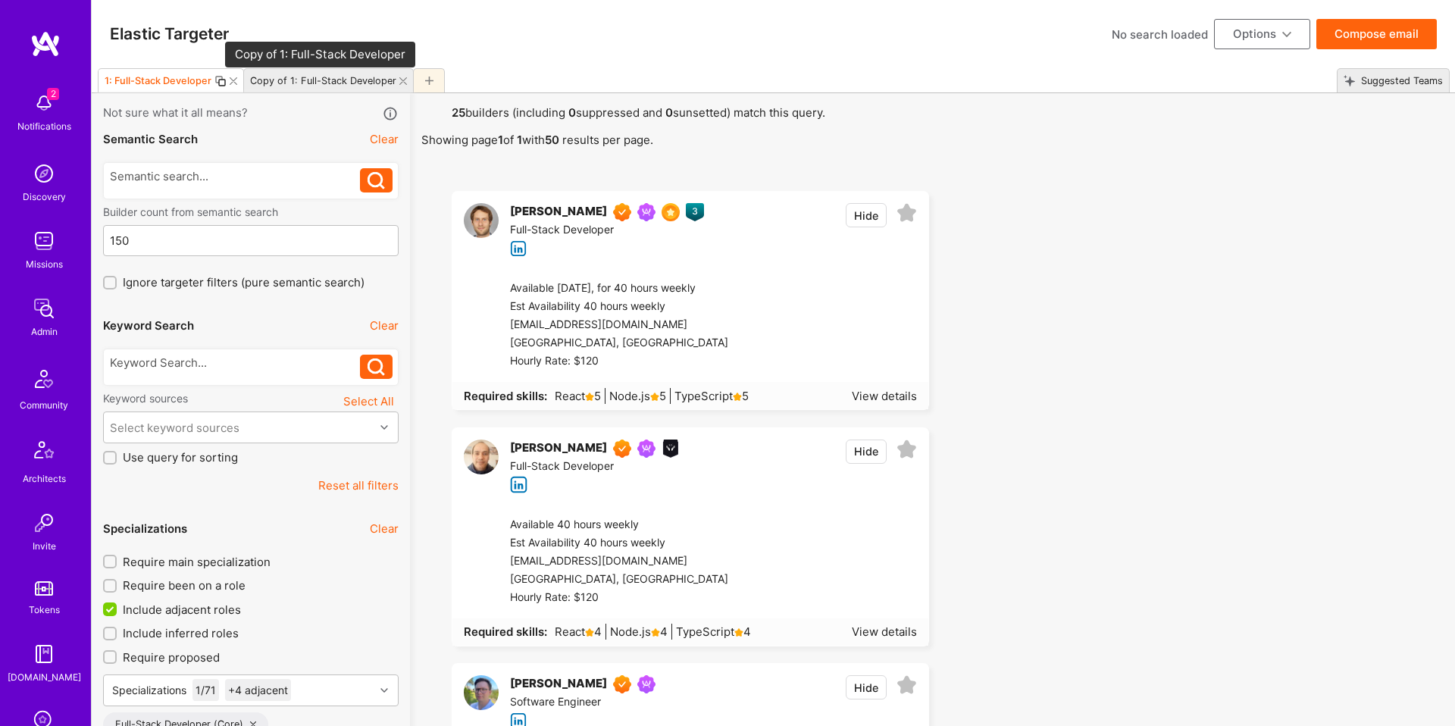
click at [370, 75] on div "Copy of 1: Full-Stack Developer" at bounding box center [323, 80] width 146 height 11
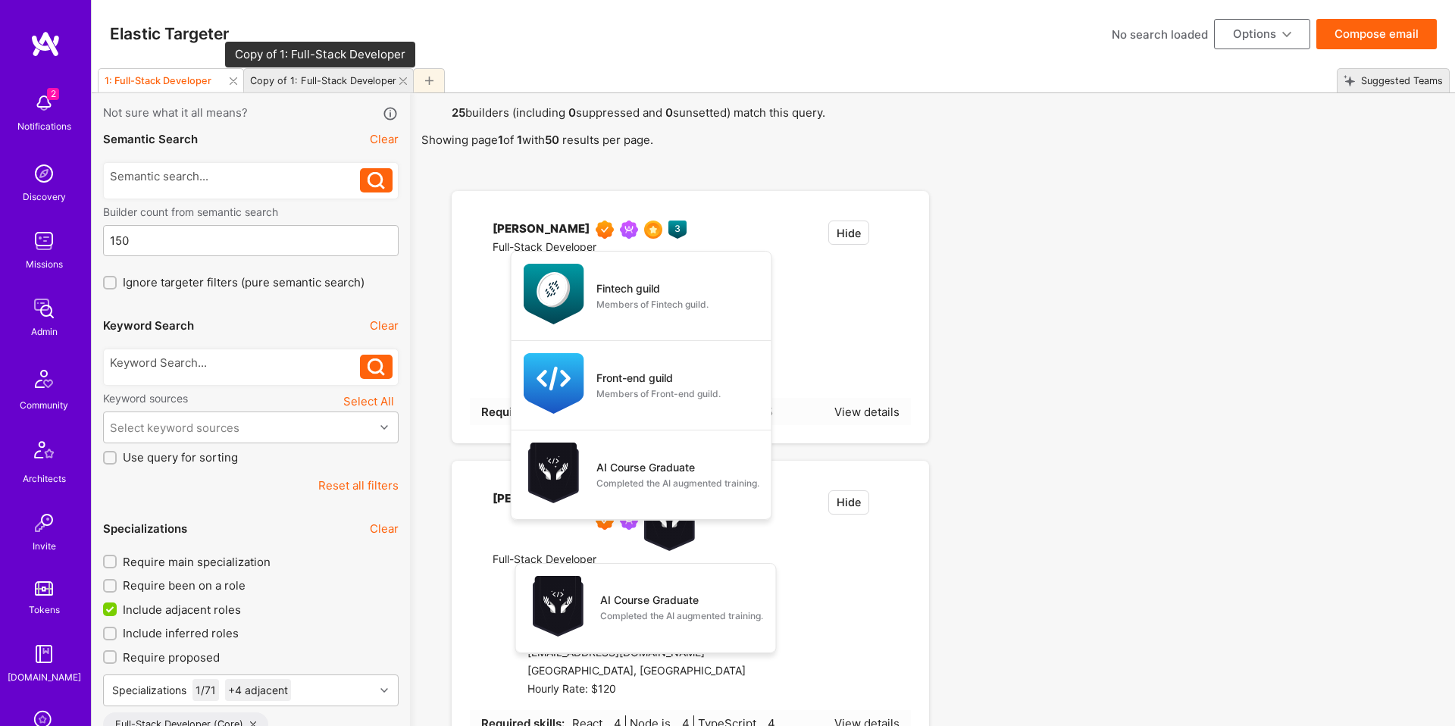
type input "2"
checkbox input "false"
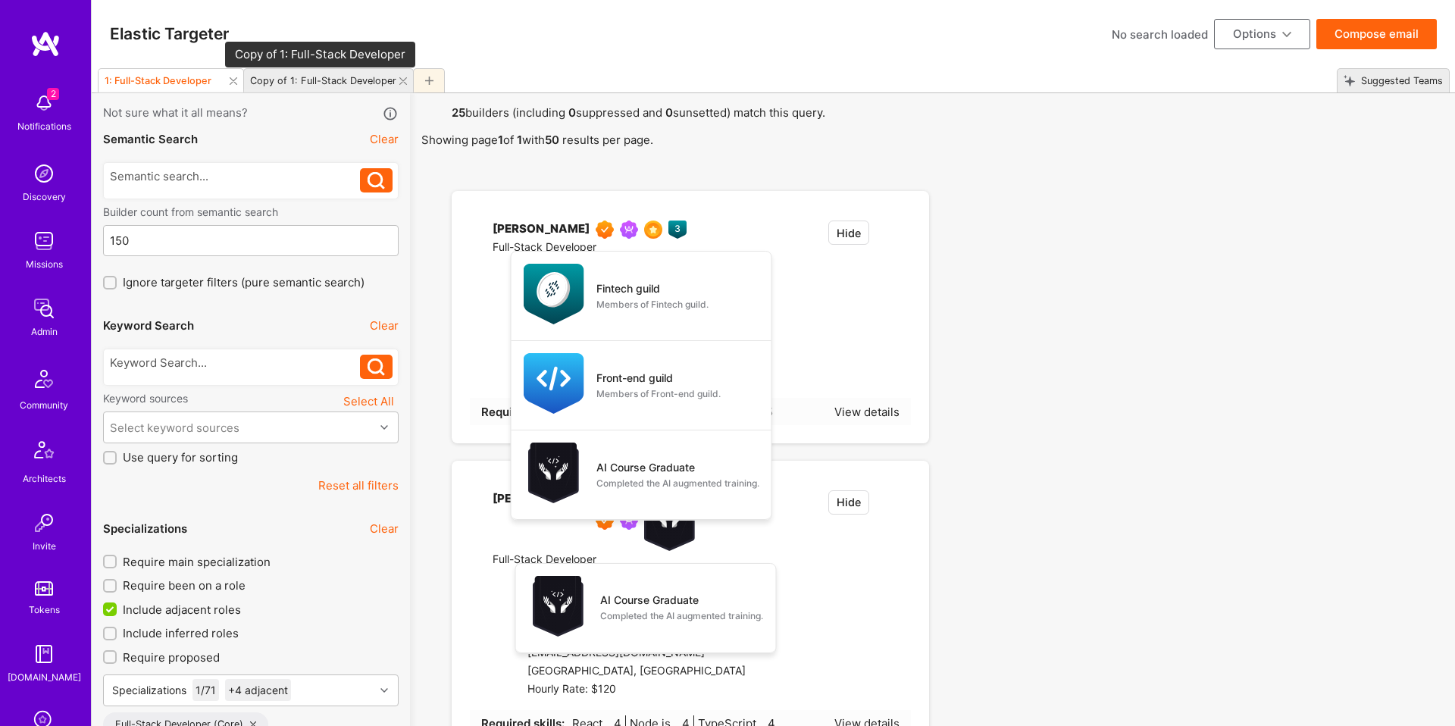
select select
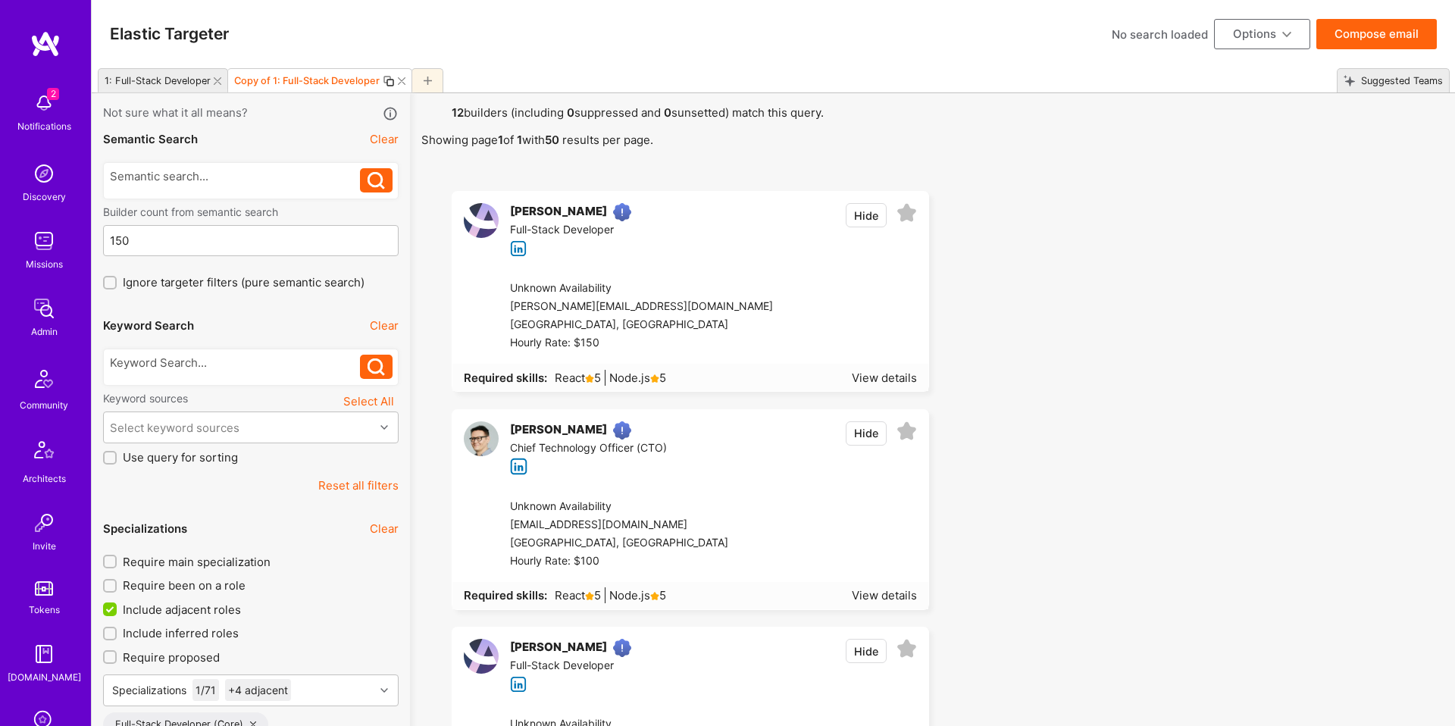
click at [386, 76] on icon at bounding box center [389, 81] width 12 height 12
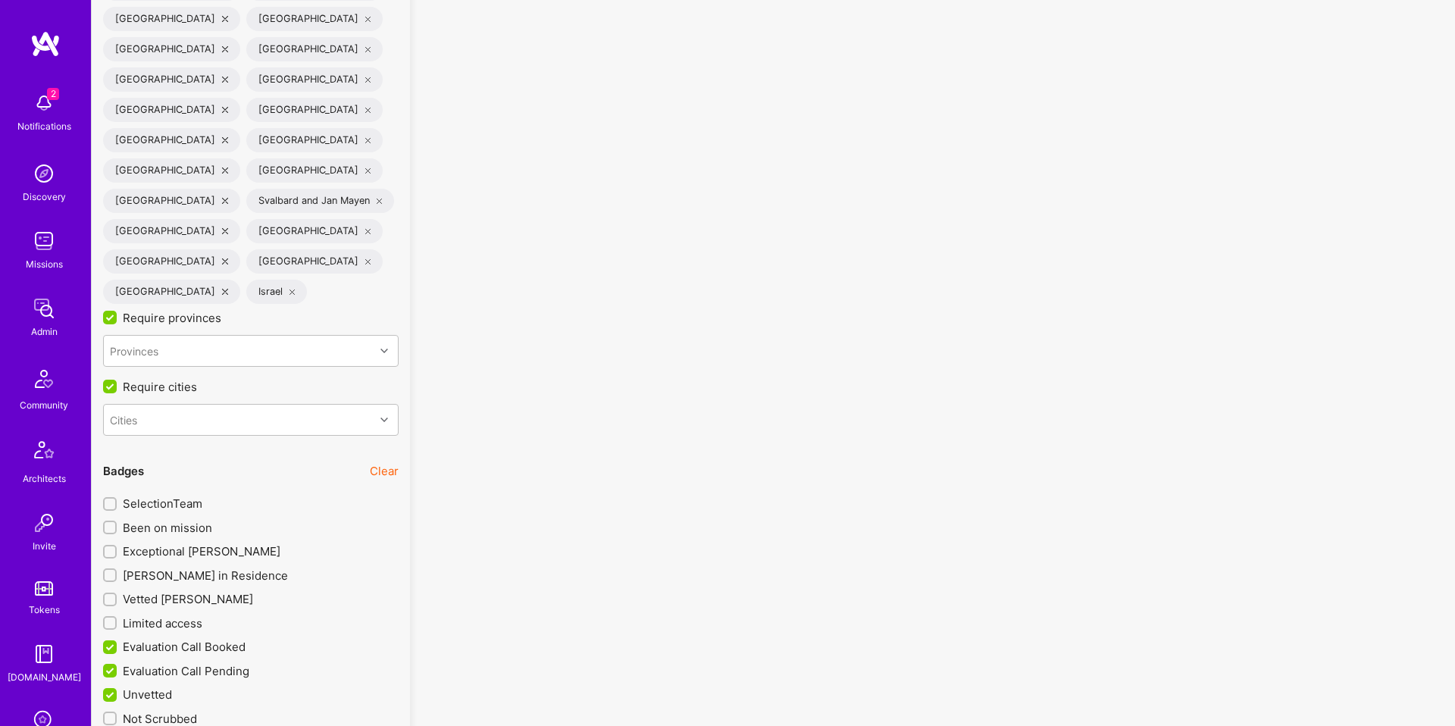
scroll to position [3721, 0]
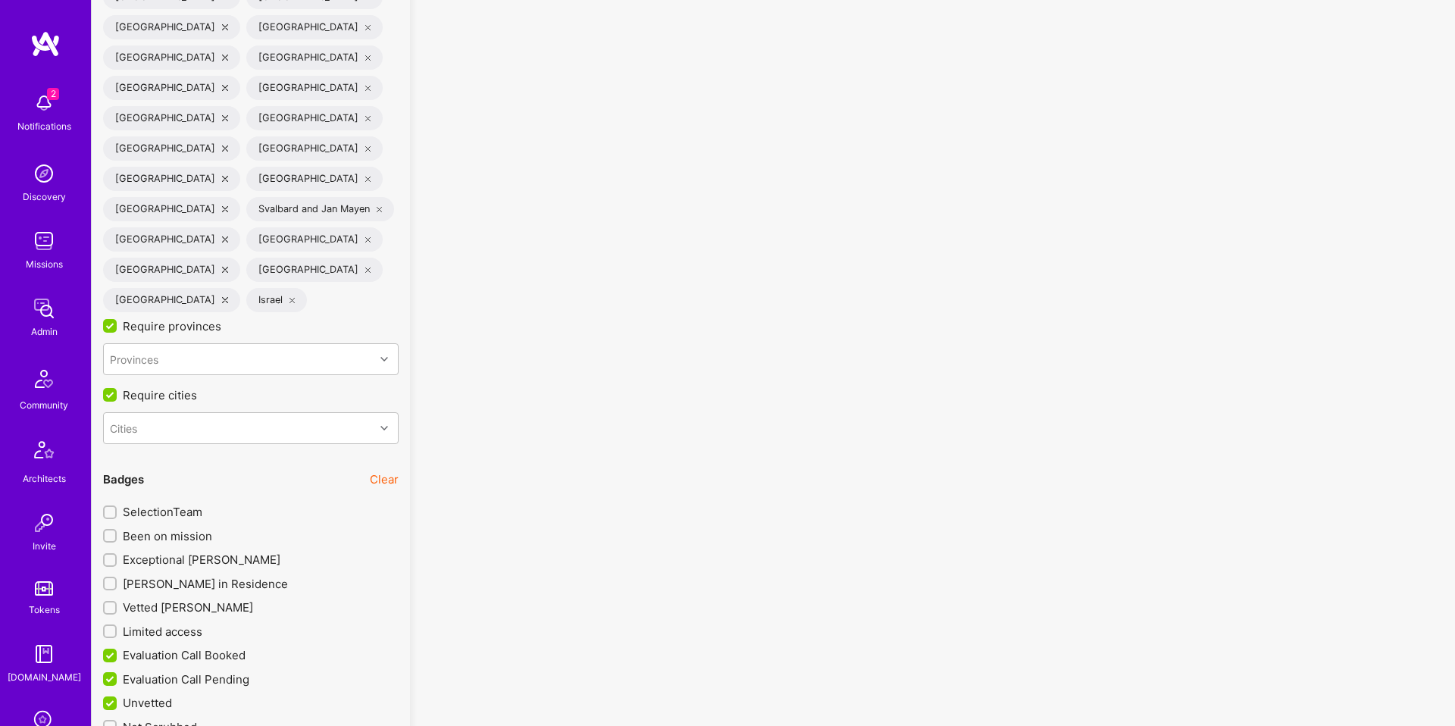
click at [370, 471] on button "Clear" at bounding box center [384, 479] width 29 height 16
checkbox input "false"
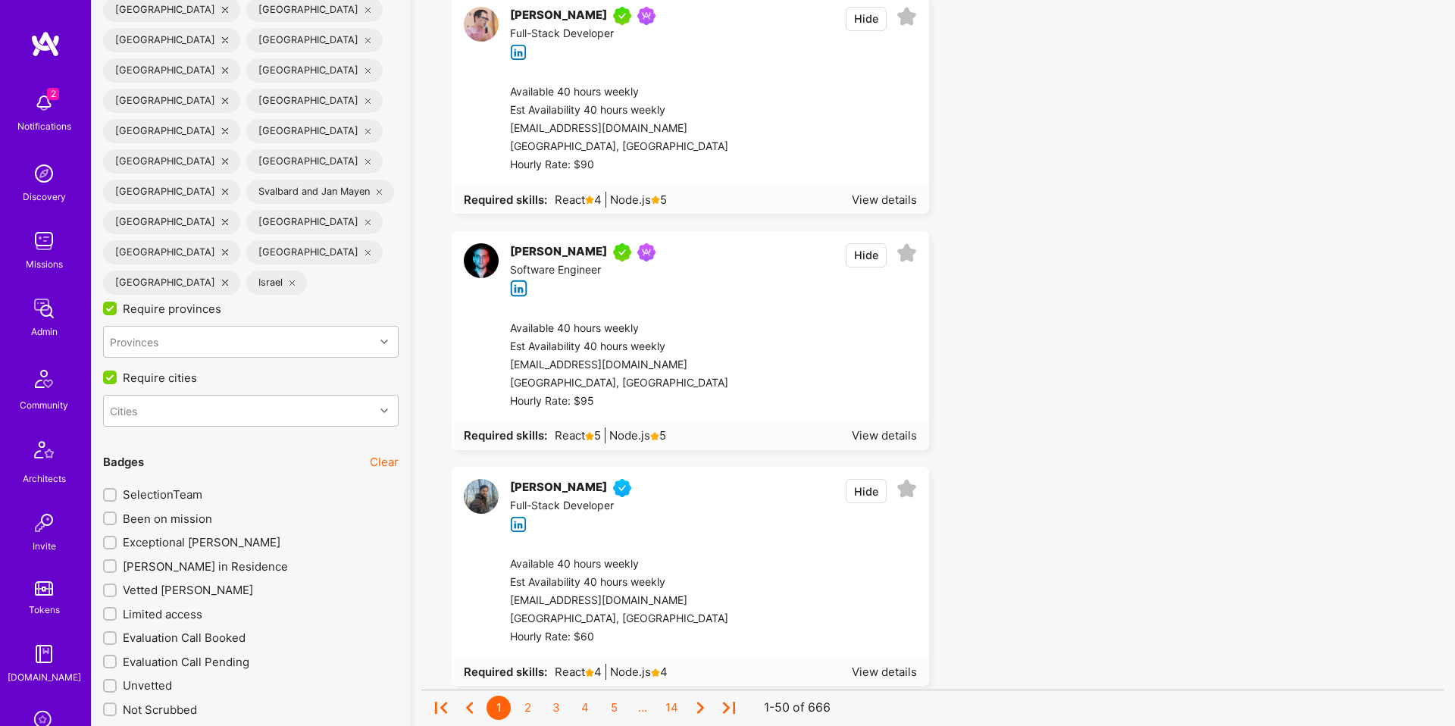
scroll to position [3715, 0]
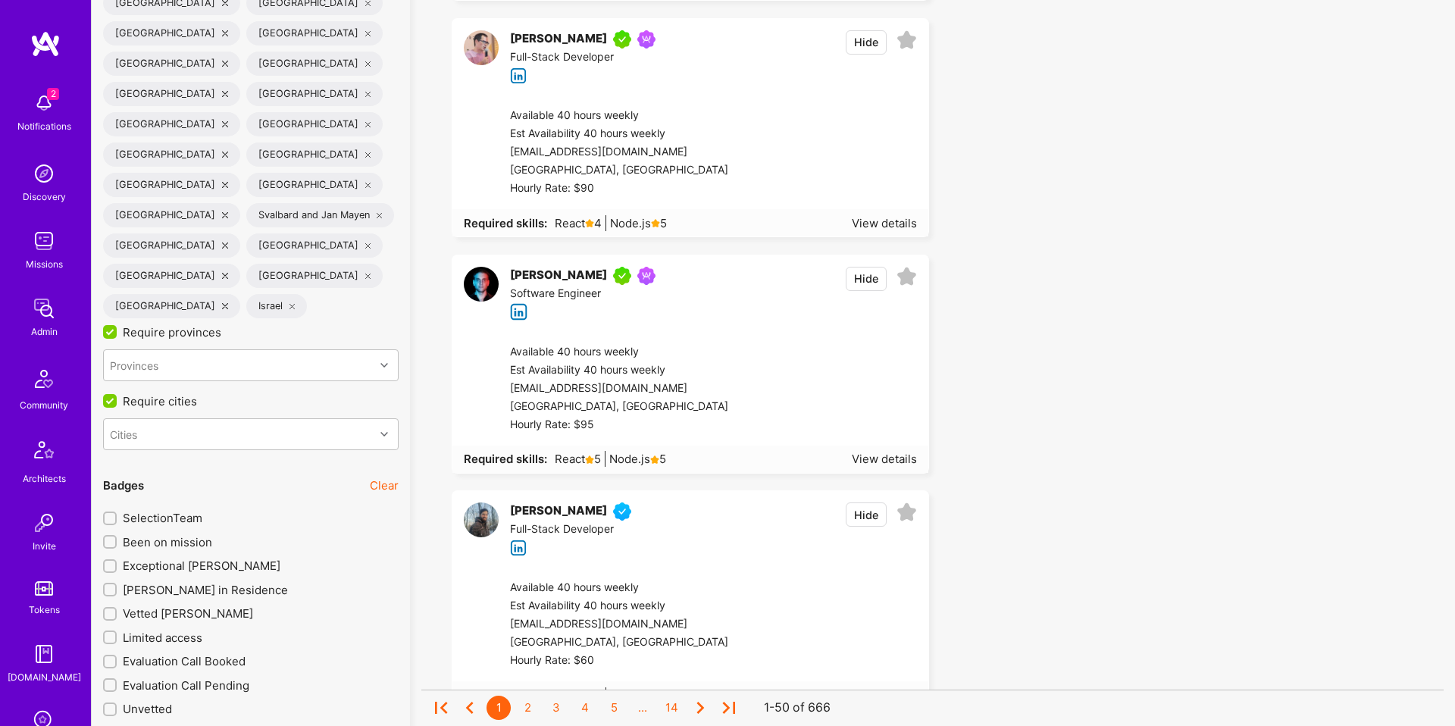
click at [194, 534] on span "Been on mission" at bounding box center [167, 542] width 89 height 16
click at [117, 537] on input "Been on mission" at bounding box center [111, 542] width 11 height 11
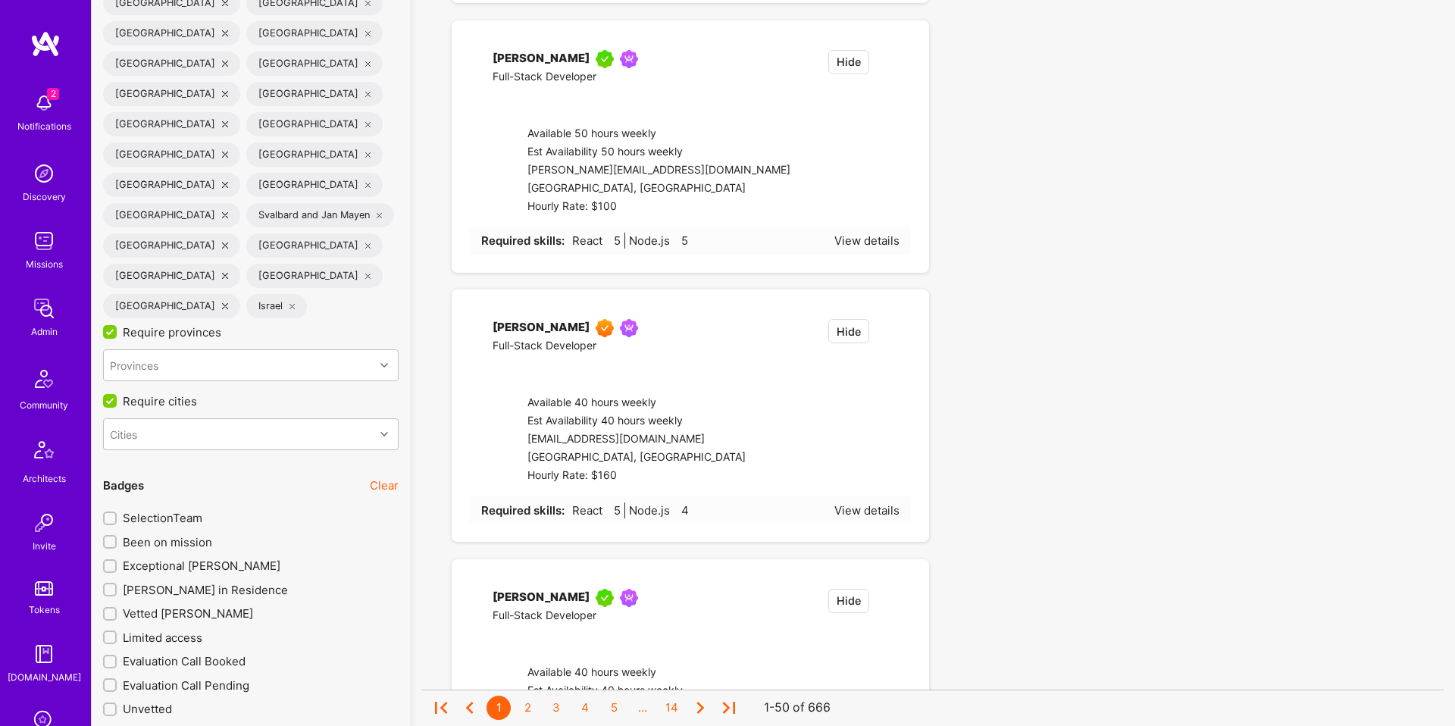
checkbox input "true"
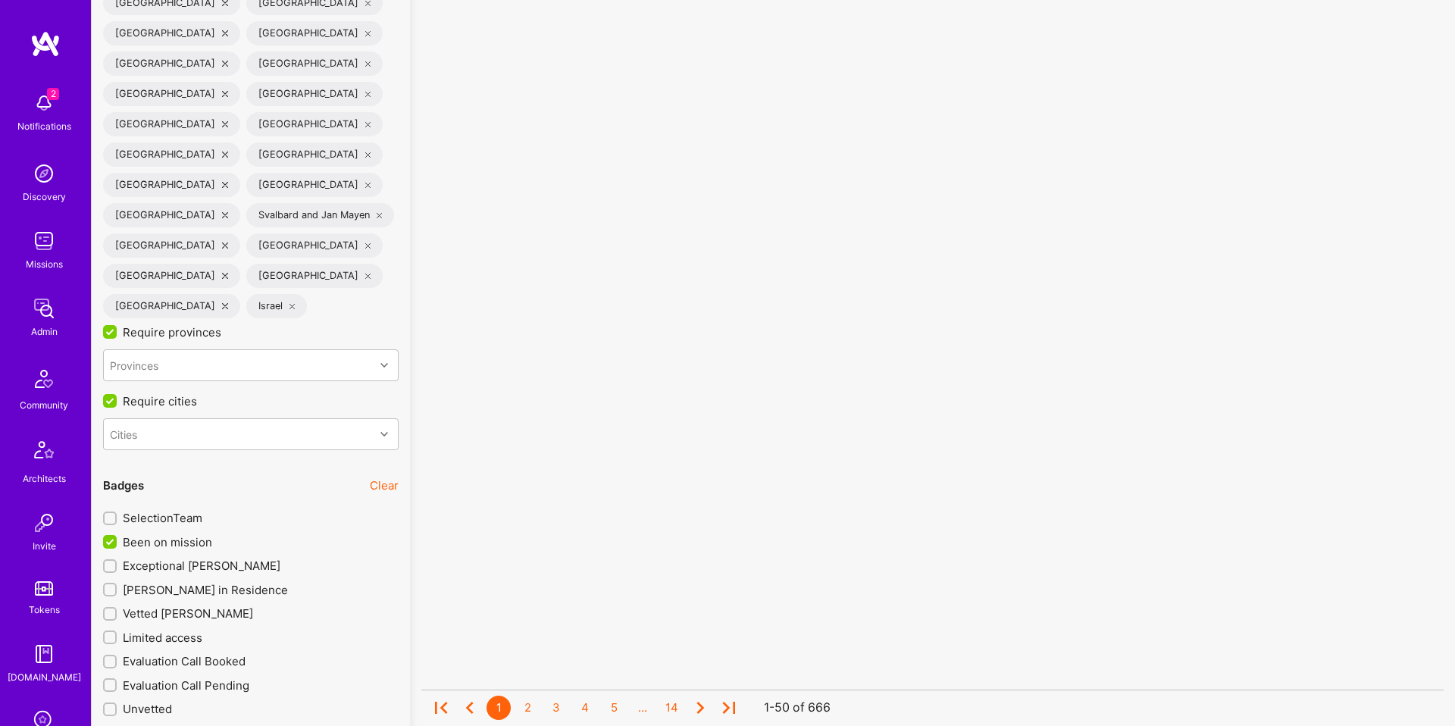
click at [189, 558] on span "Exceptional [PERSON_NAME]" at bounding box center [202, 566] width 158 height 16
click at [117, 561] on input "Exceptional [PERSON_NAME]" at bounding box center [111, 566] width 11 height 11
checkbox input "true"
click at [185, 582] on span "[PERSON_NAME] in Residence" at bounding box center [205, 590] width 165 height 16
click at [117, 585] on input "[PERSON_NAME] in Residence" at bounding box center [111, 590] width 11 height 11
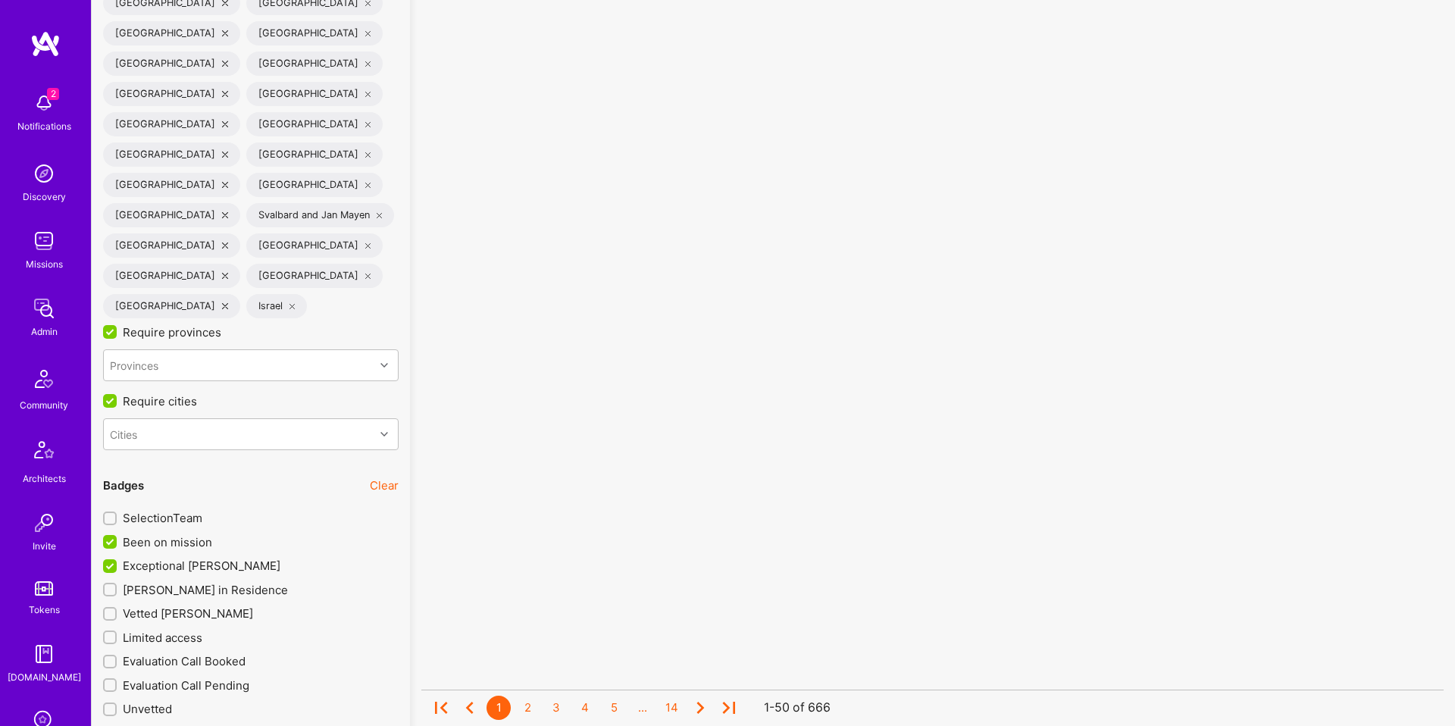
checkbox input "true"
click at [179, 605] on span "Vetted [PERSON_NAME]" at bounding box center [188, 613] width 130 height 16
click at [117, 609] on input "Vetted [PERSON_NAME]" at bounding box center [111, 614] width 11 height 11
checkbox input "true"
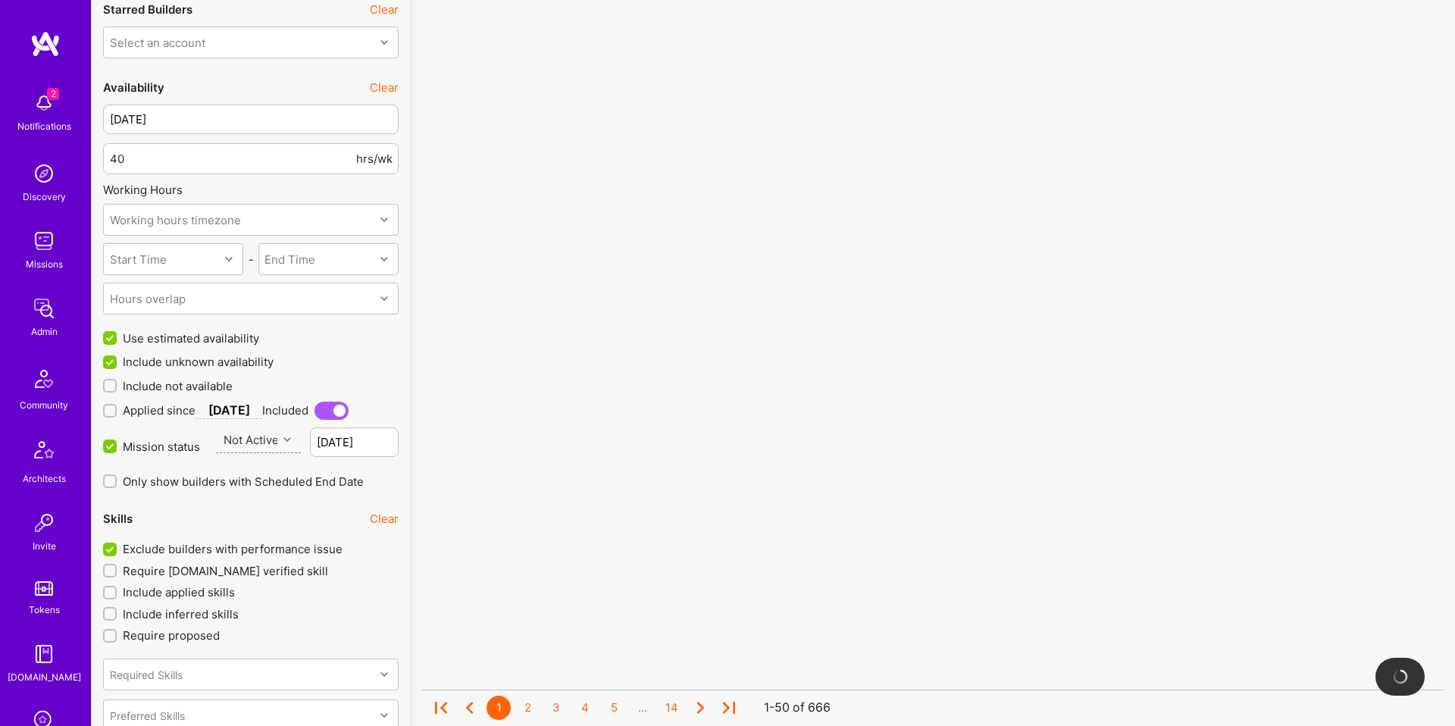
scroll to position [1889, 0]
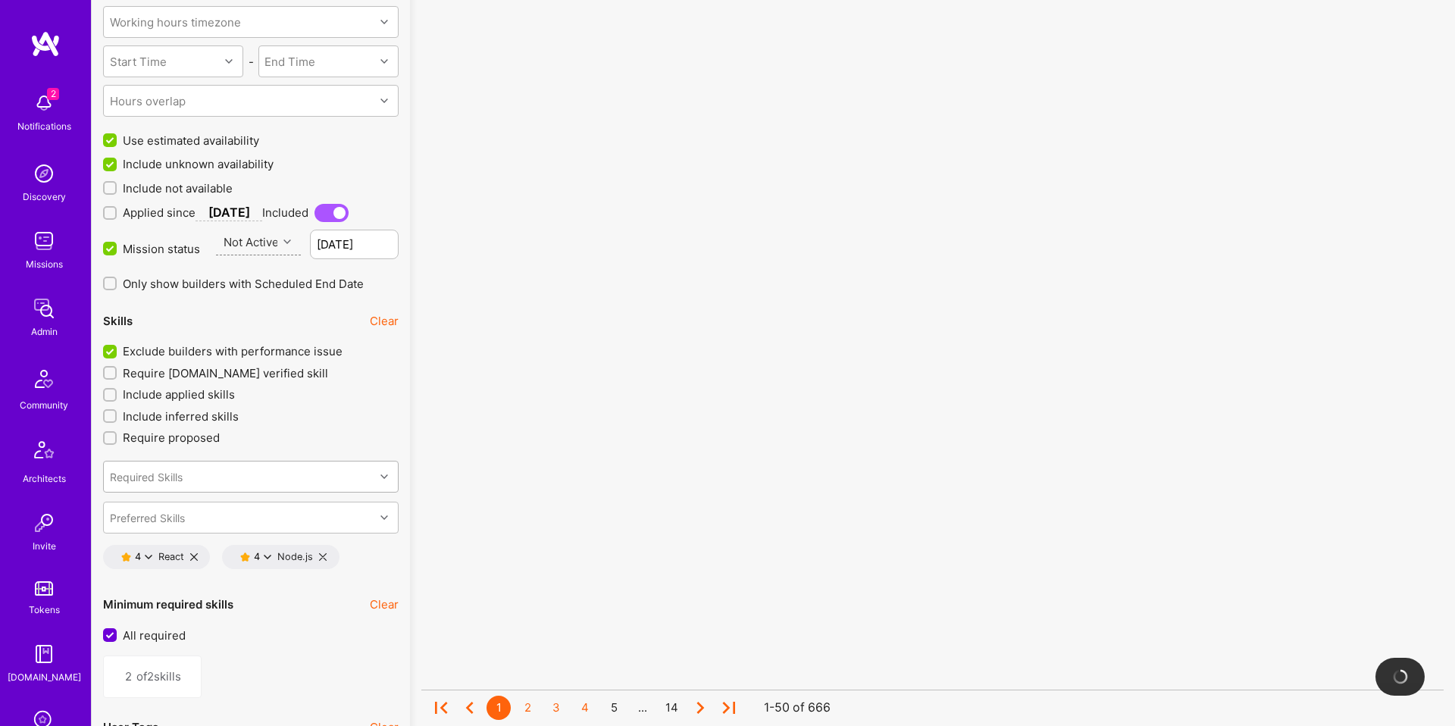
click at [299, 476] on div "Required Skills" at bounding box center [239, 476] width 270 height 30
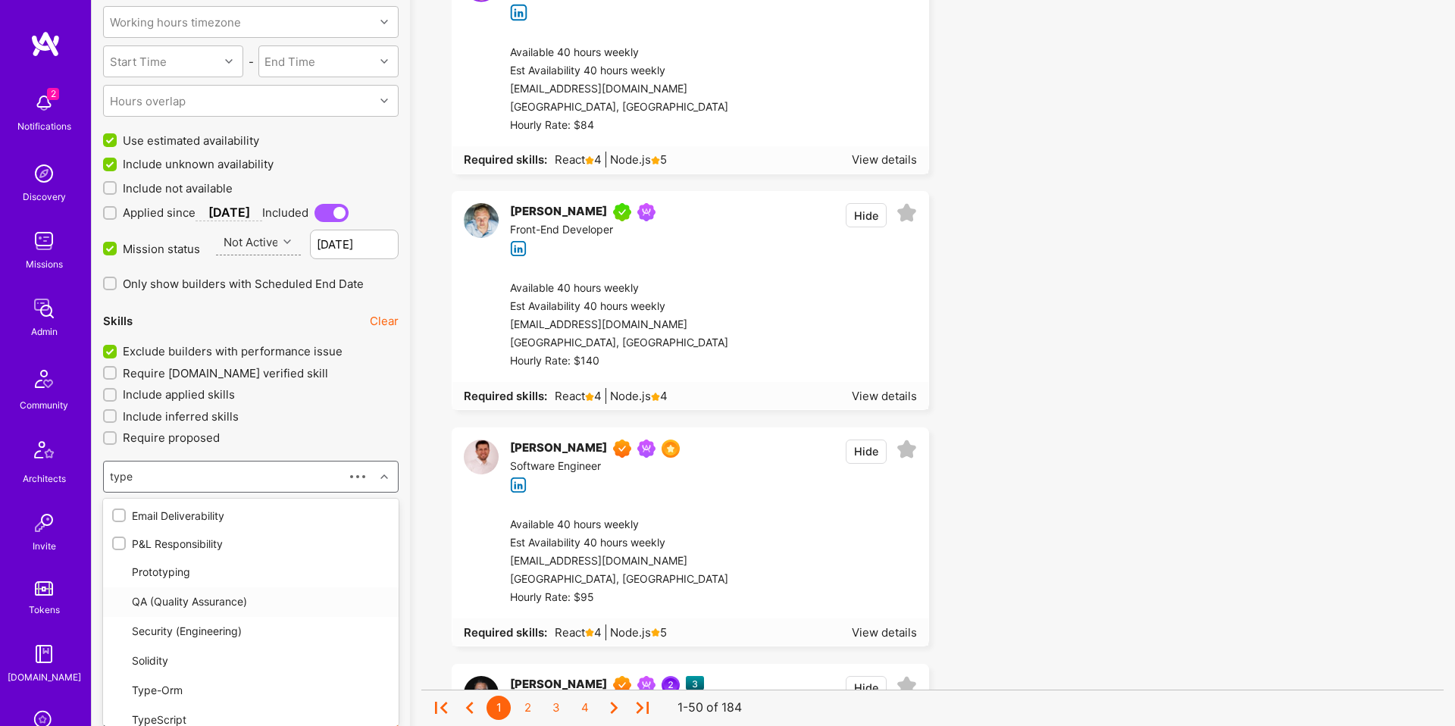
type input "types"
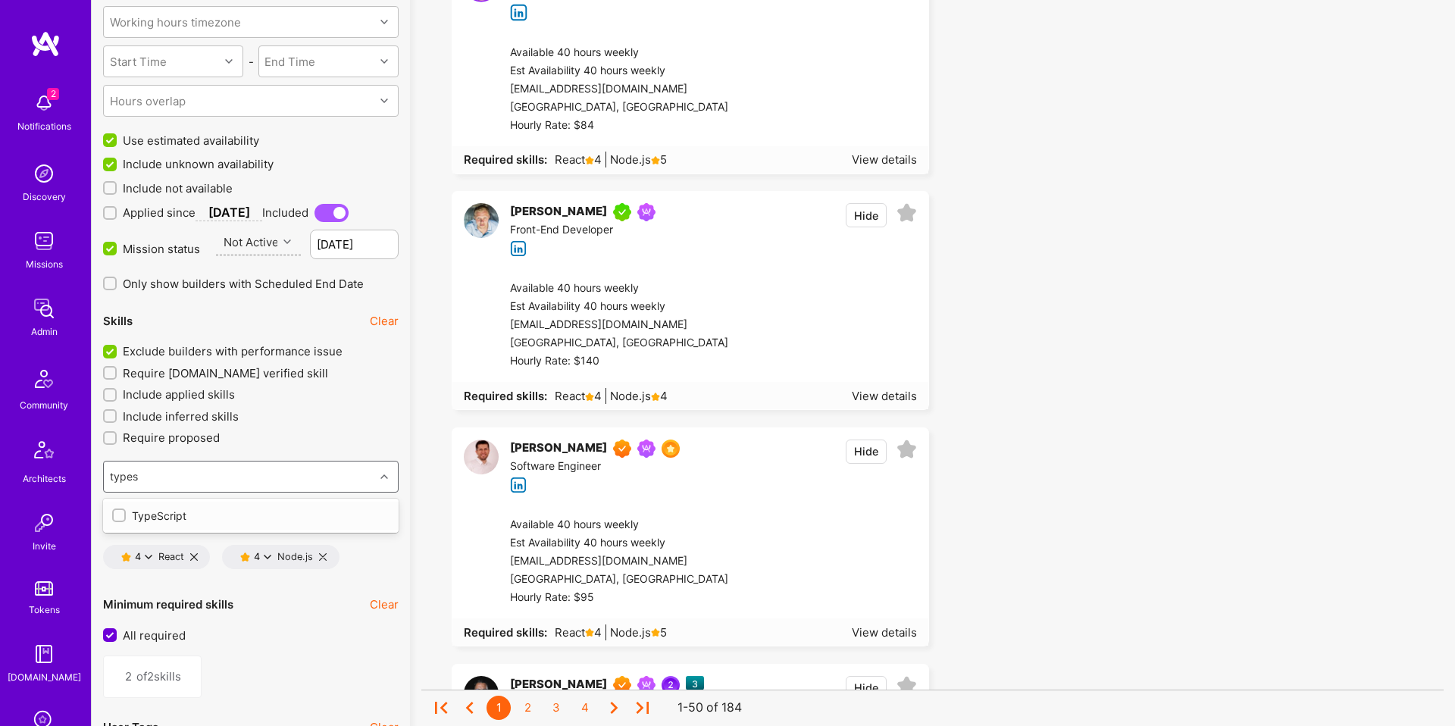
click at [212, 522] on div "TypeScript" at bounding box center [250, 516] width 277 height 16
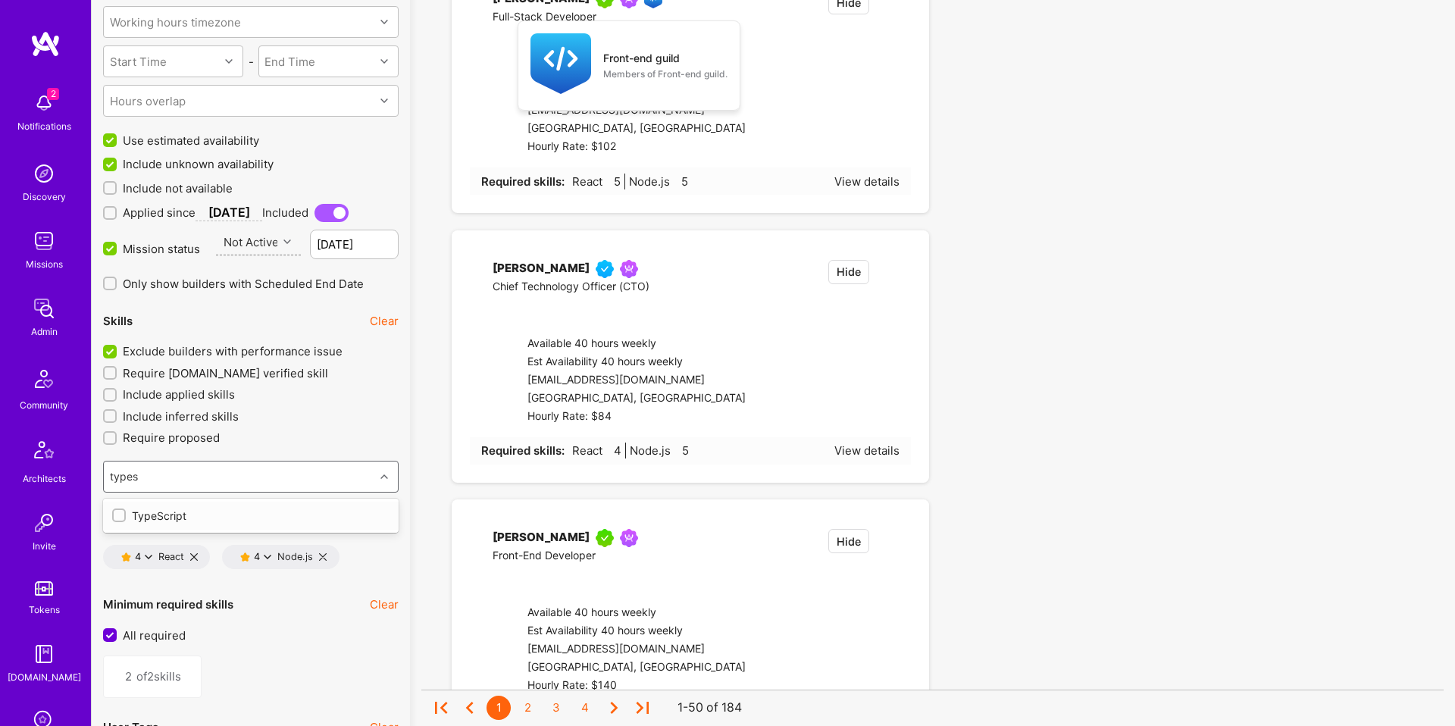
type input "3"
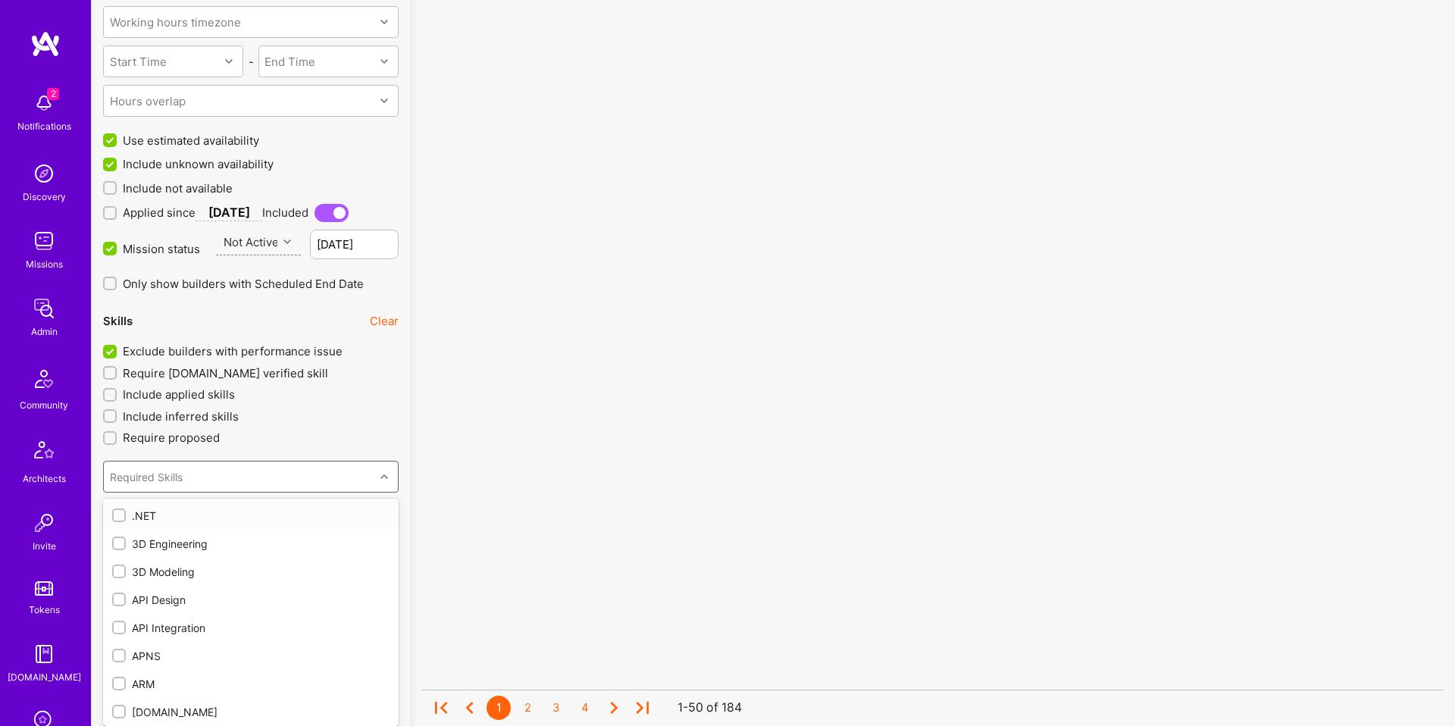
checkbox input "true"
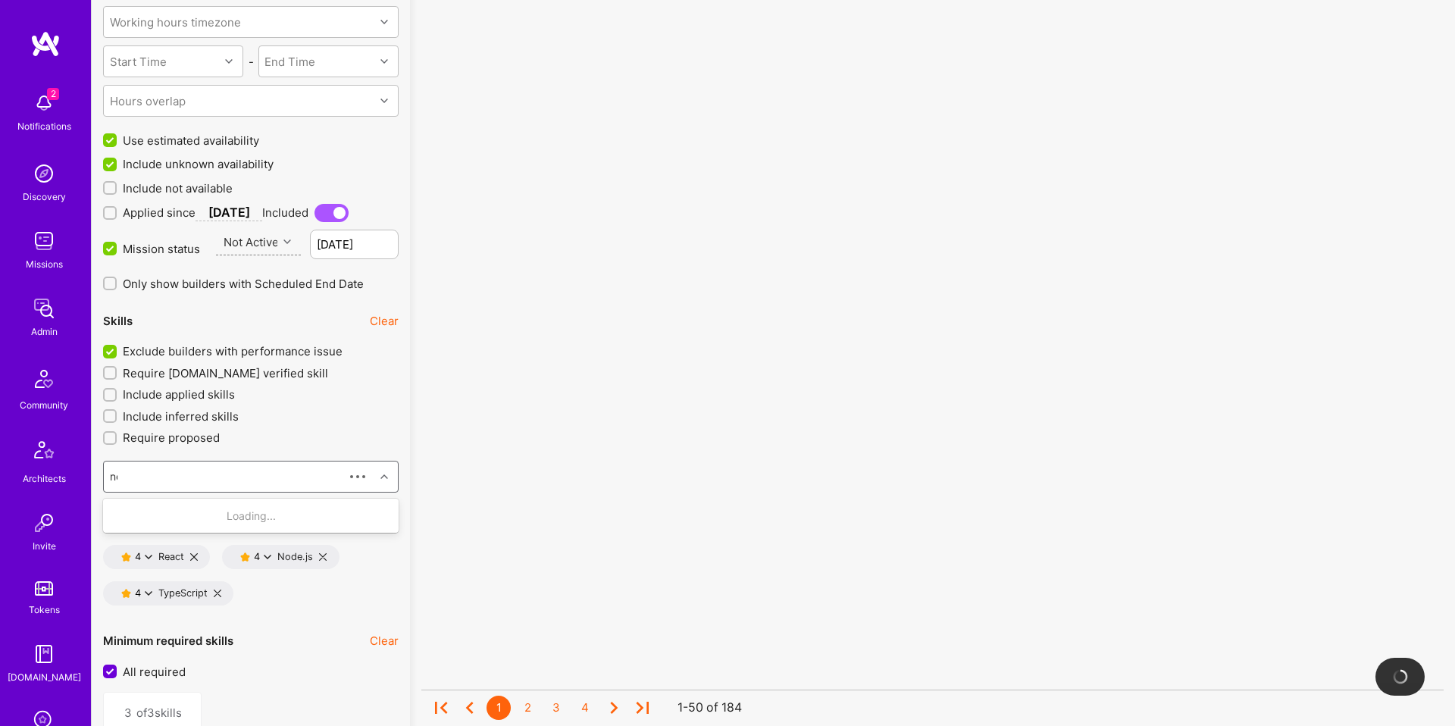
type input "nex"
drag, startPoint x: 183, startPoint y: 520, endPoint x: 403, endPoint y: 469, distance: 225.5
click at [183, 520] on div "Next.js" at bounding box center [250, 516] width 277 height 16
type input "4"
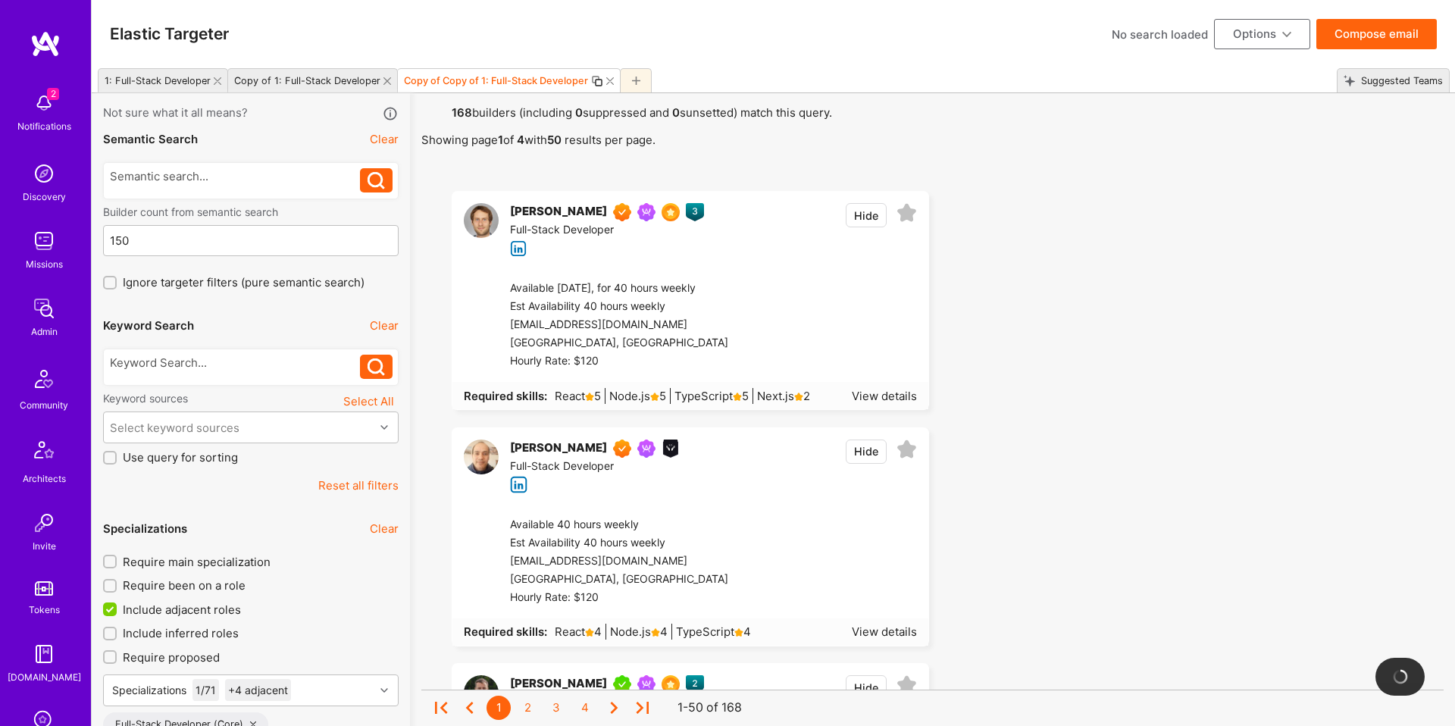
click at [161, 373] on div at bounding box center [235, 367] width 251 height 24
click at [175, 367] on div at bounding box center [235, 363] width 251 height 16
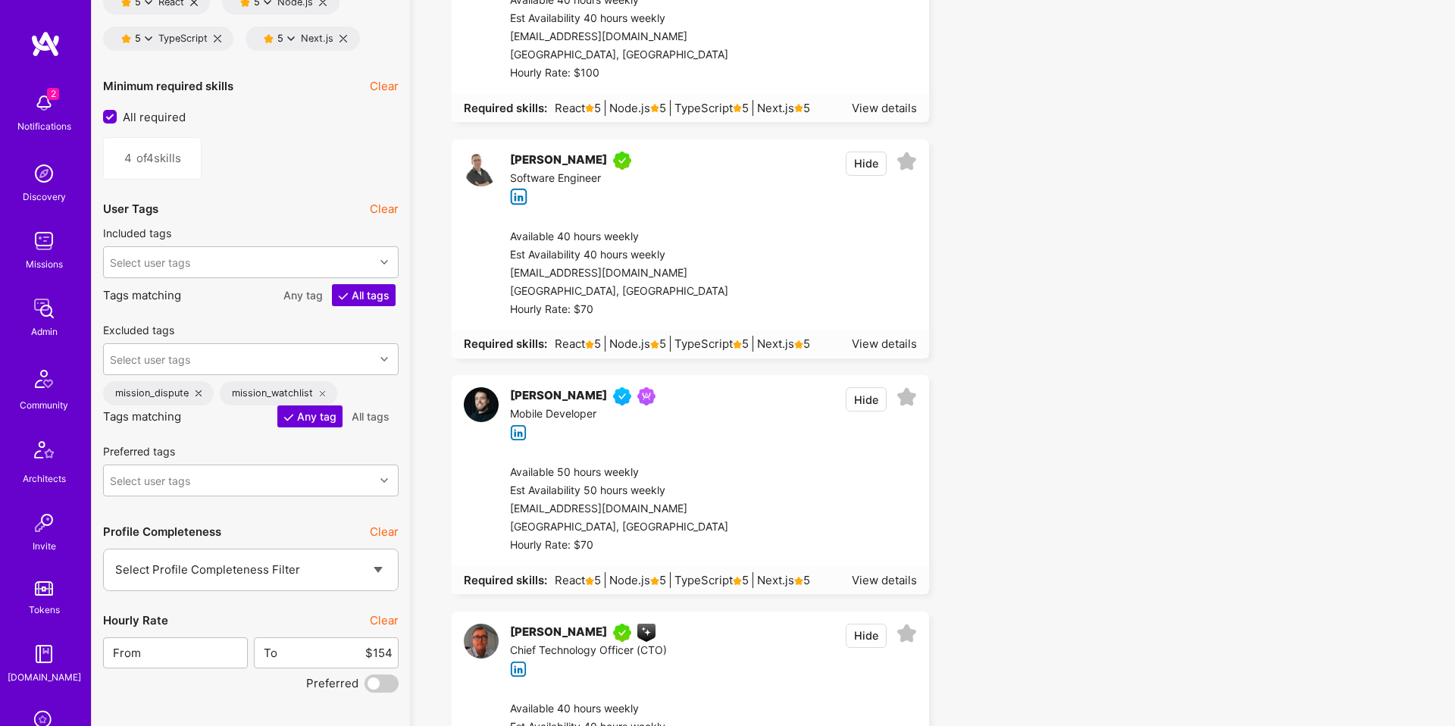
scroll to position [1, 0]
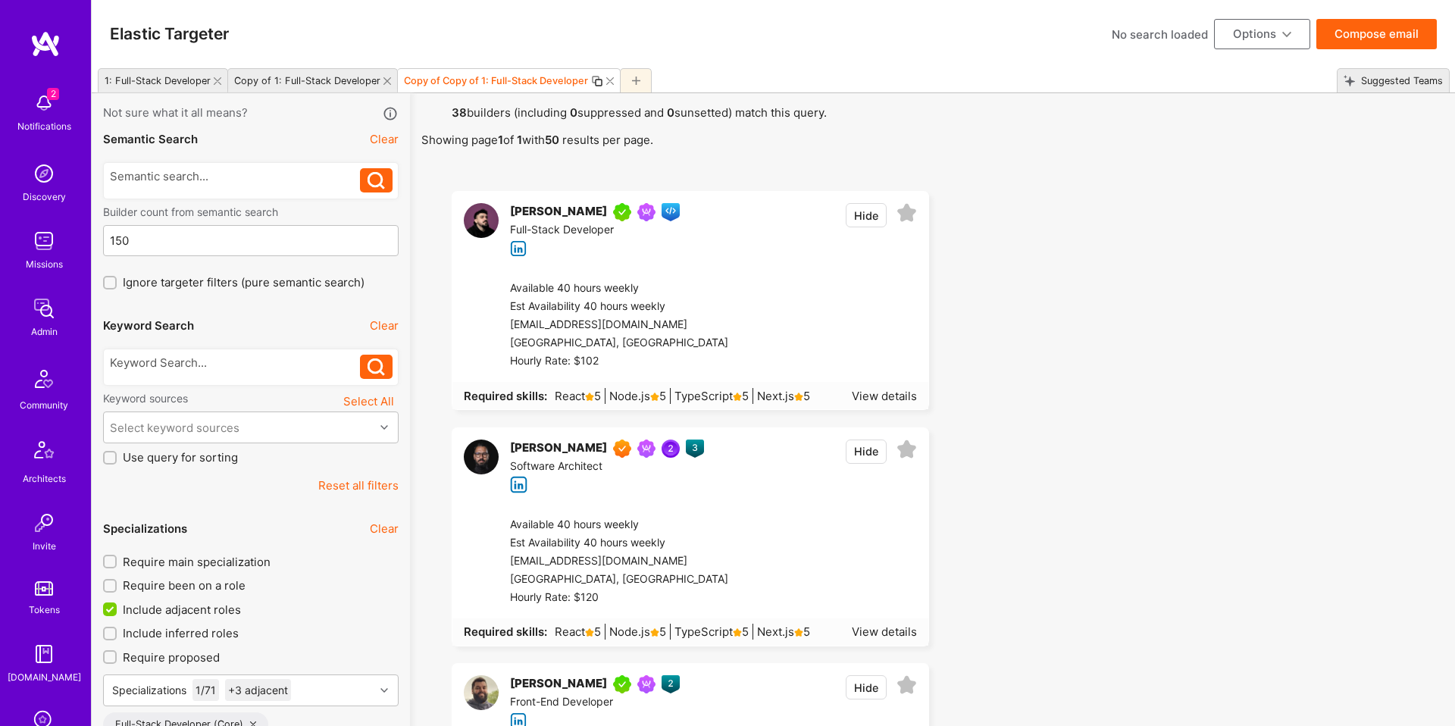
click at [1355, 30] on button "Compose email" at bounding box center [1376, 34] width 120 height 30
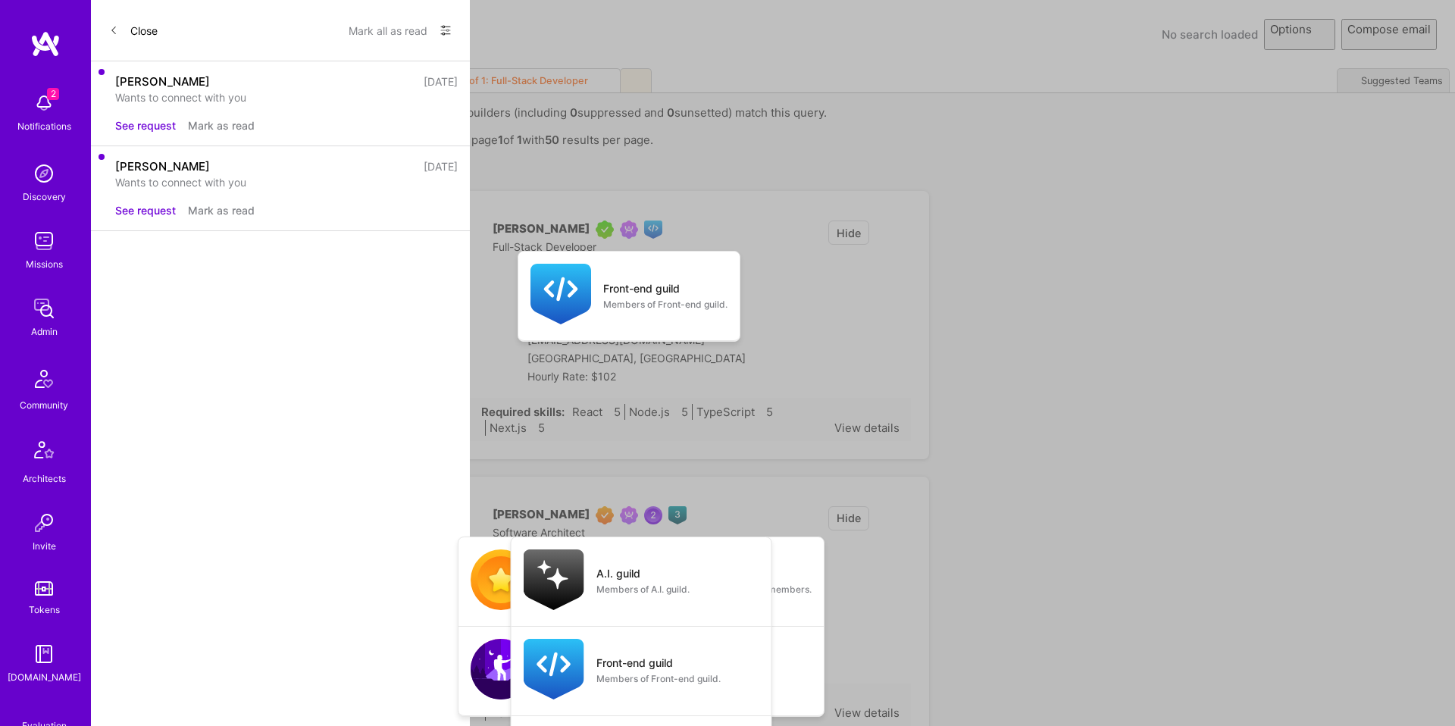
select select "rich-reachout"
select select "header-three"
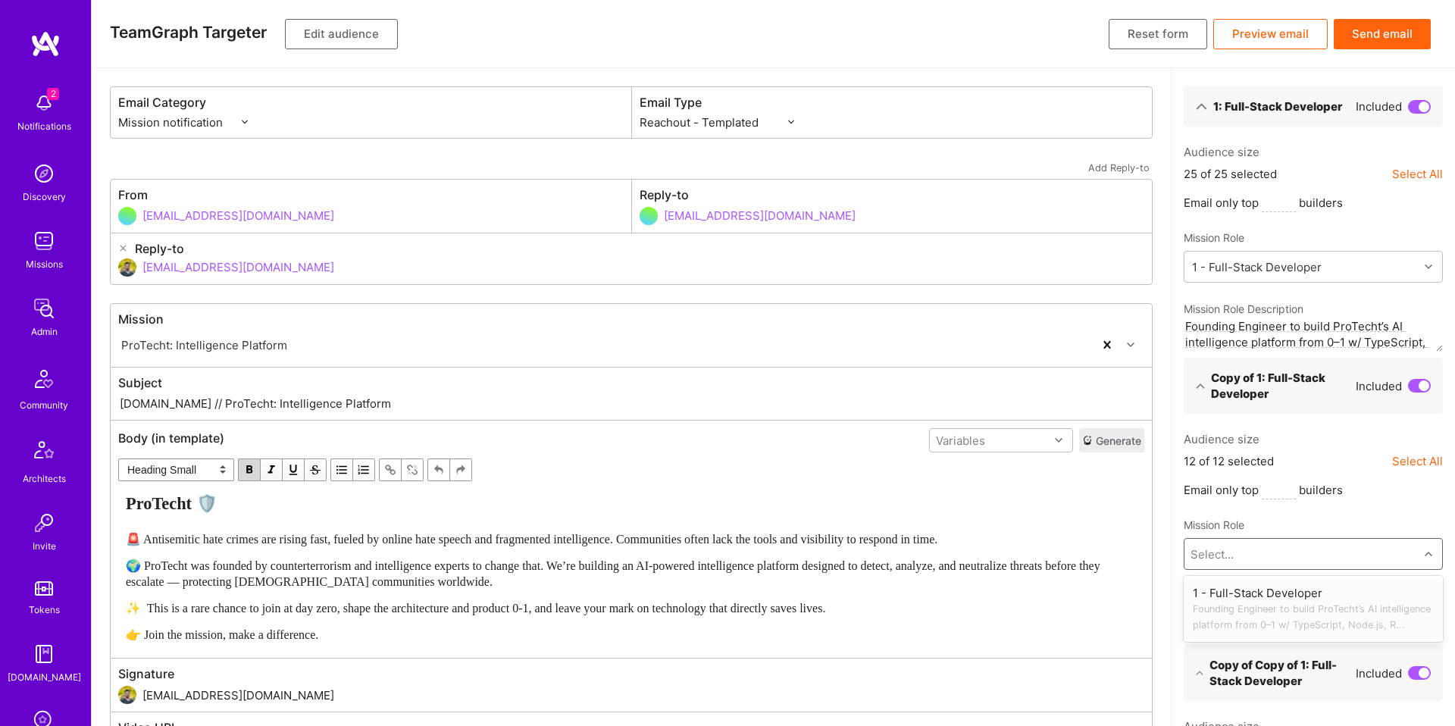
click at [1308, 545] on div "Select..." at bounding box center [1301, 554] width 234 height 30
click at [1292, 589] on div "1 - Full-Stack Developer Founding Engineer to build ProTecht’s AI intelligence …" at bounding box center [1312, 609] width 241 height 48
type textarea "Founding Engineer to build ProTecht’s AI intelligence platform from 0–1 w/ Type…"
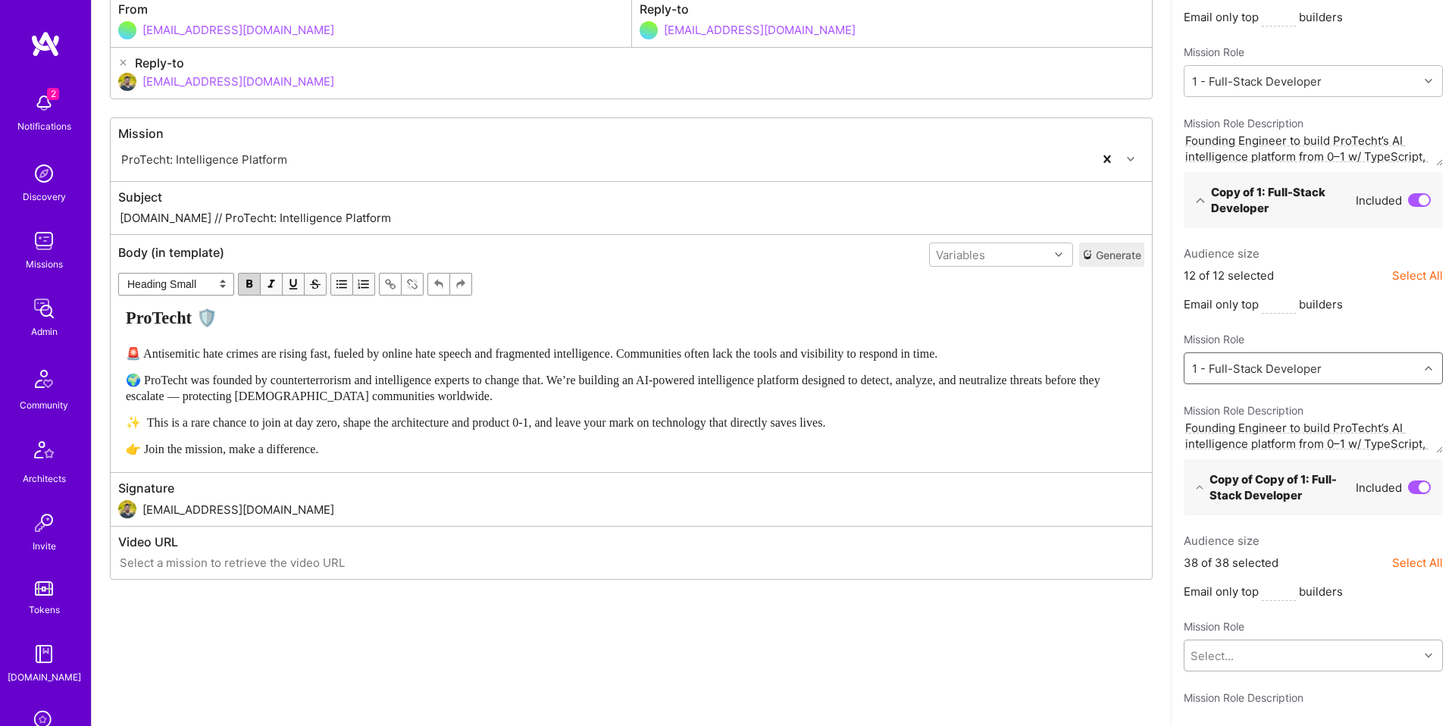
scroll to position [221, 0]
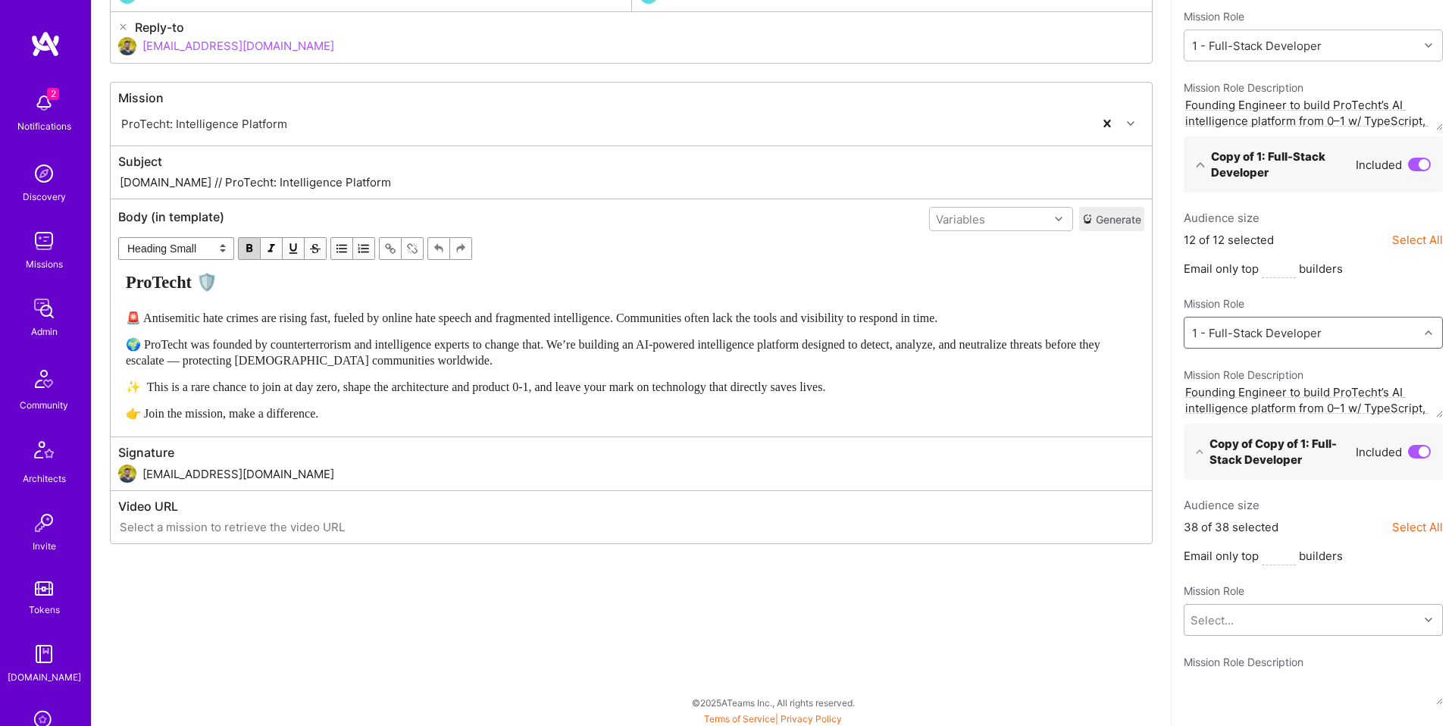
click at [1276, 624] on div "Select..." at bounding box center [1301, 620] width 234 height 30
drag, startPoint x: 1269, startPoint y: 665, endPoint x: 1085, endPoint y: 611, distance: 191.8
click at [1269, 665] on div "1 - Full-Stack Developer Founding Engineer to build ProTecht’s AI intelligence …" at bounding box center [1312, 675] width 241 height 48
type textarea "Founding Engineer to build ProTecht’s AI intelligence platform from 0–1 w/ Type…"
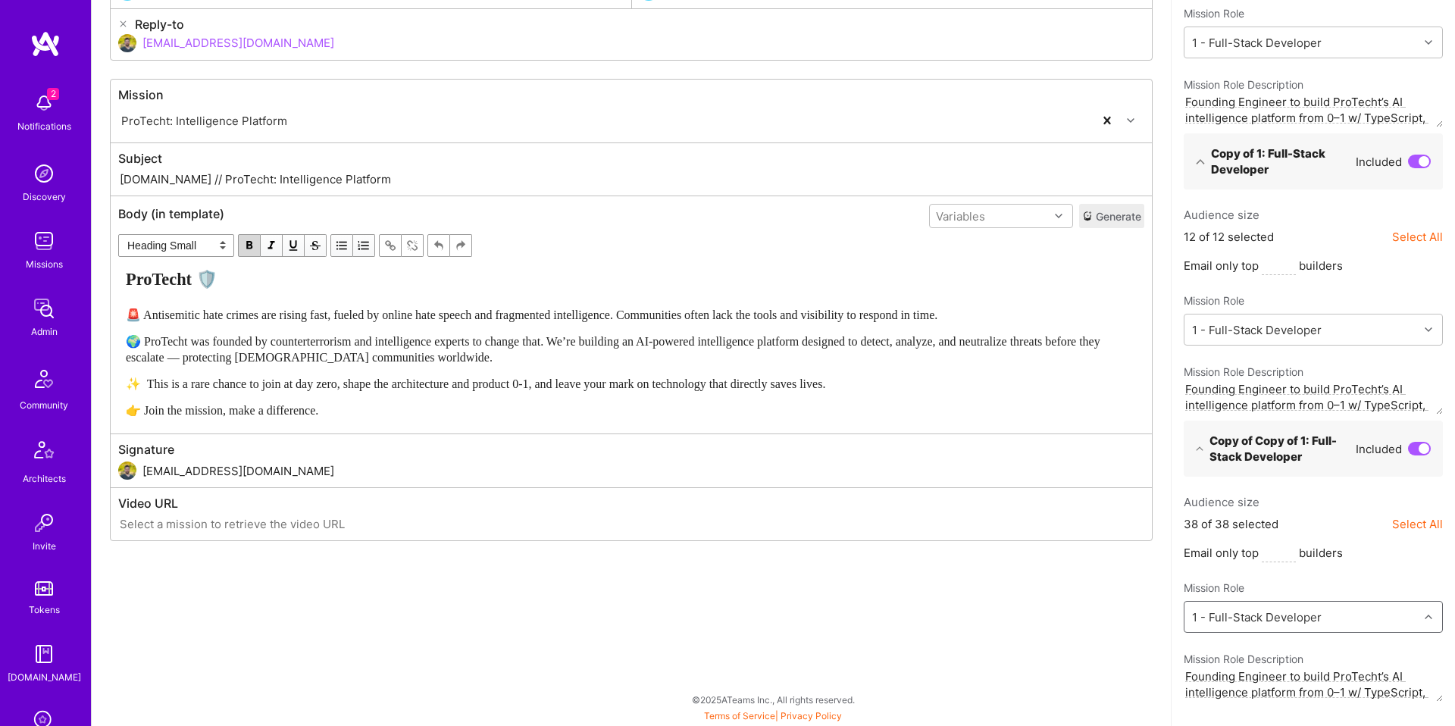
scroll to position [0, 0]
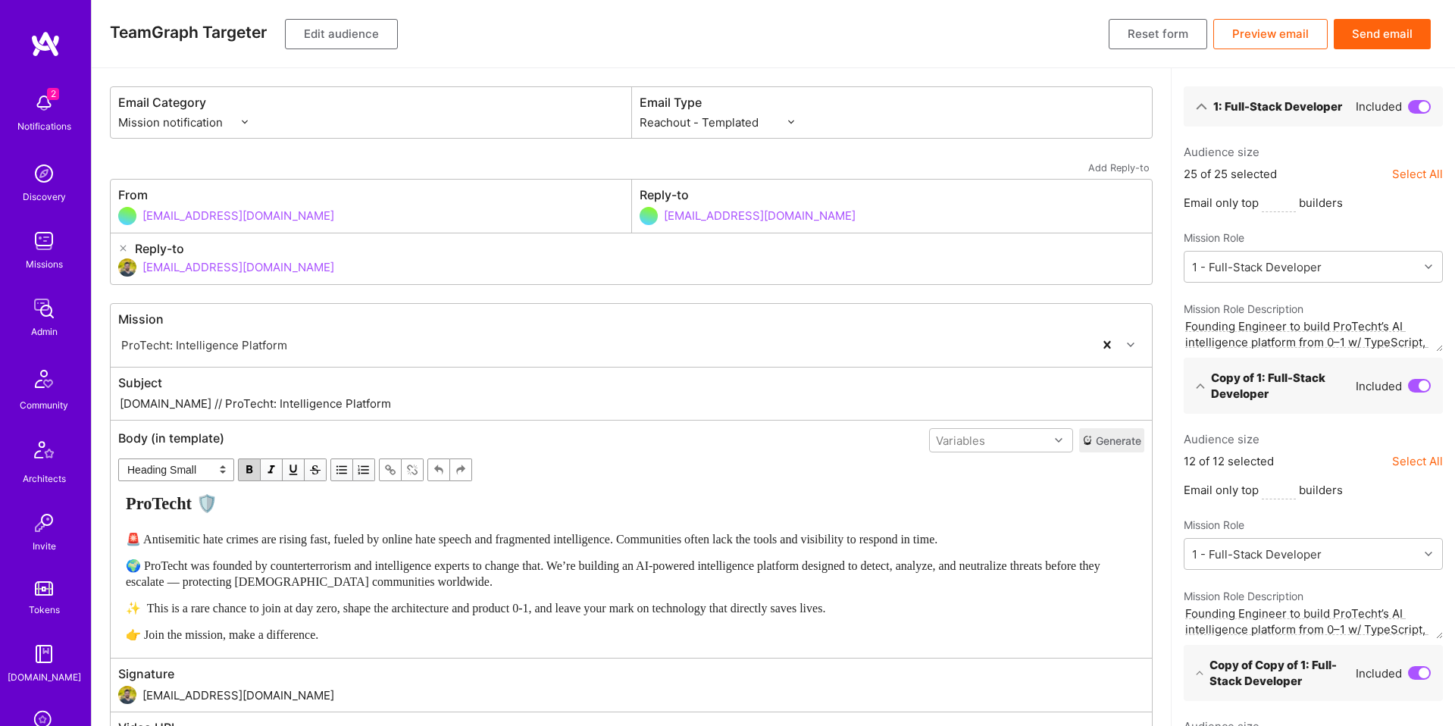
click at [1386, 36] on button "Send email" at bounding box center [1381, 34] width 97 height 30
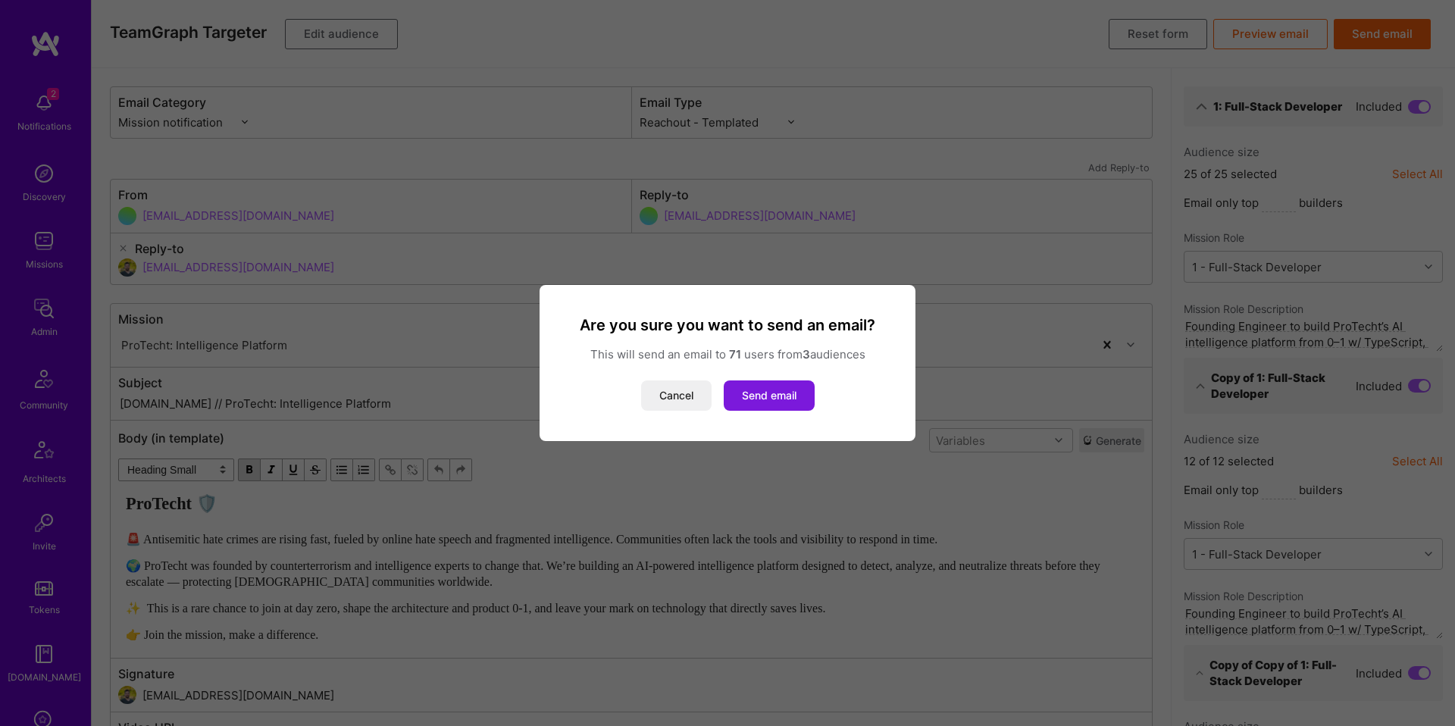
click at [785, 386] on button "Send email" at bounding box center [769, 395] width 91 height 30
